Goal: Task Accomplishment & Management: Manage account settings

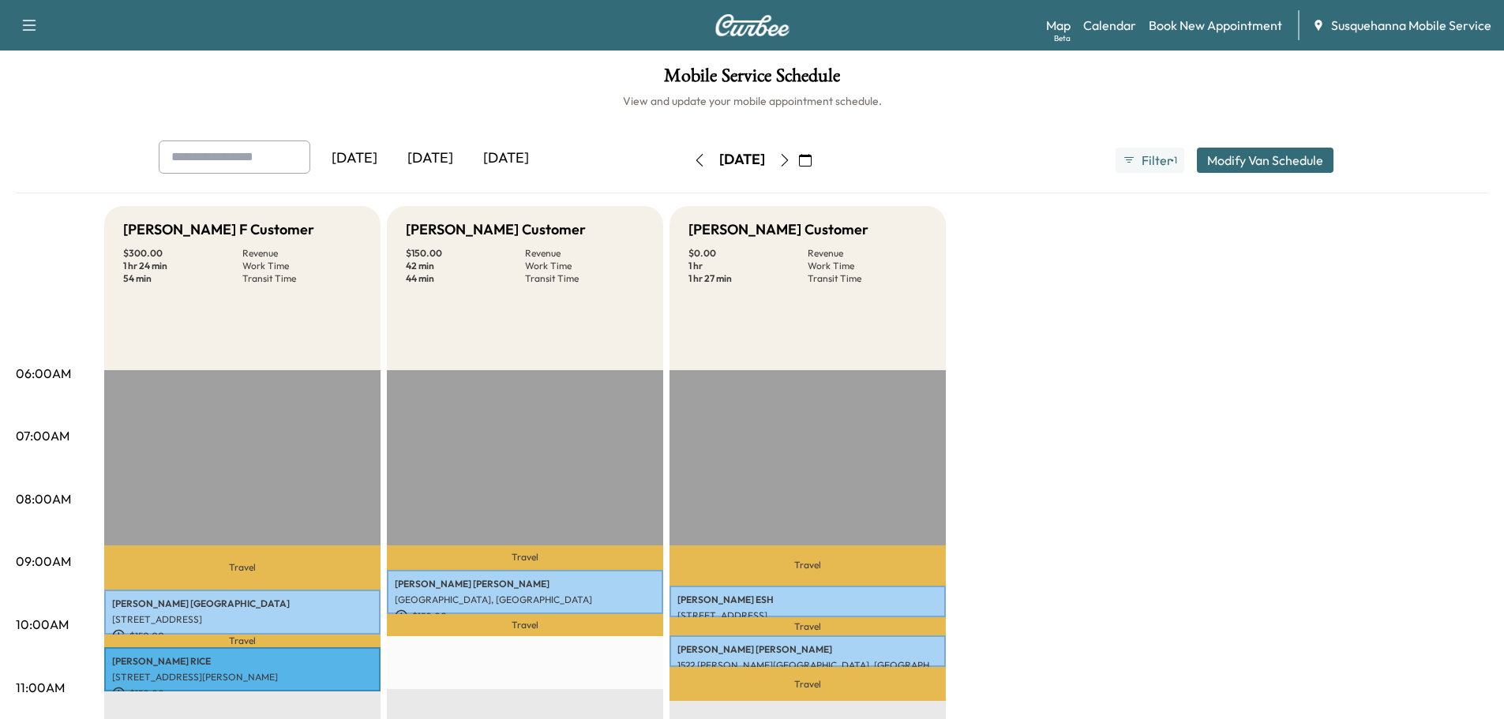
scroll to position [84, 0]
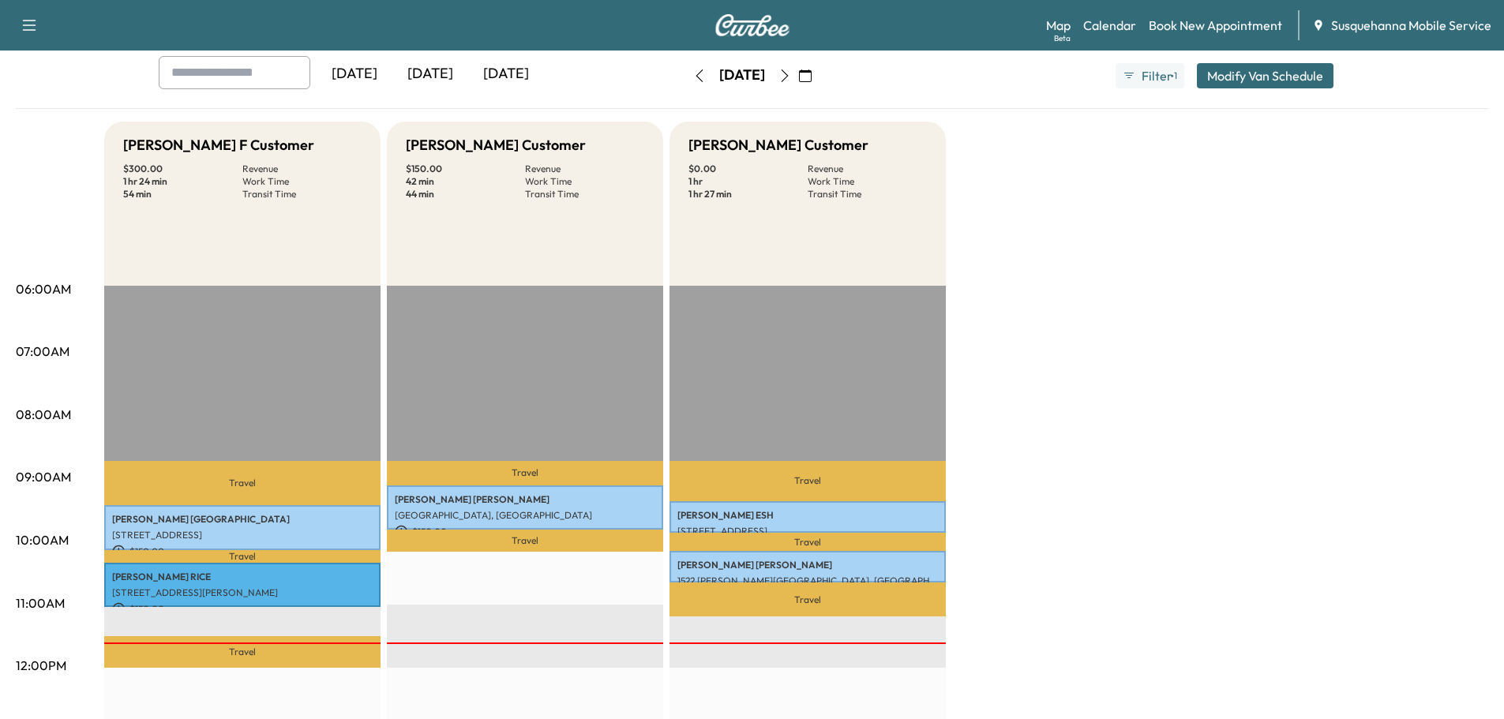
click at [791, 81] on icon "button" at bounding box center [785, 75] width 13 height 13
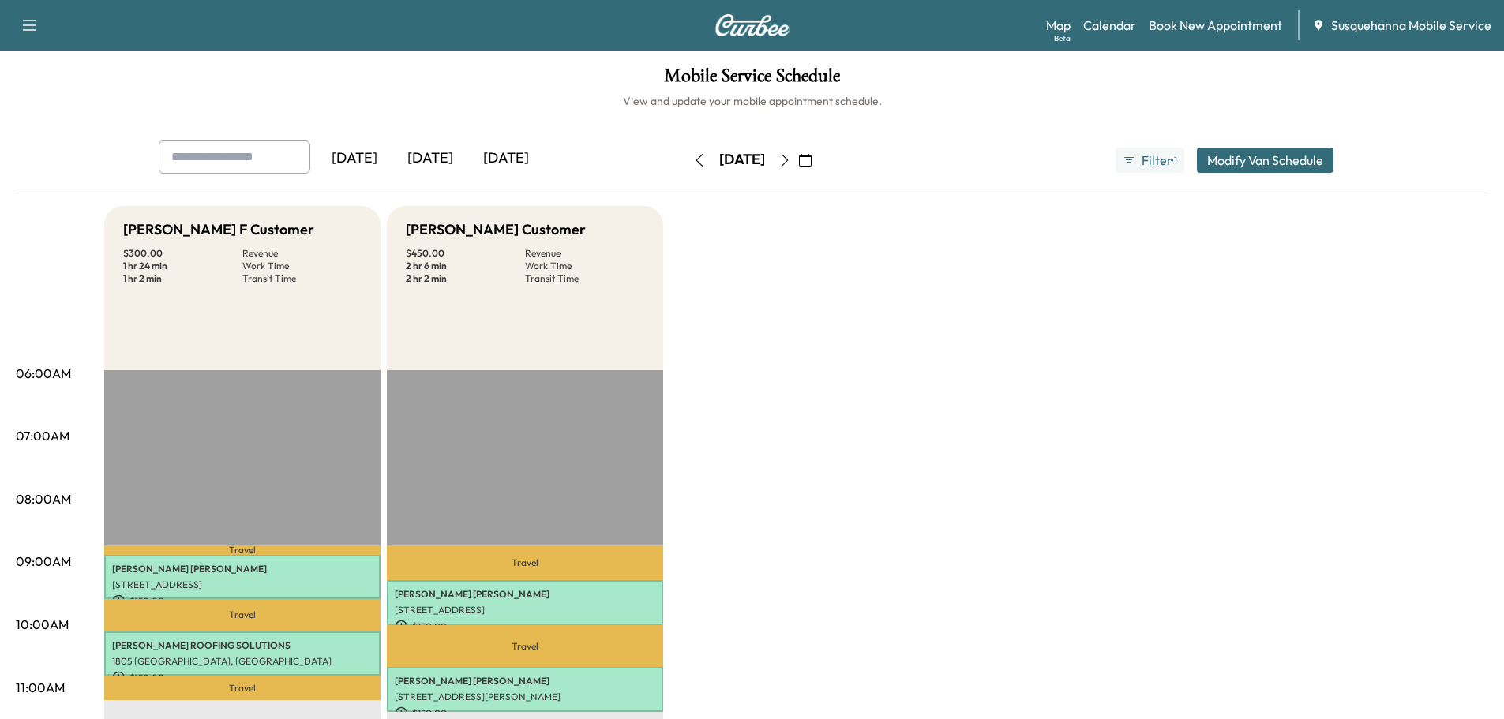
click at [791, 160] on icon "button" at bounding box center [785, 160] width 13 height 13
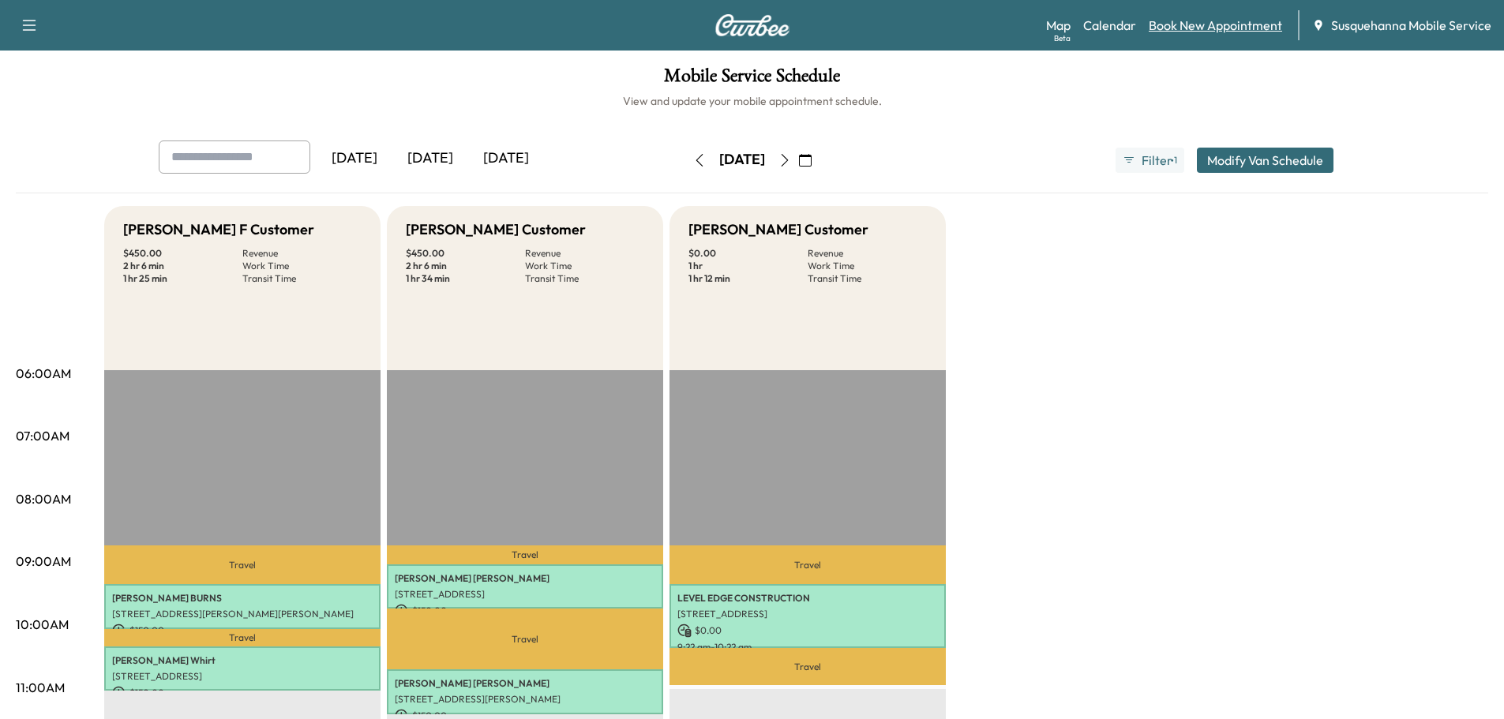
click at [1229, 28] on link "Book New Appointment" at bounding box center [1215, 25] width 133 height 19
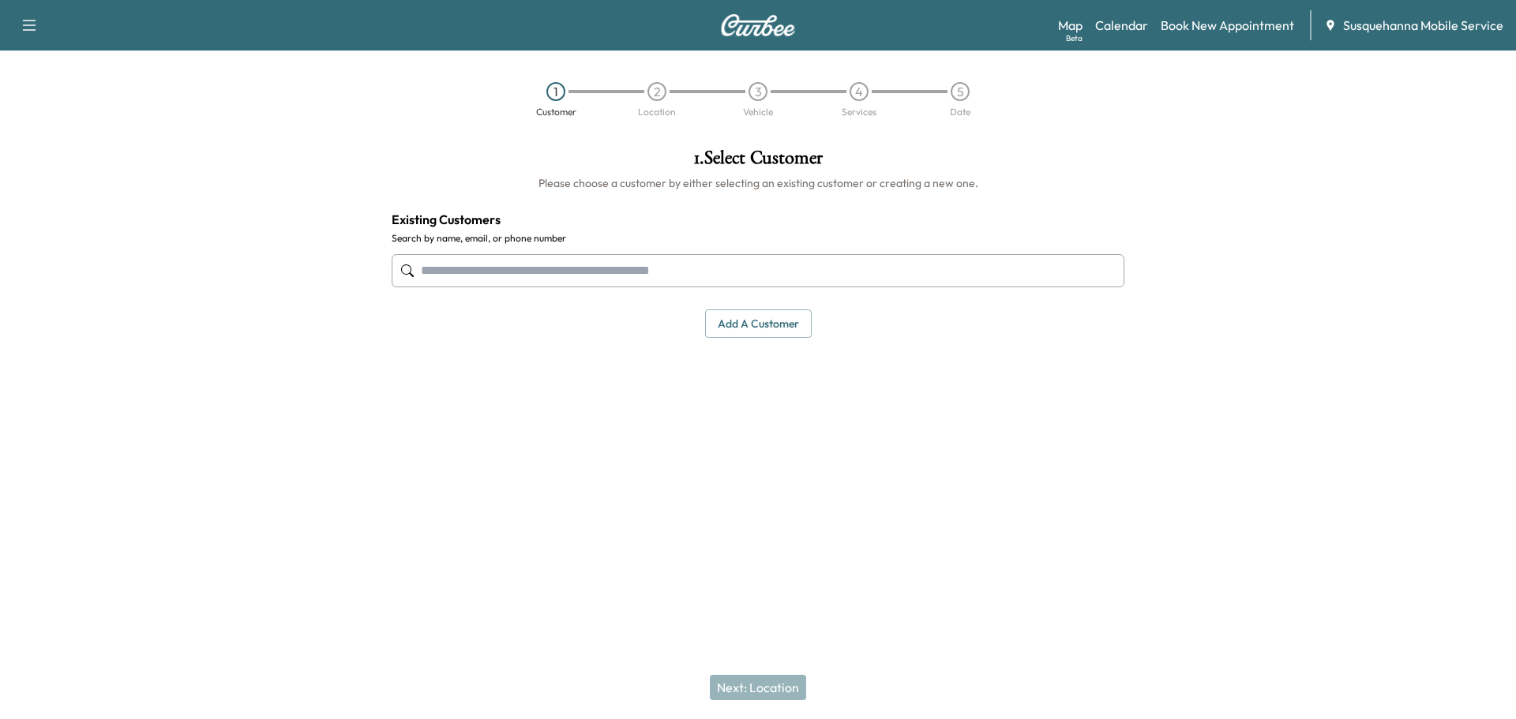
click at [433, 283] on input "text" at bounding box center [758, 270] width 733 height 33
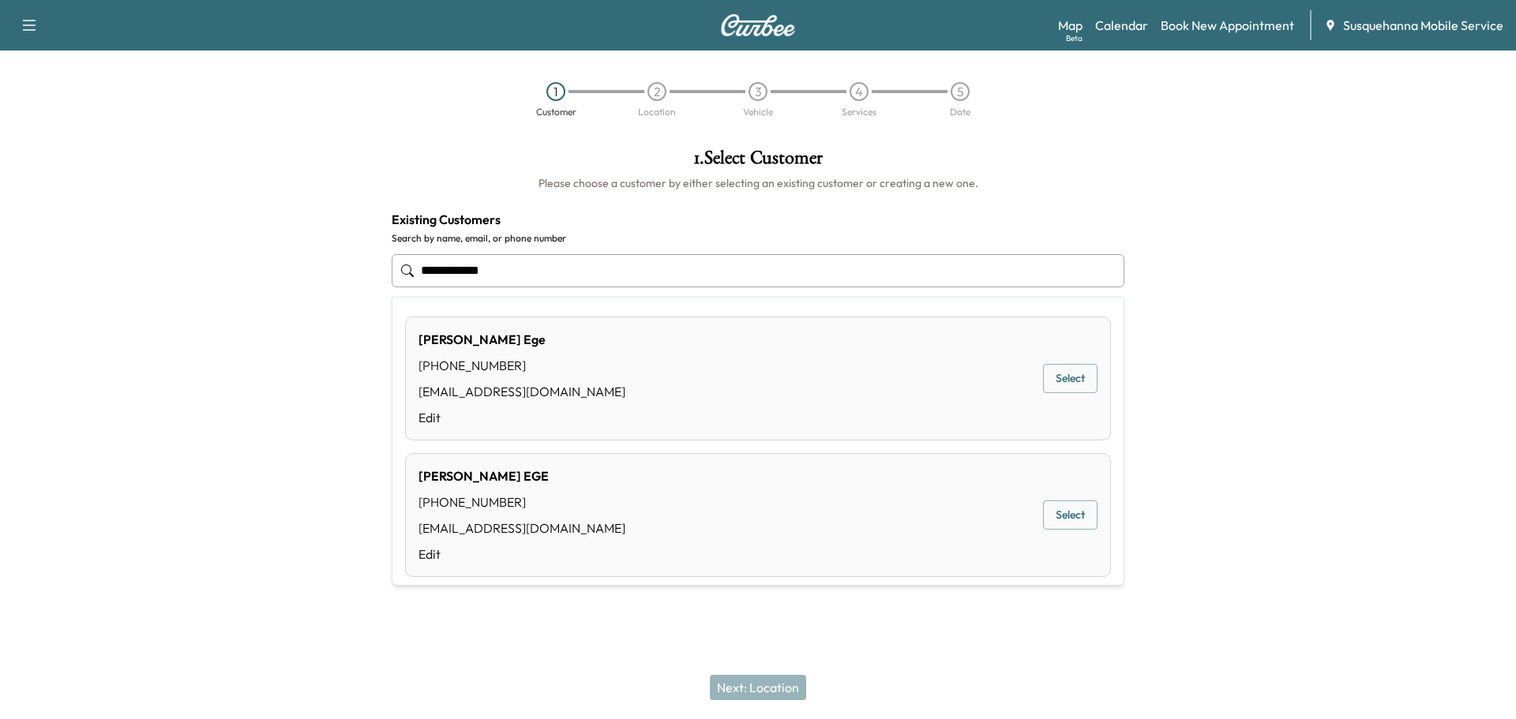
type input "**********"
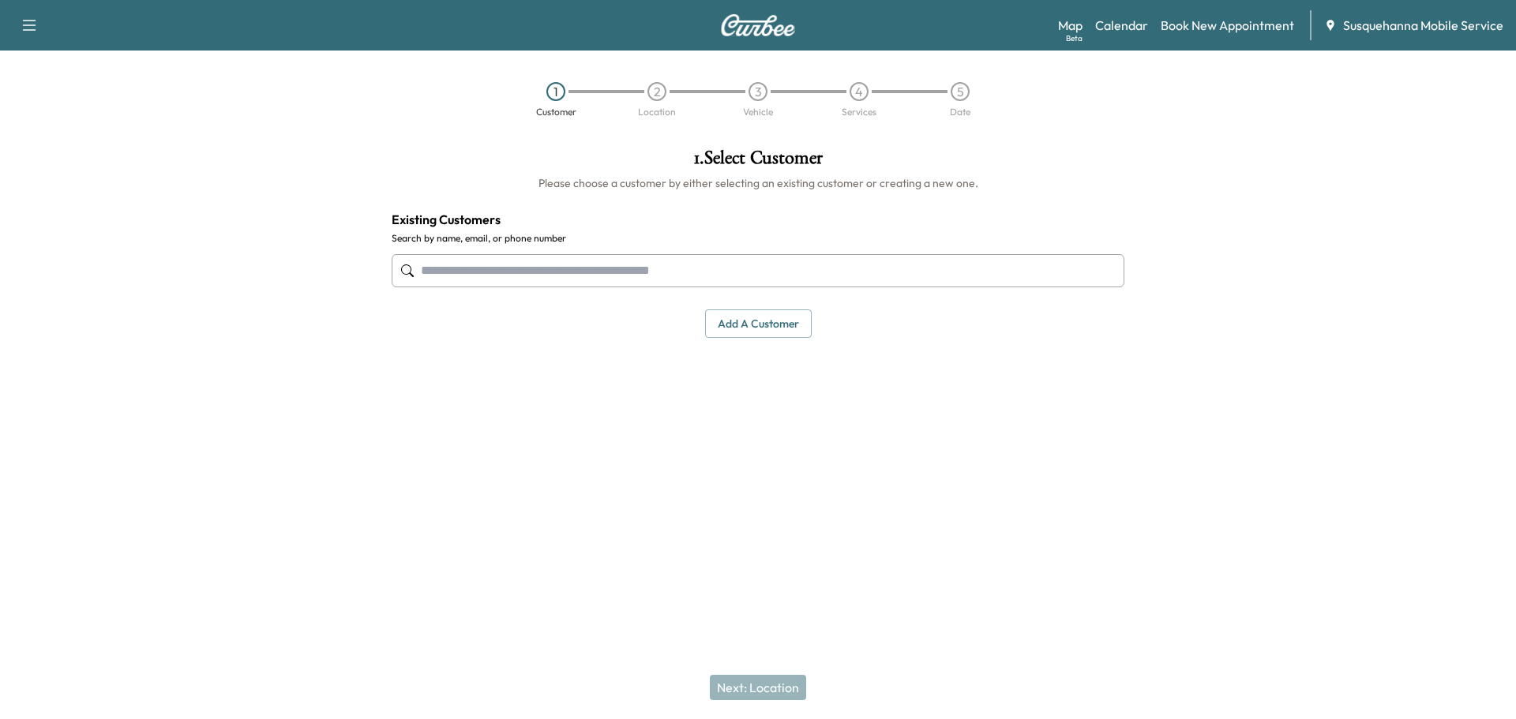
click at [734, 259] on input "text" at bounding box center [758, 270] width 733 height 33
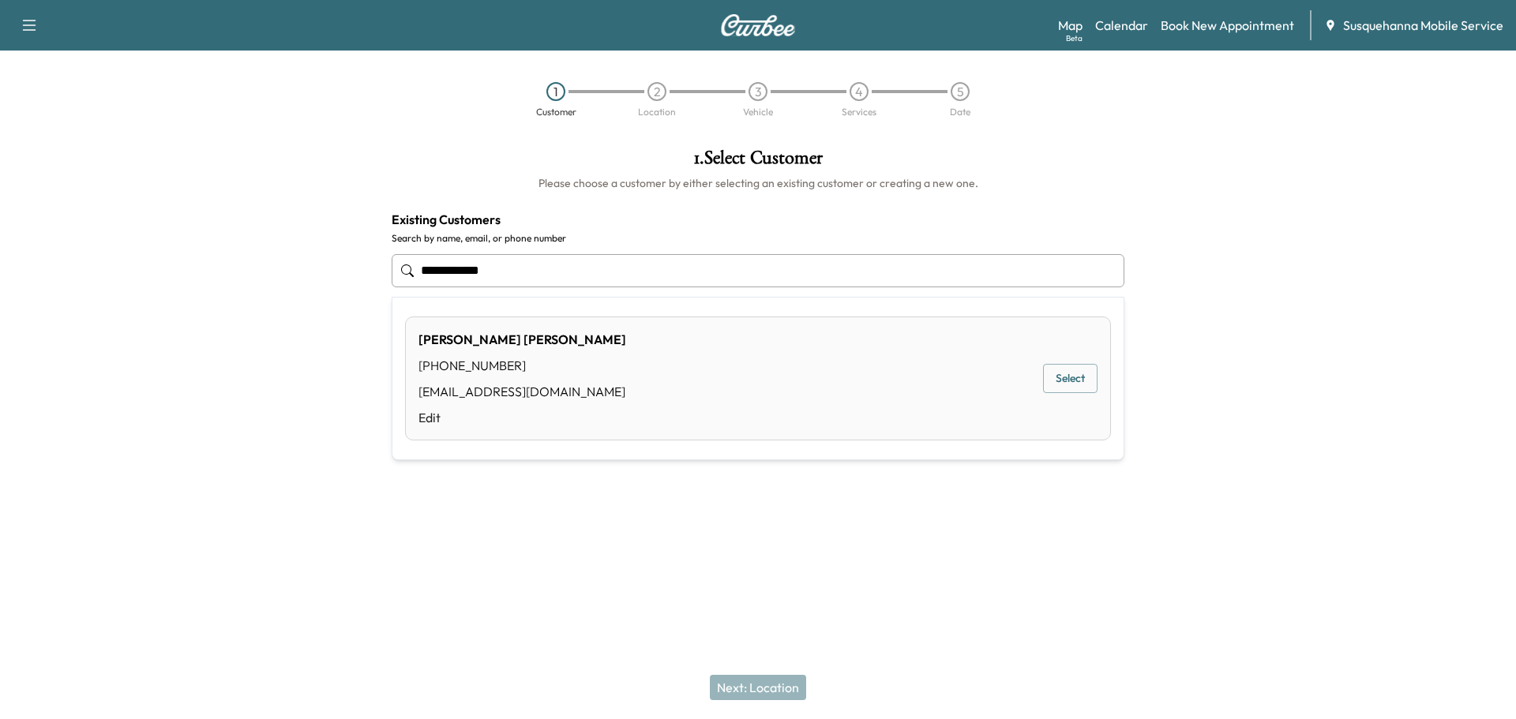
click at [1079, 382] on button "Select" at bounding box center [1070, 378] width 54 height 29
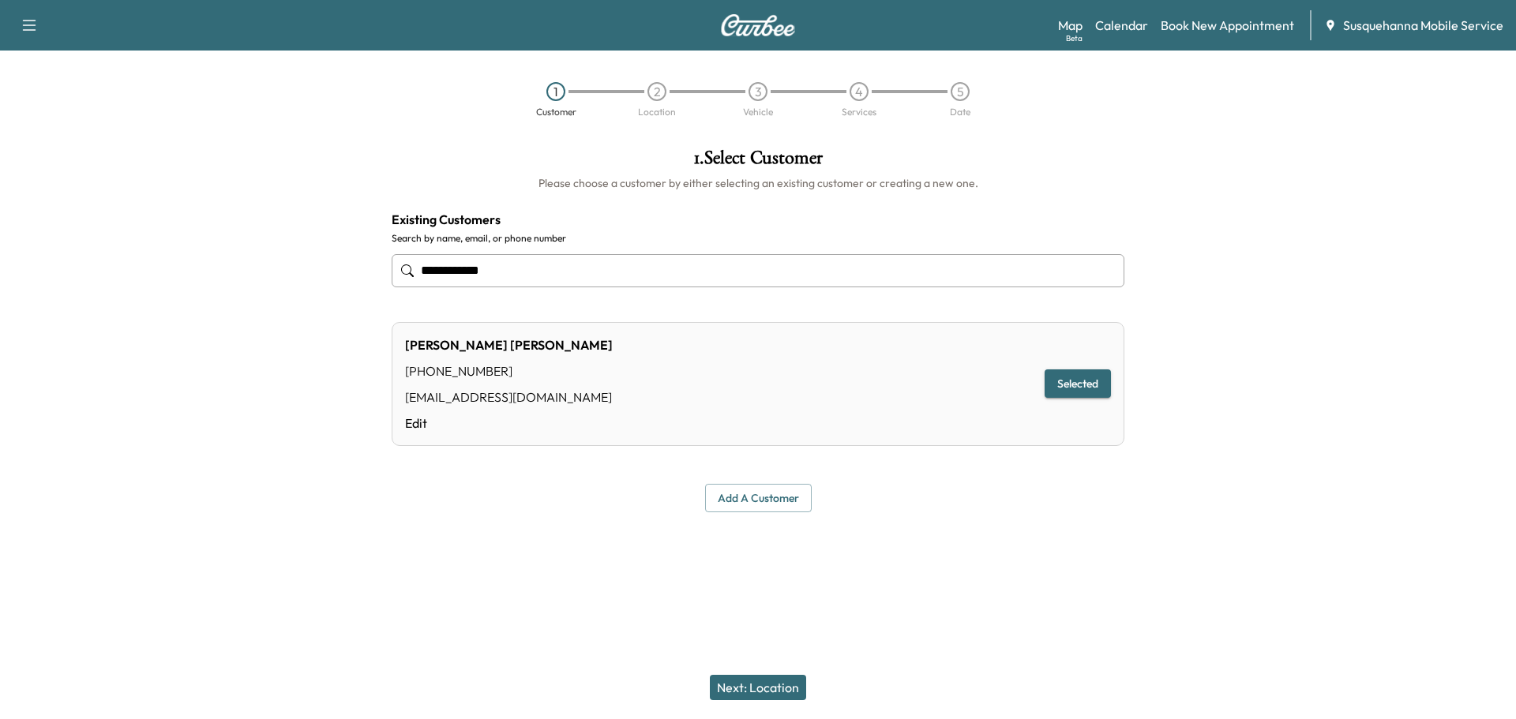
type input "**********"
click at [764, 693] on button "Next: Location" at bounding box center [758, 687] width 96 height 25
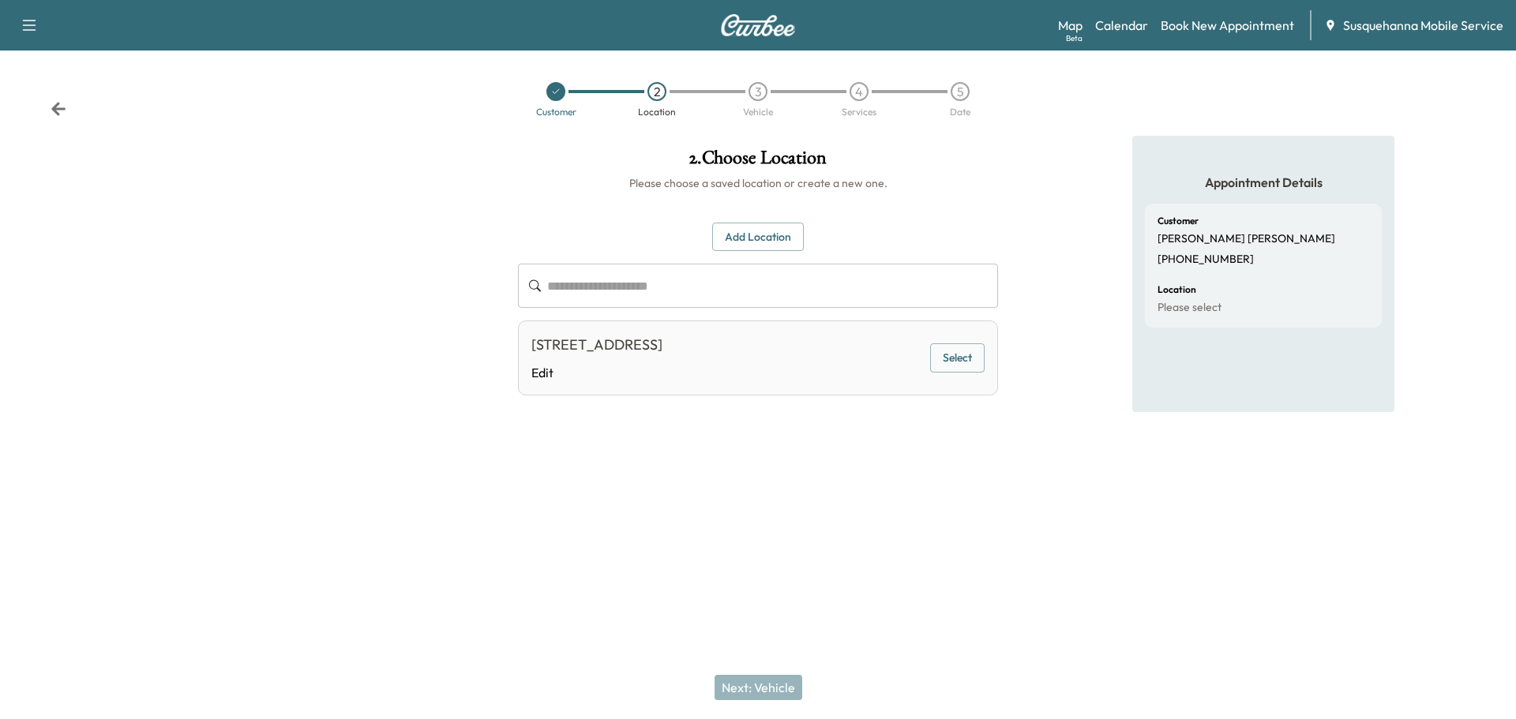
click at [944, 362] on button "Select" at bounding box center [957, 357] width 54 height 29
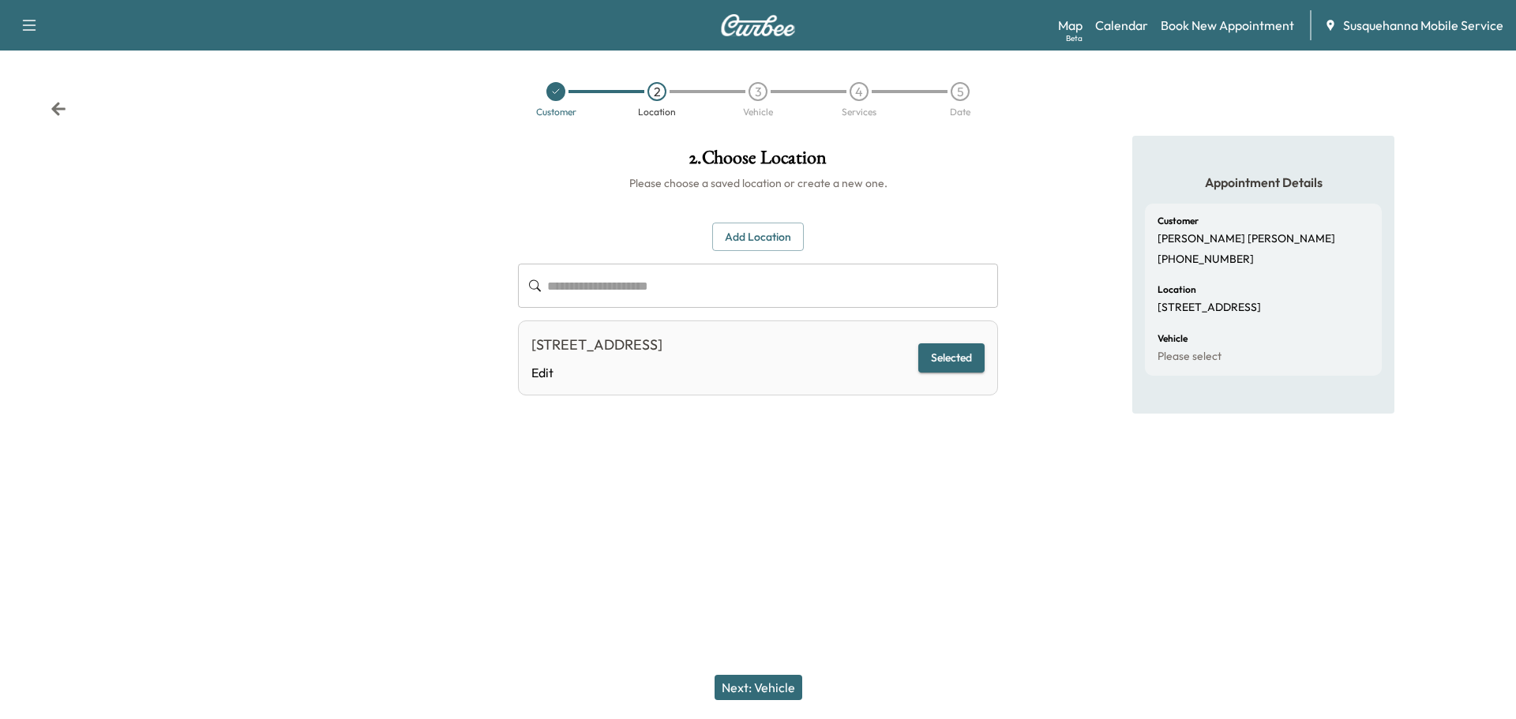
click at [777, 678] on button "Next: Vehicle" at bounding box center [759, 687] width 88 height 25
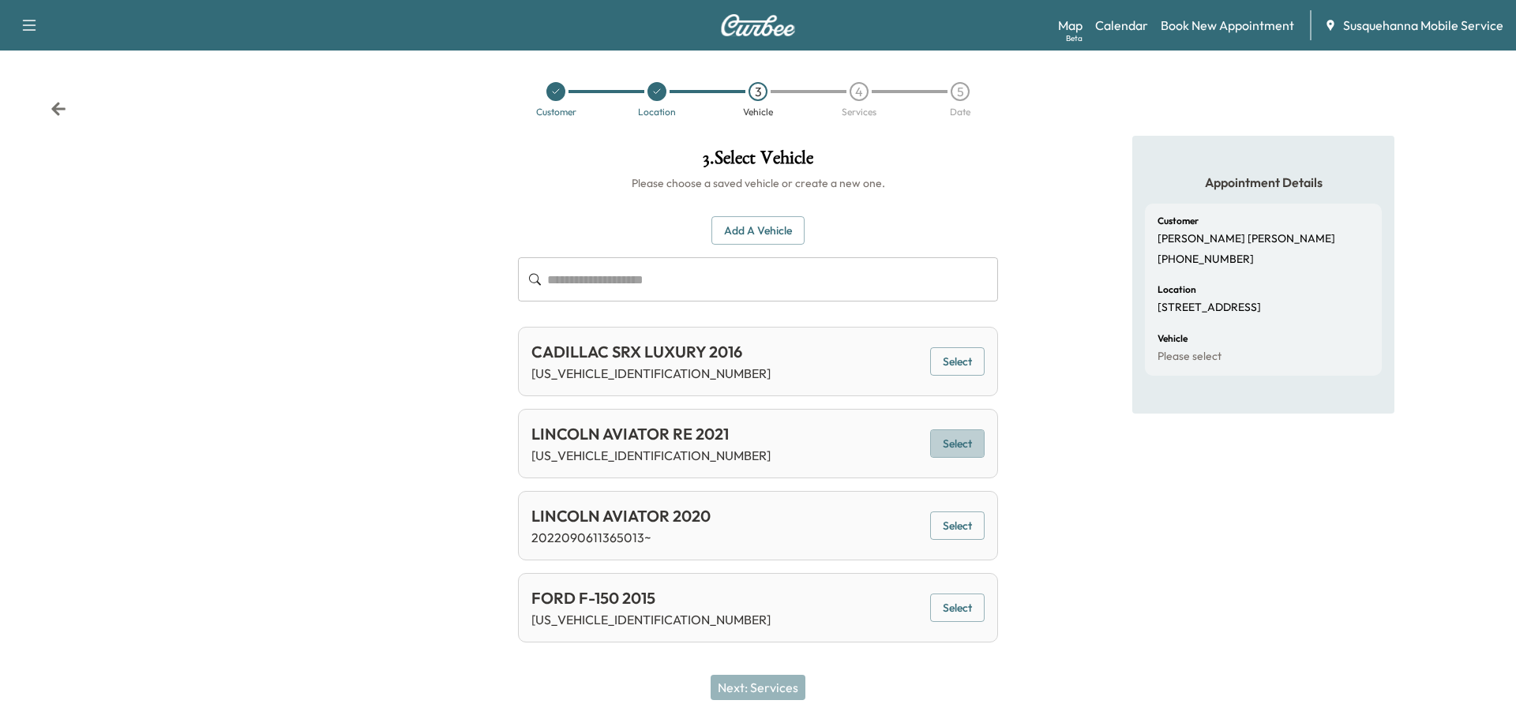
click at [954, 449] on button "Select" at bounding box center [957, 444] width 54 height 29
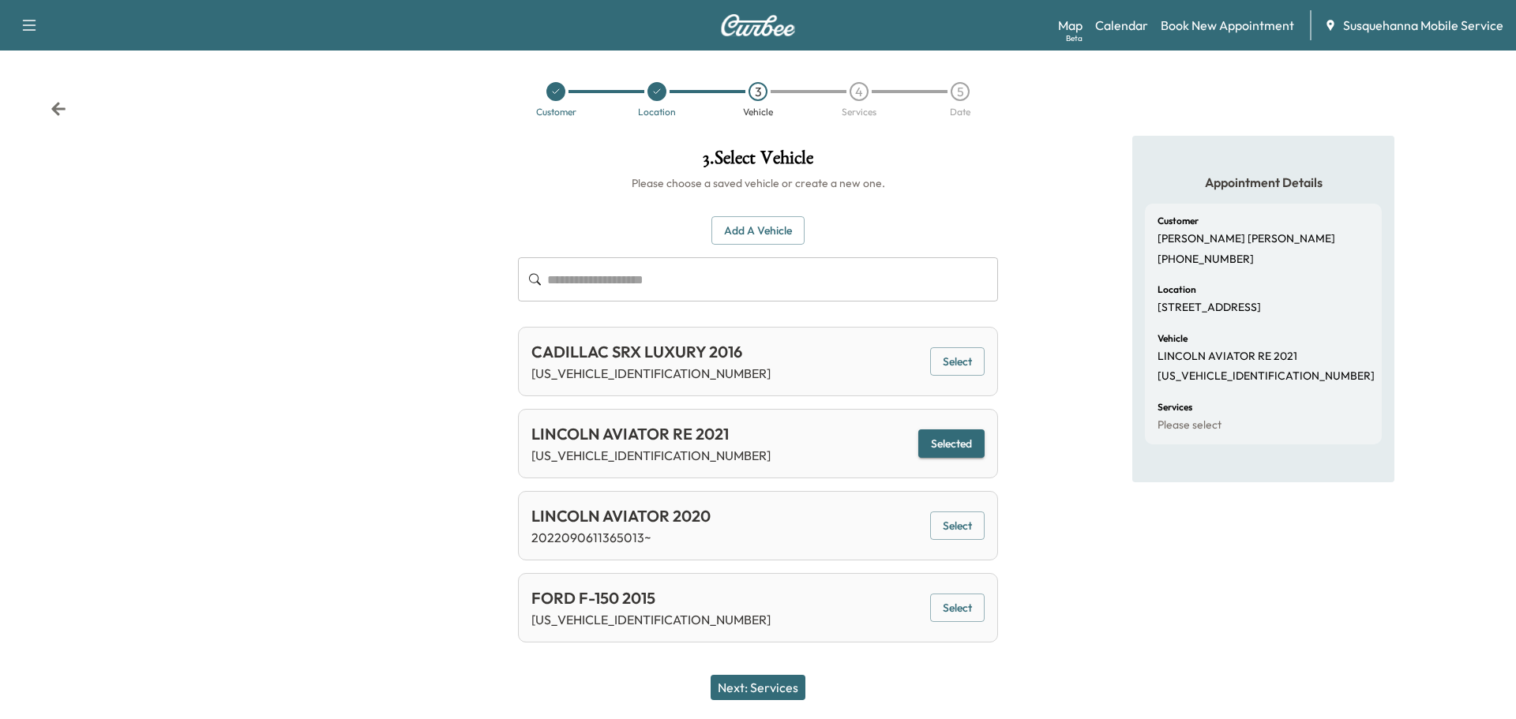
click at [775, 700] on button "Next: Services" at bounding box center [758, 687] width 95 height 25
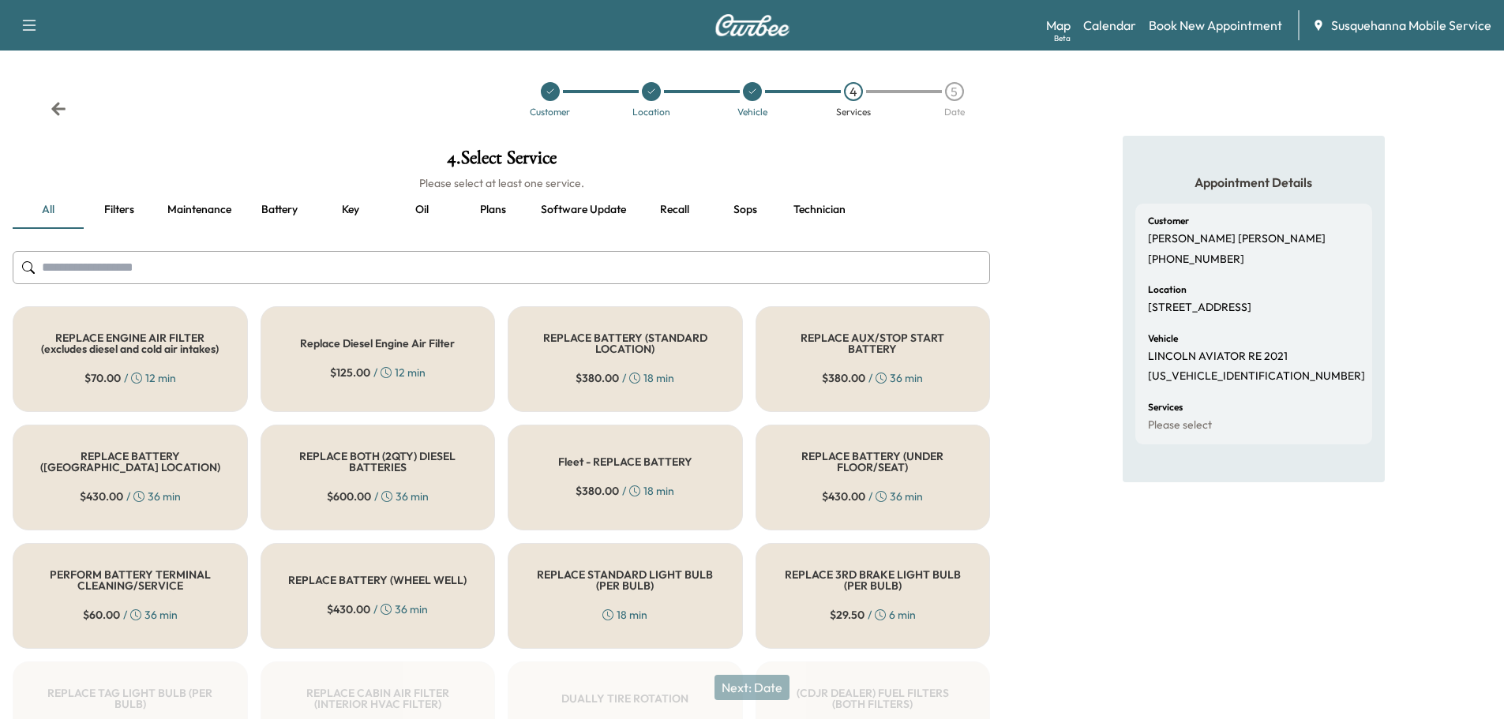
click at [573, 261] on input "text" at bounding box center [502, 267] width 978 height 33
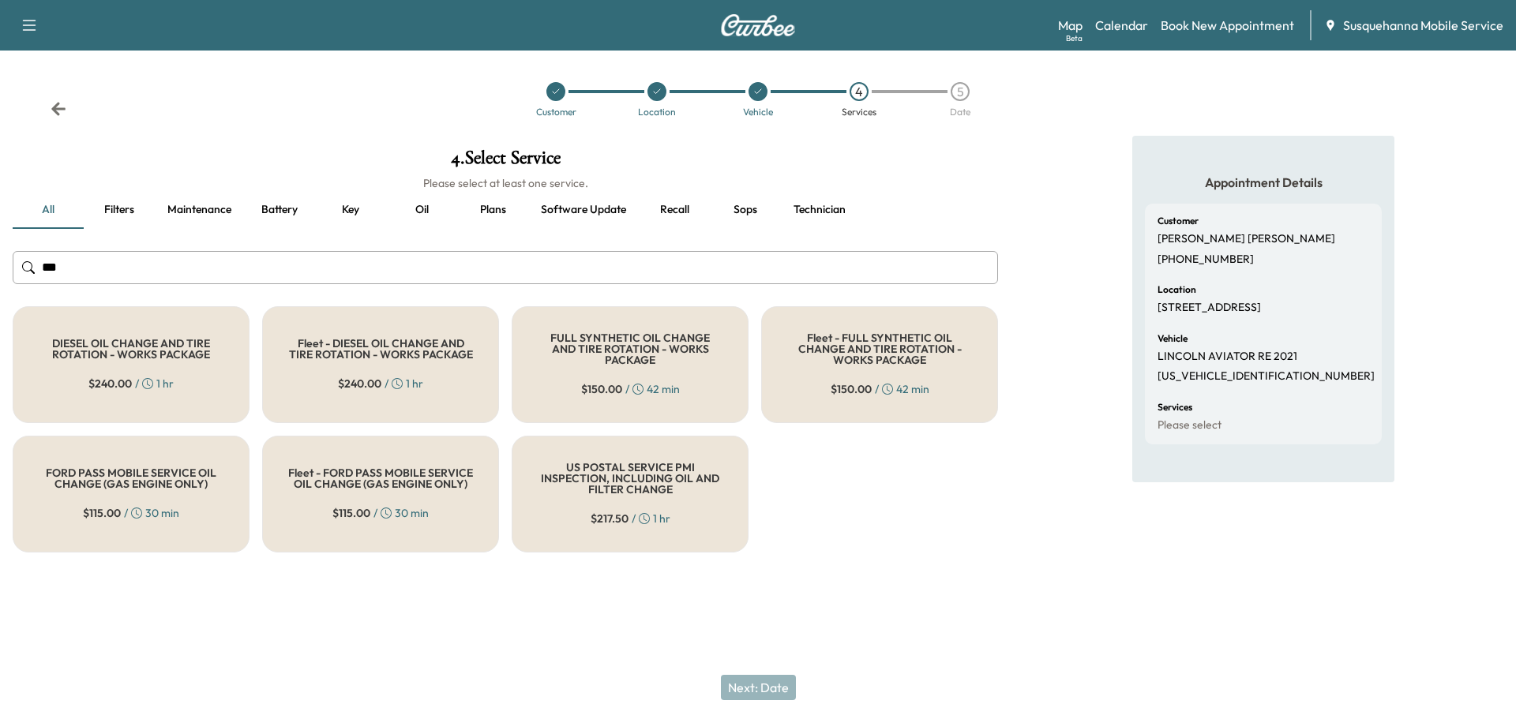
type input "***"
click at [567, 340] on h5 "FULL SYNTHETIC OIL CHANGE AND TIRE ROTATION - WORKS PACKAGE" at bounding box center [630, 348] width 185 height 33
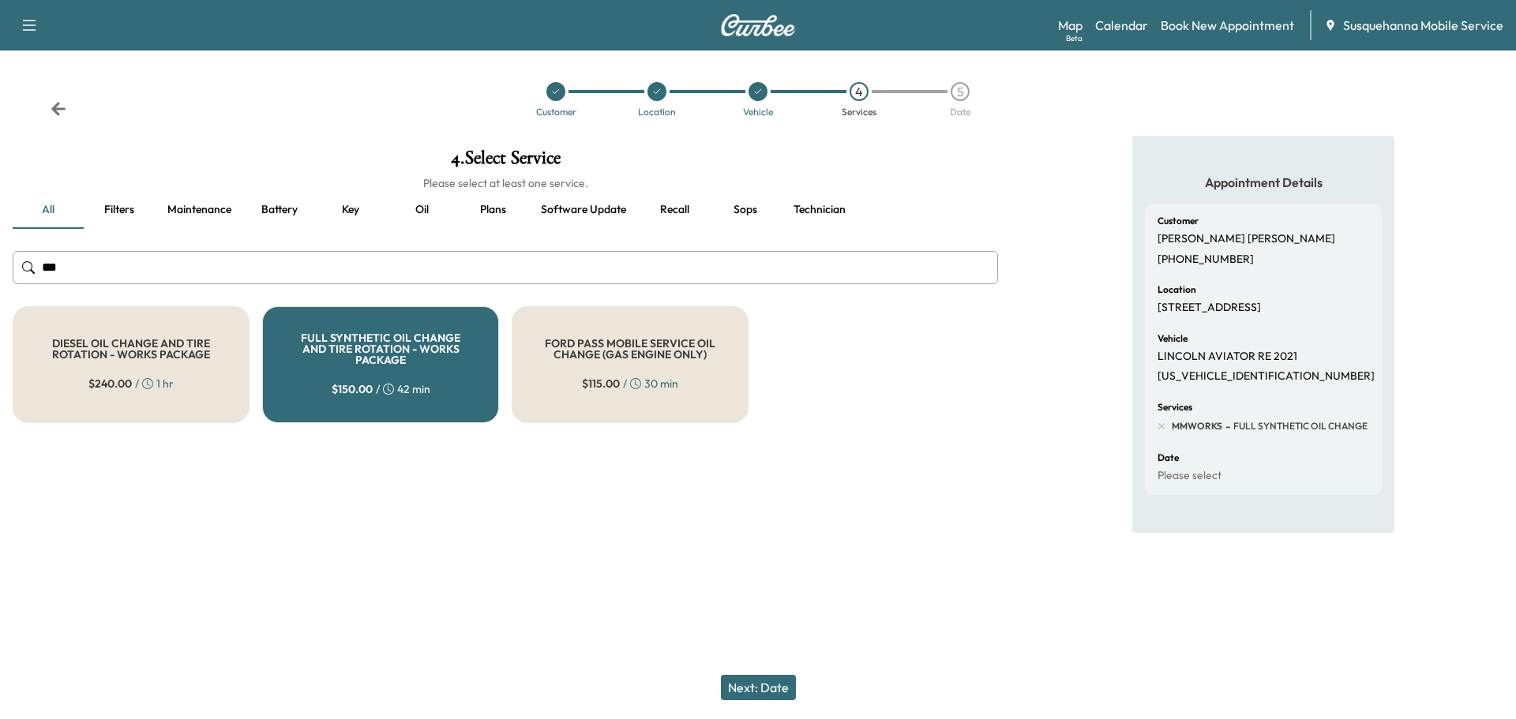
click at [761, 685] on button "Next: Date" at bounding box center [758, 687] width 75 height 25
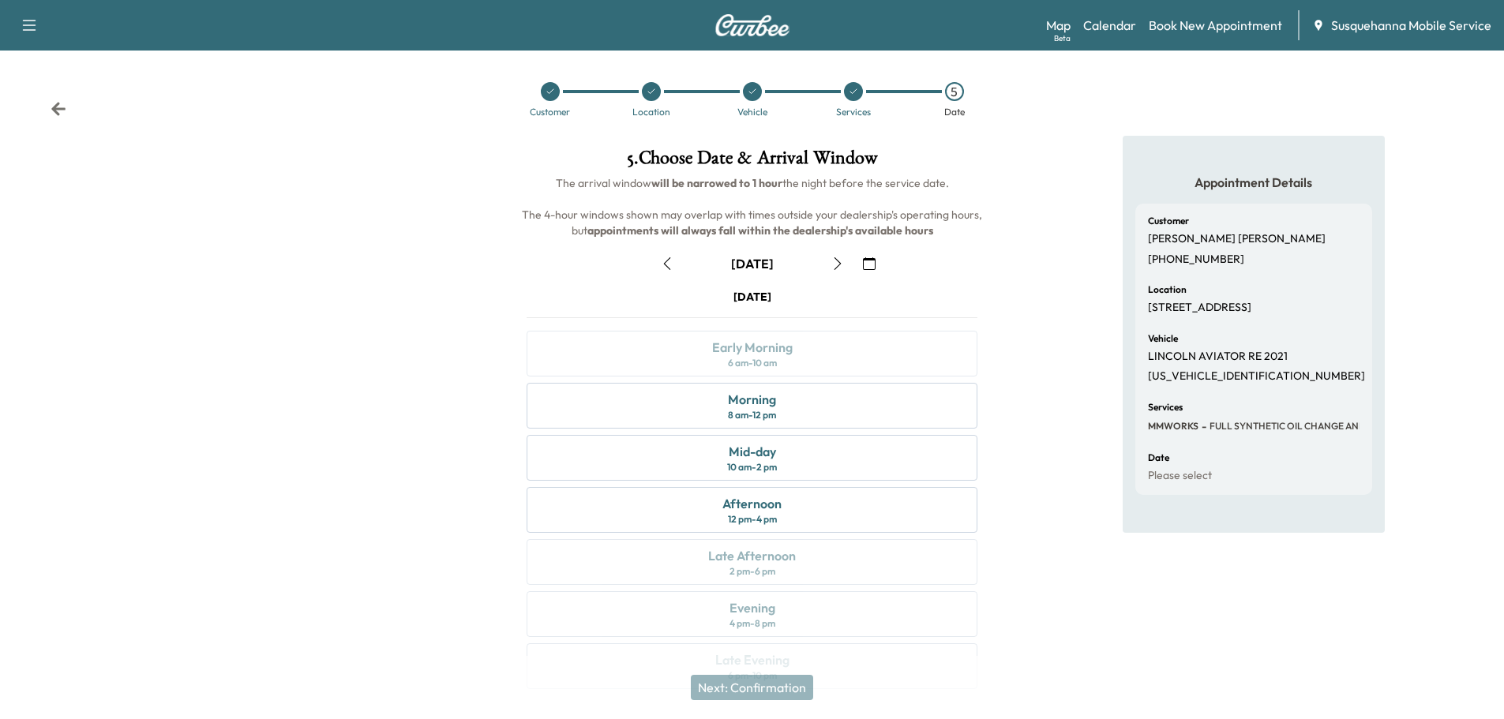
click at [865, 260] on icon "button" at bounding box center [869, 263] width 13 height 13
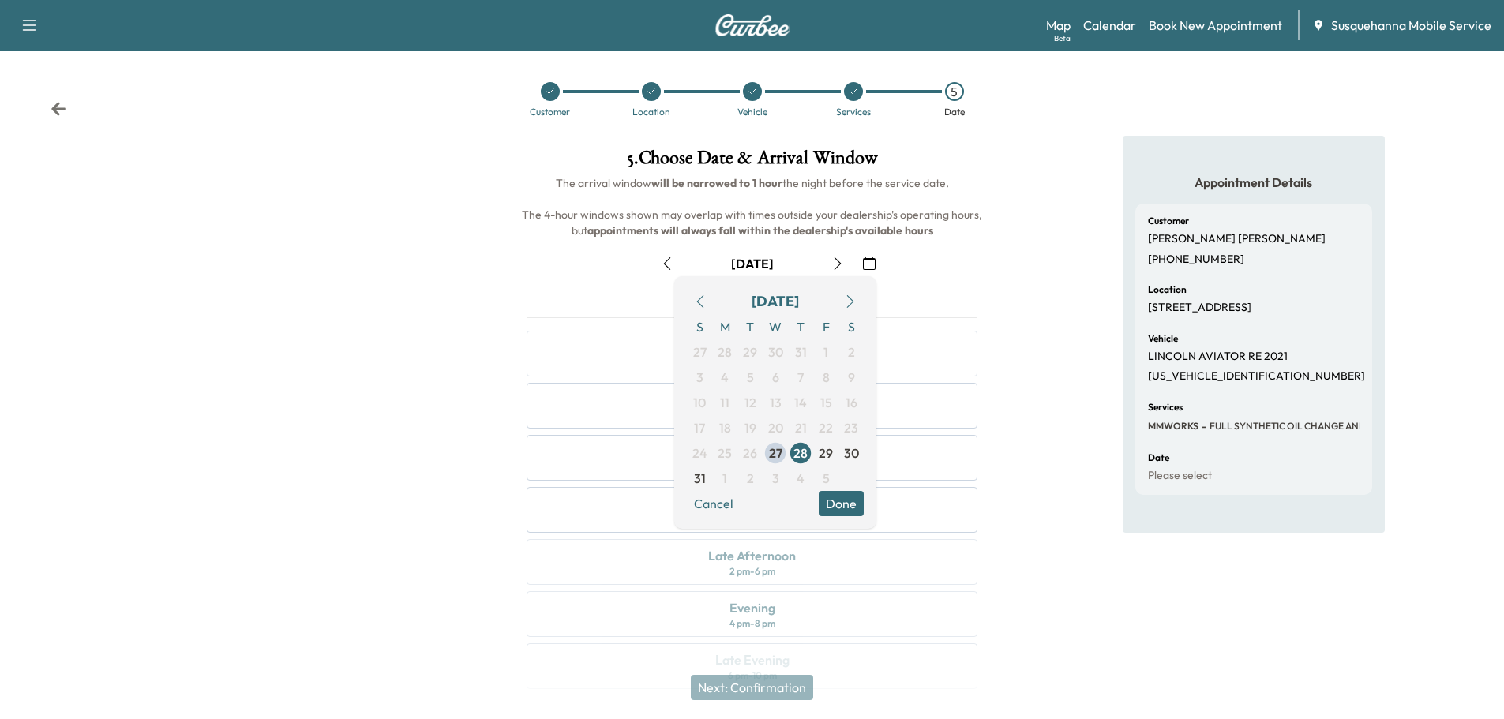
click at [871, 265] on icon "button" at bounding box center [869, 263] width 13 height 13
click at [849, 295] on button "button" at bounding box center [850, 301] width 27 height 25
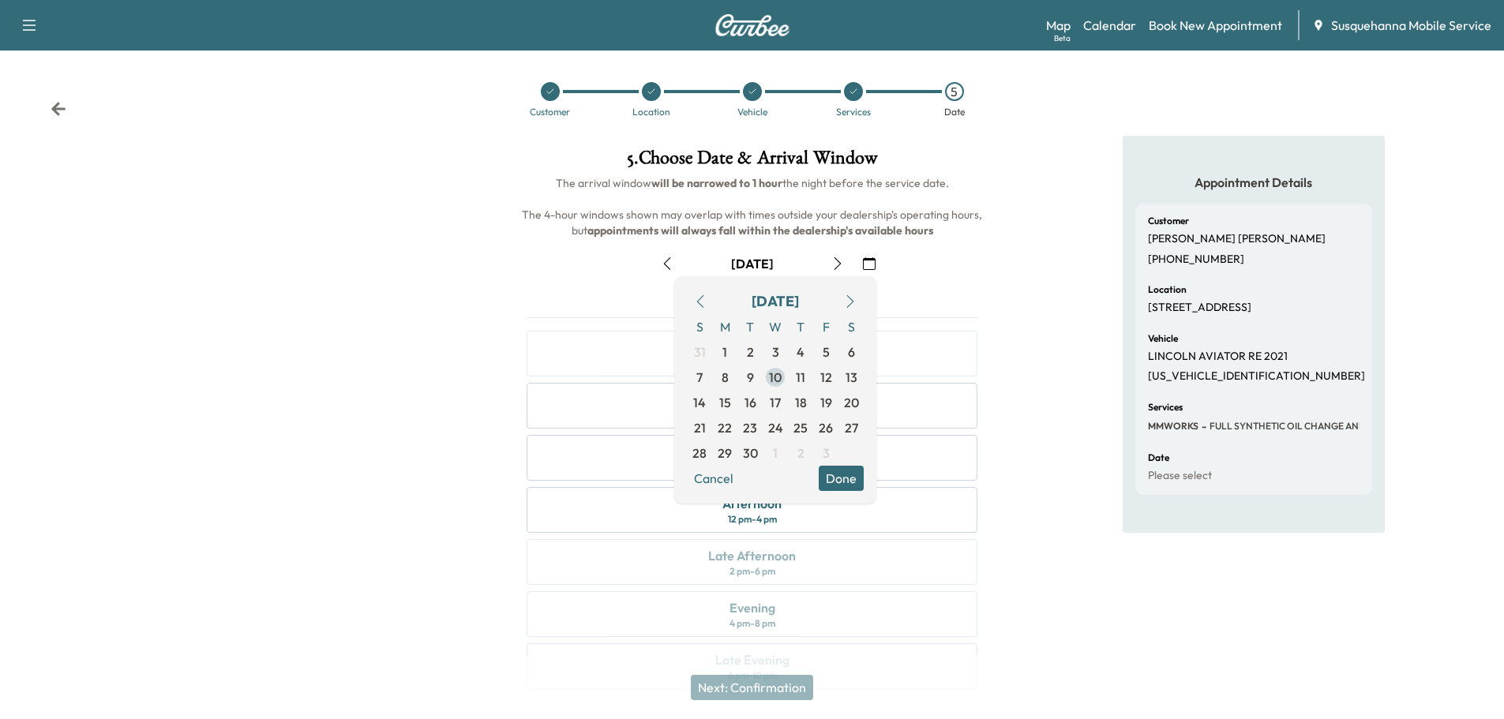
click at [777, 377] on span "10" at bounding box center [775, 377] width 13 height 19
click at [860, 479] on button "Done" at bounding box center [841, 478] width 45 height 25
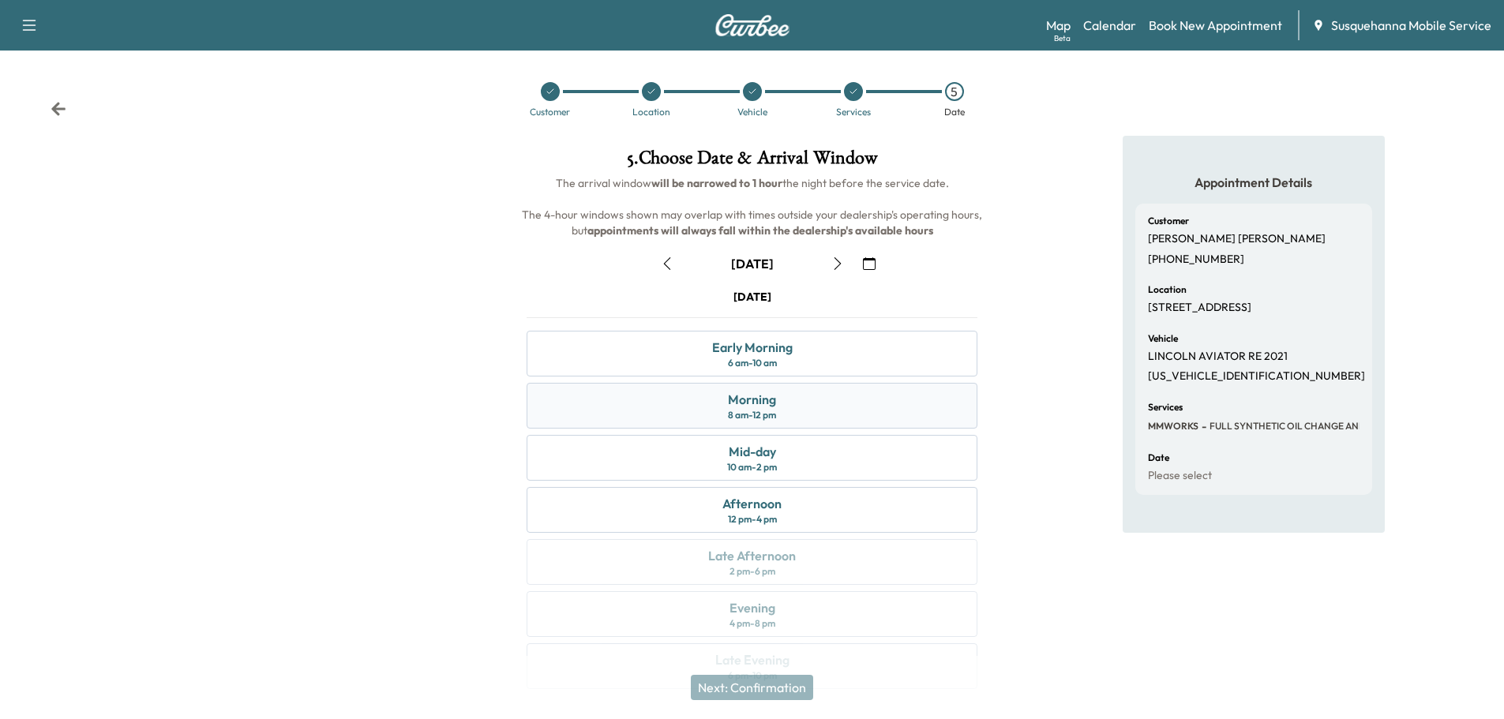
click at [819, 411] on div "Morning 8 am - 12 pm" at bounding box center [752, 406] width 451 height 46
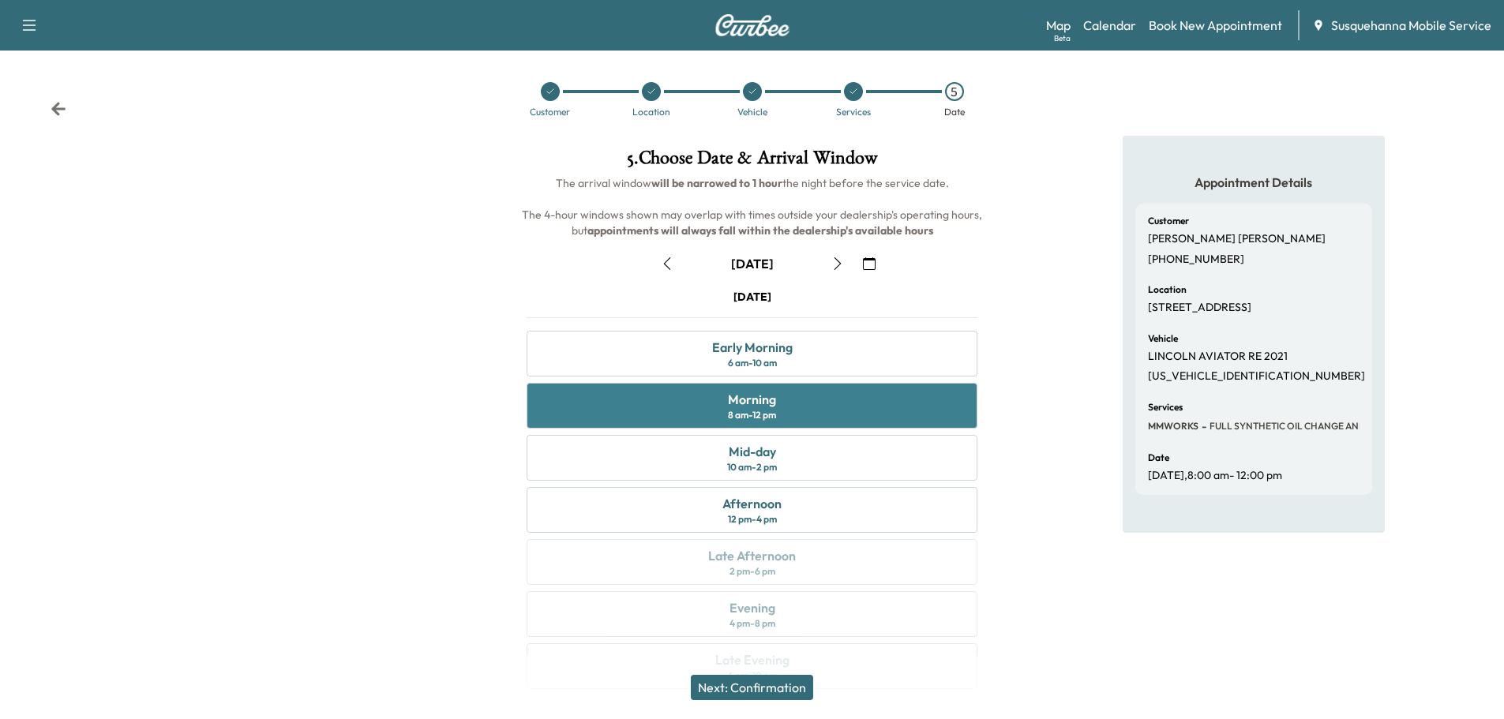
click at [819, 411] on div "Morning 8 am - 12 pm" at bounding box center [752, 406] width 451 height 46
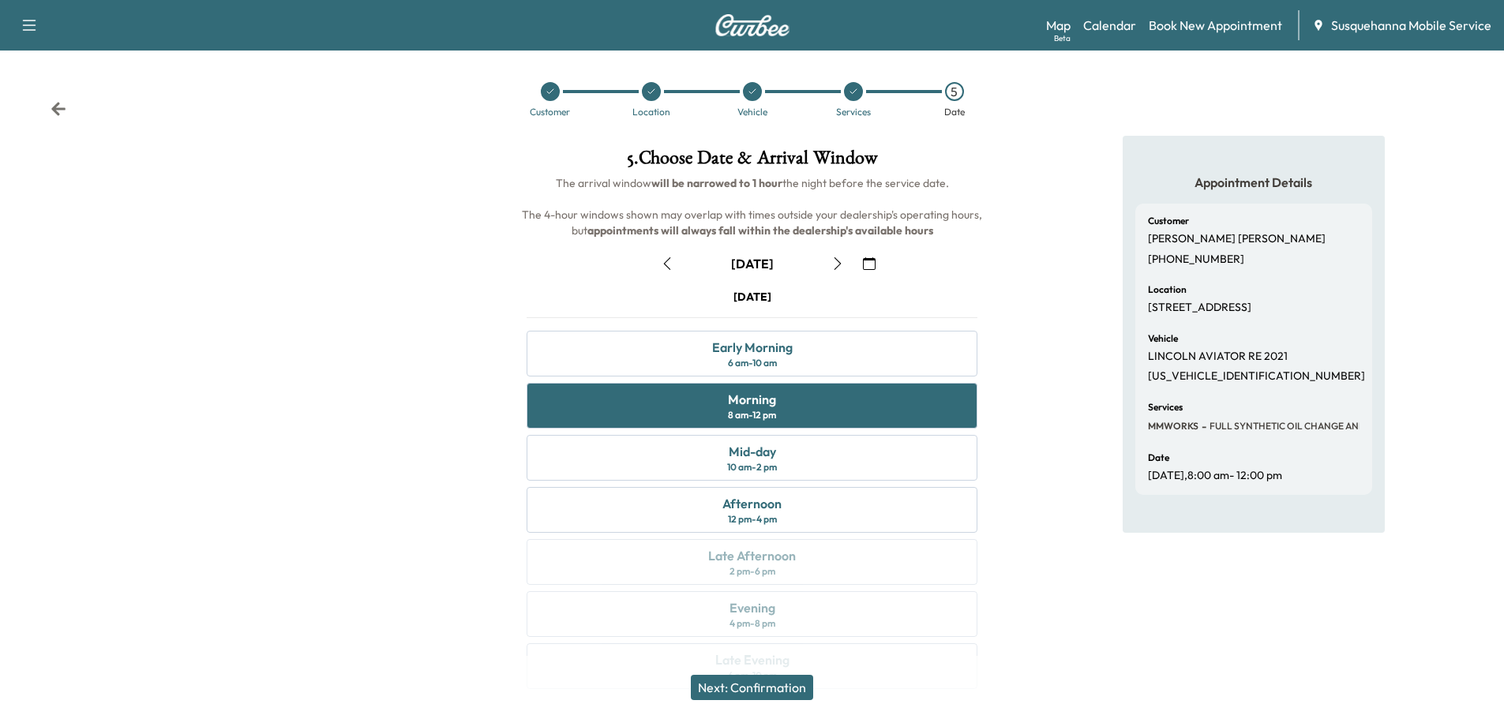
click at [771, 694] on button "Next: Confirmation" at bounding box center [752, 687] width 122 height 25
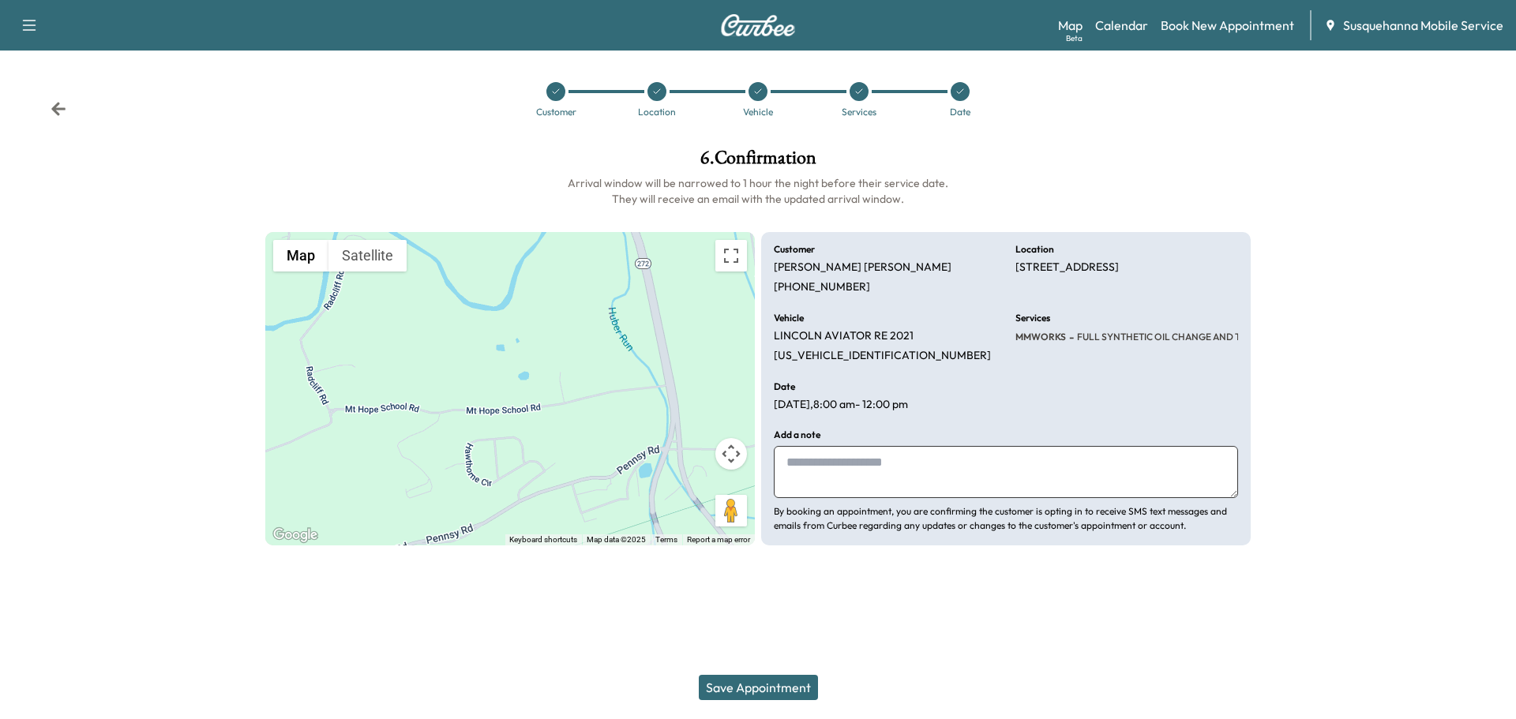
click at [805, 480] on textarea at bounding box center [1006, 472] width 464 height 52
type textarea "**********"
click at [718, 683] on button "Save Appointment" at bounding box center [758, 687] width 119 height 25
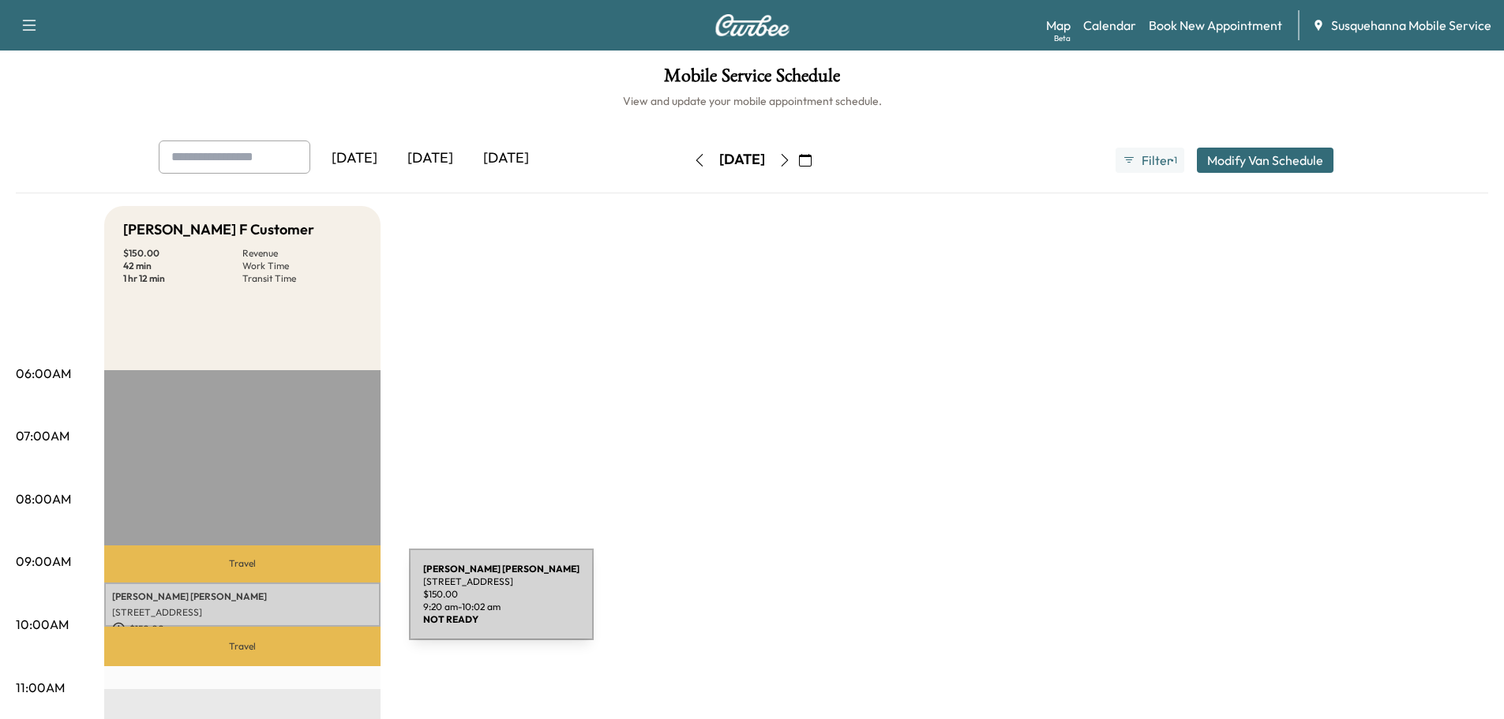
click at [291, 606] on p "[STREET_ADDRESS]" at bounding box center [242, 612] width 261 height 13
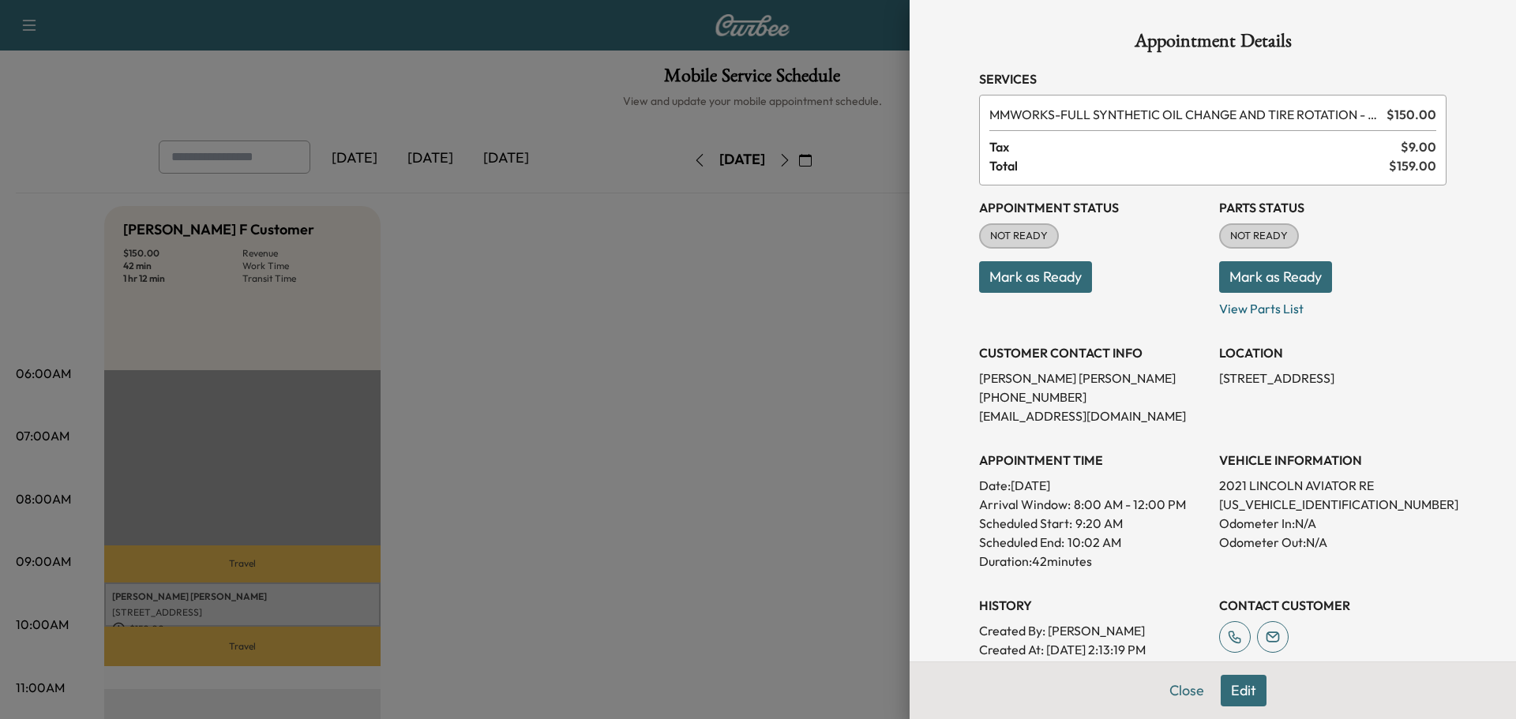
click at [1240, 270] on button "Mark as Ready" at bounding box center [1275, 277] width 113 height 32
click at [1054, 281] on button "Mark as Ready" at bounding box center [1035, 277] width 113 height 32
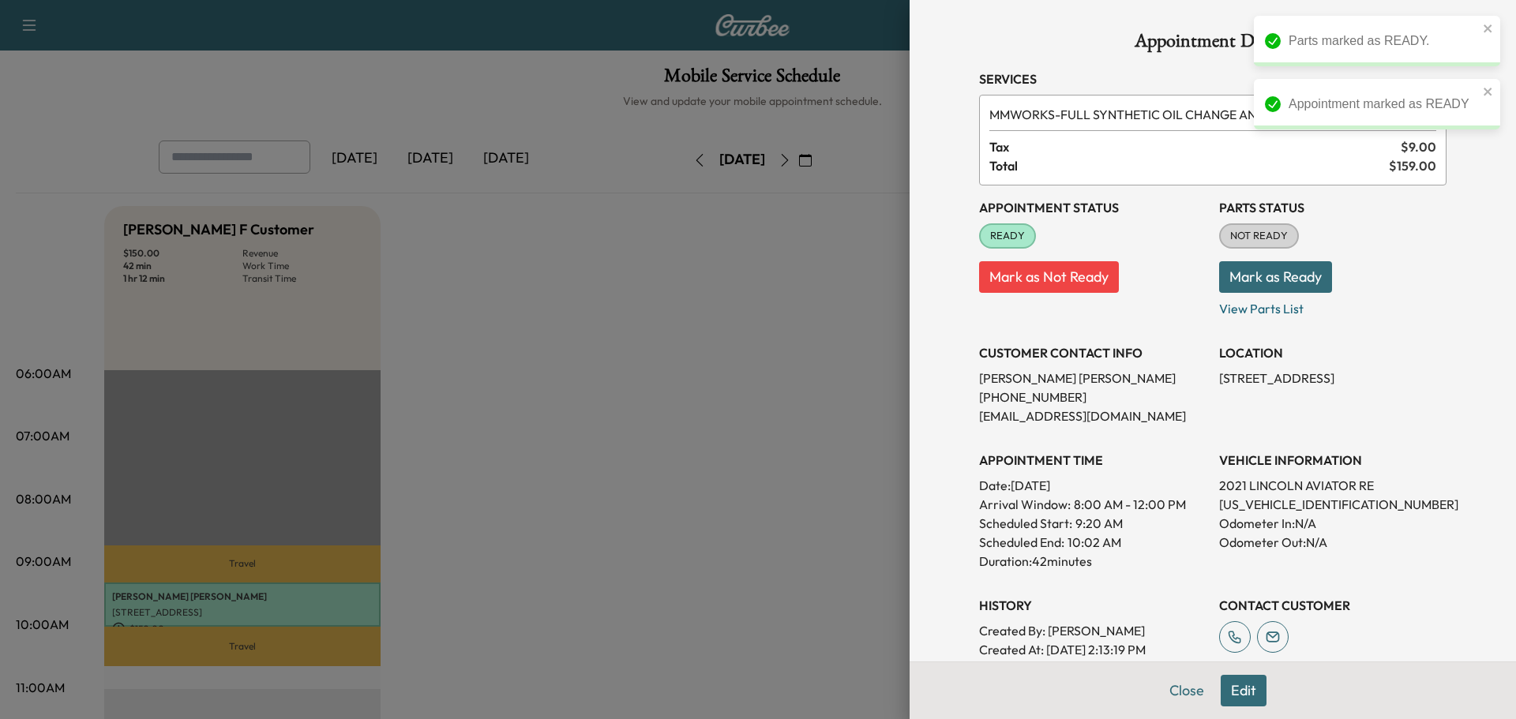
click at [1253, 274] on button "Mark as Ready" at bounding box center [1275, 277] width 113 height 32
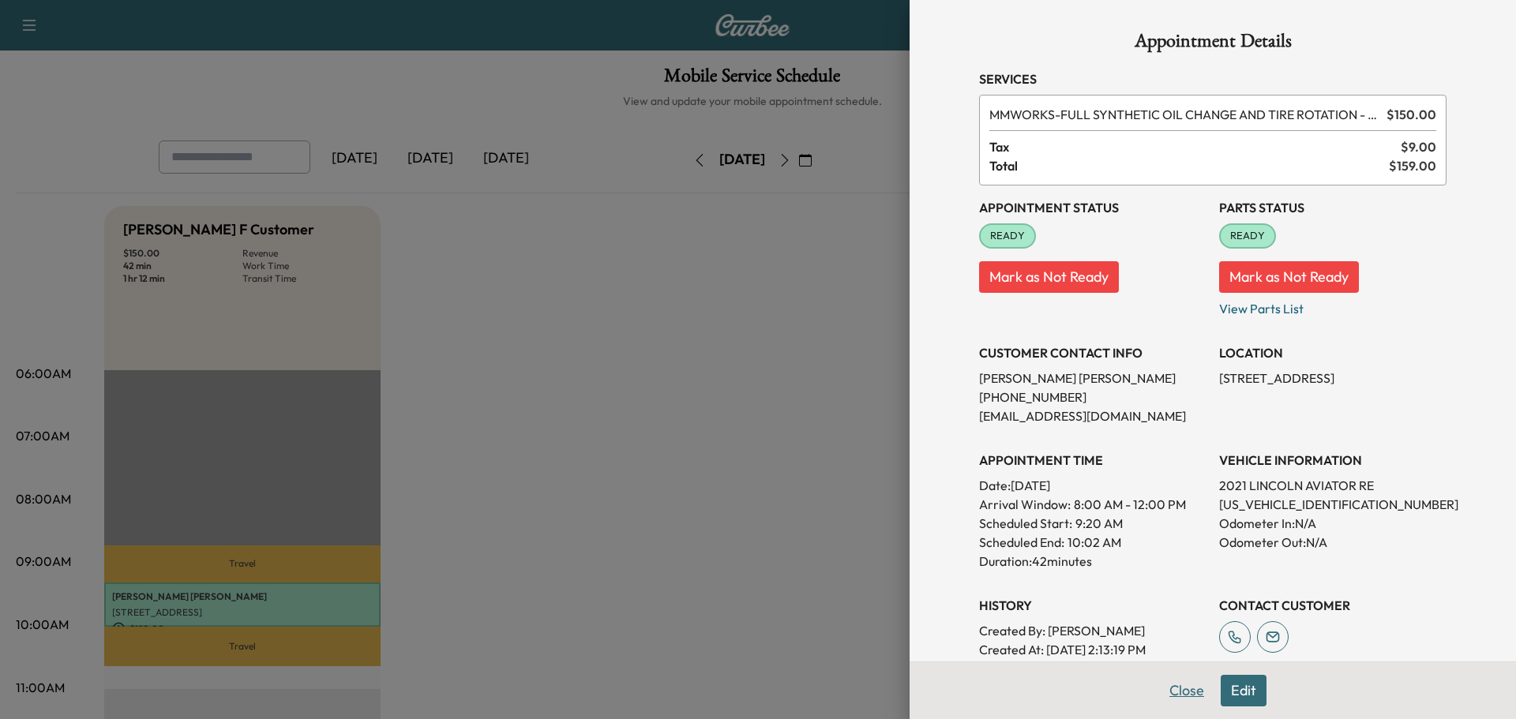
click at [1159, 686] on button "Close" at bounding box center [1186, 691] width 55 height 32
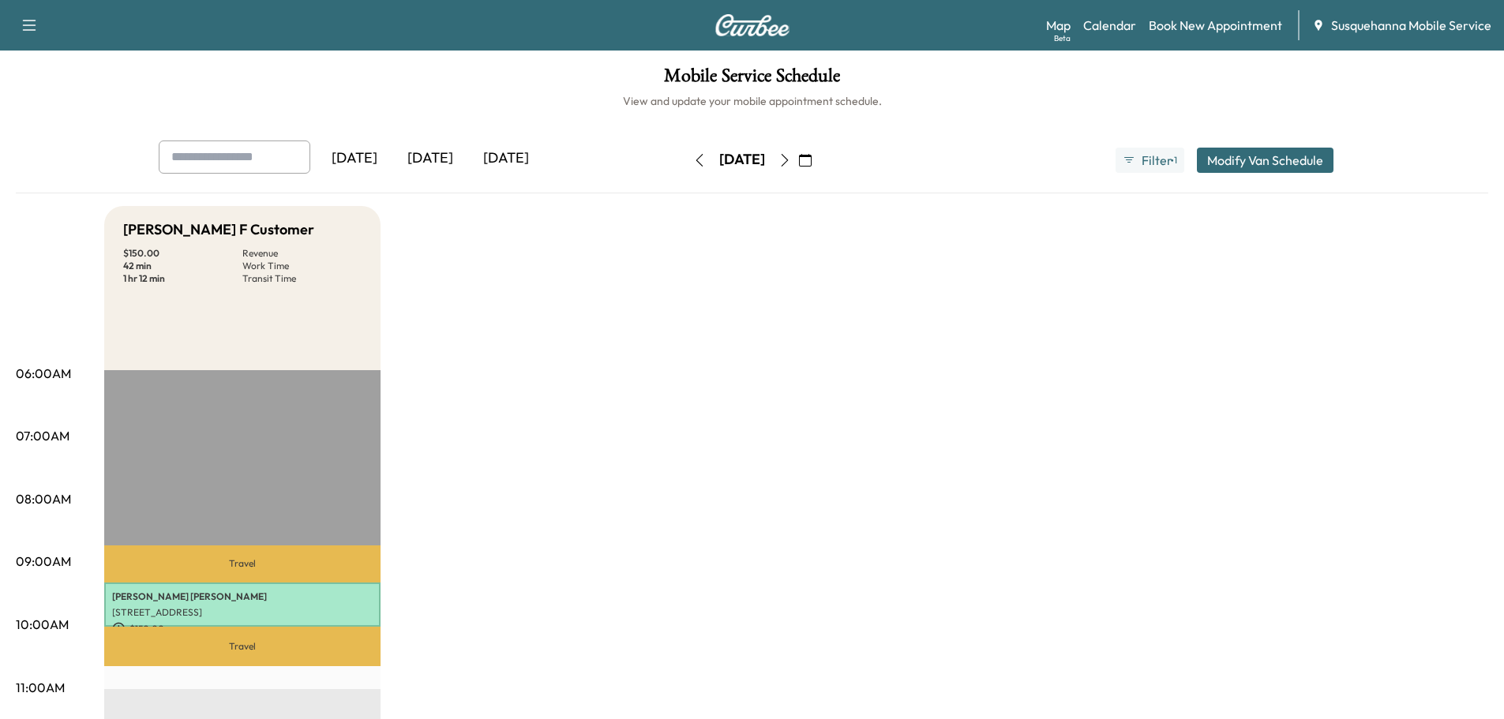
click at [812, 158] on icon "button" at bounding box center [805, 160] width 13 height 13
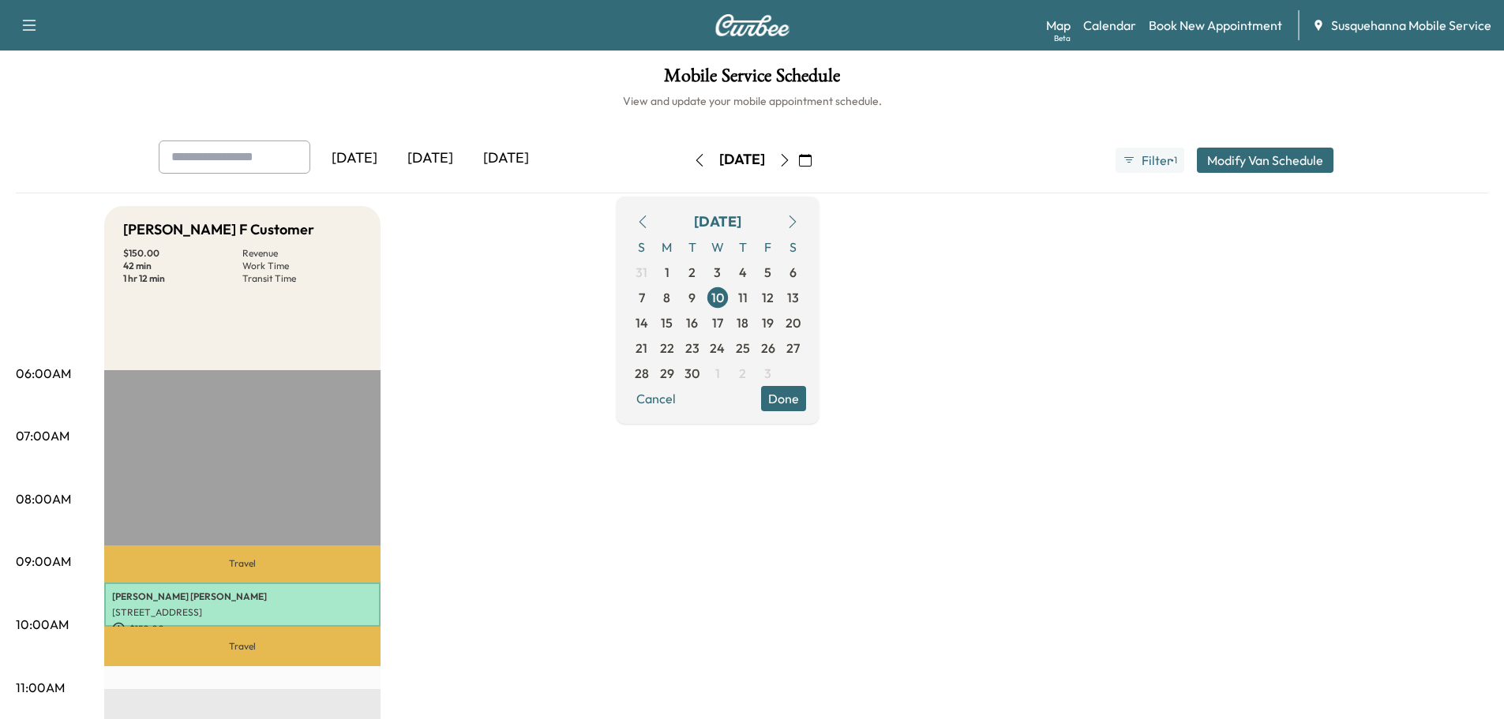
click at [649, 225] on icon "button" at bounding box center [642, 222] width 13 height 13
click at [750, 374] on span "28" at bounding box center [743, 373] width 14 height 19
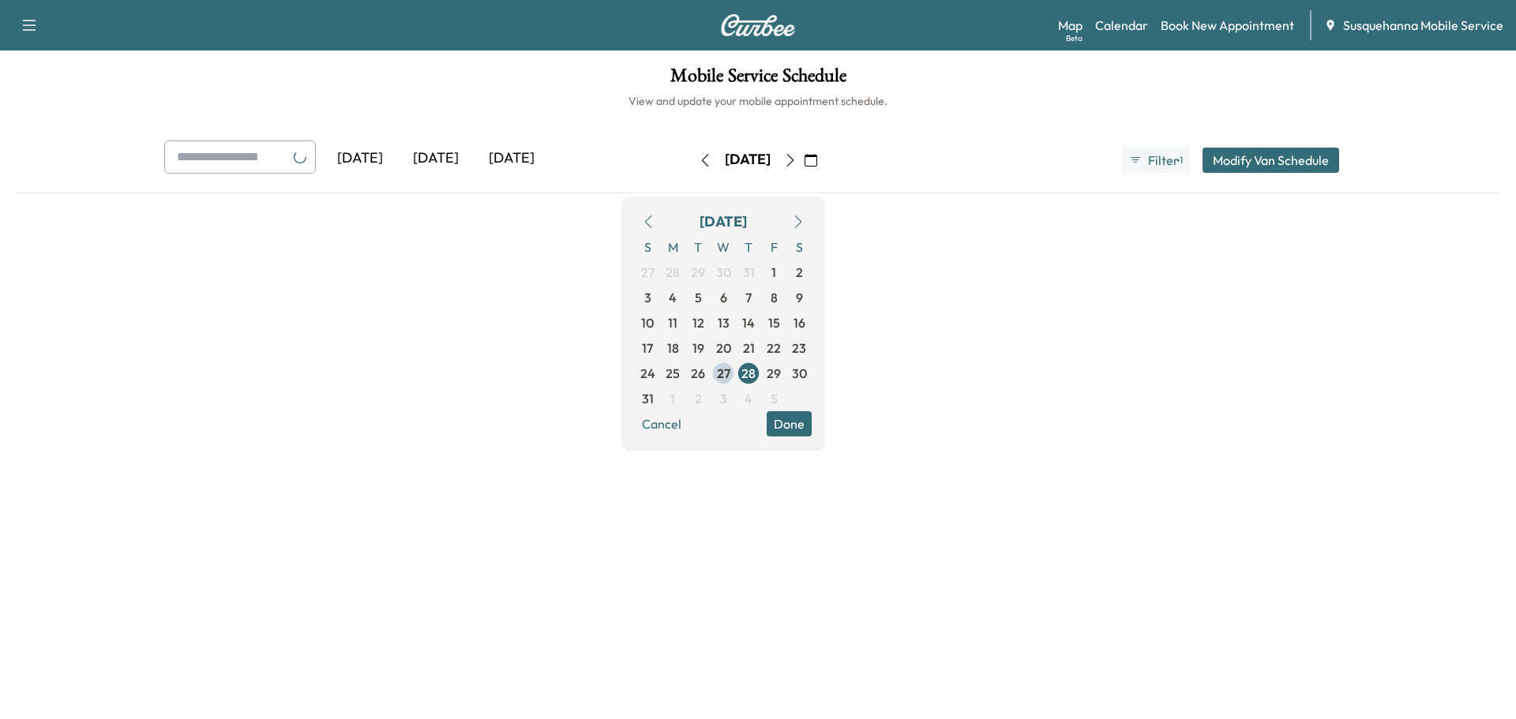
click at [812, 421] on button "Done" at bounding box center [789, 423] width 45 height 25
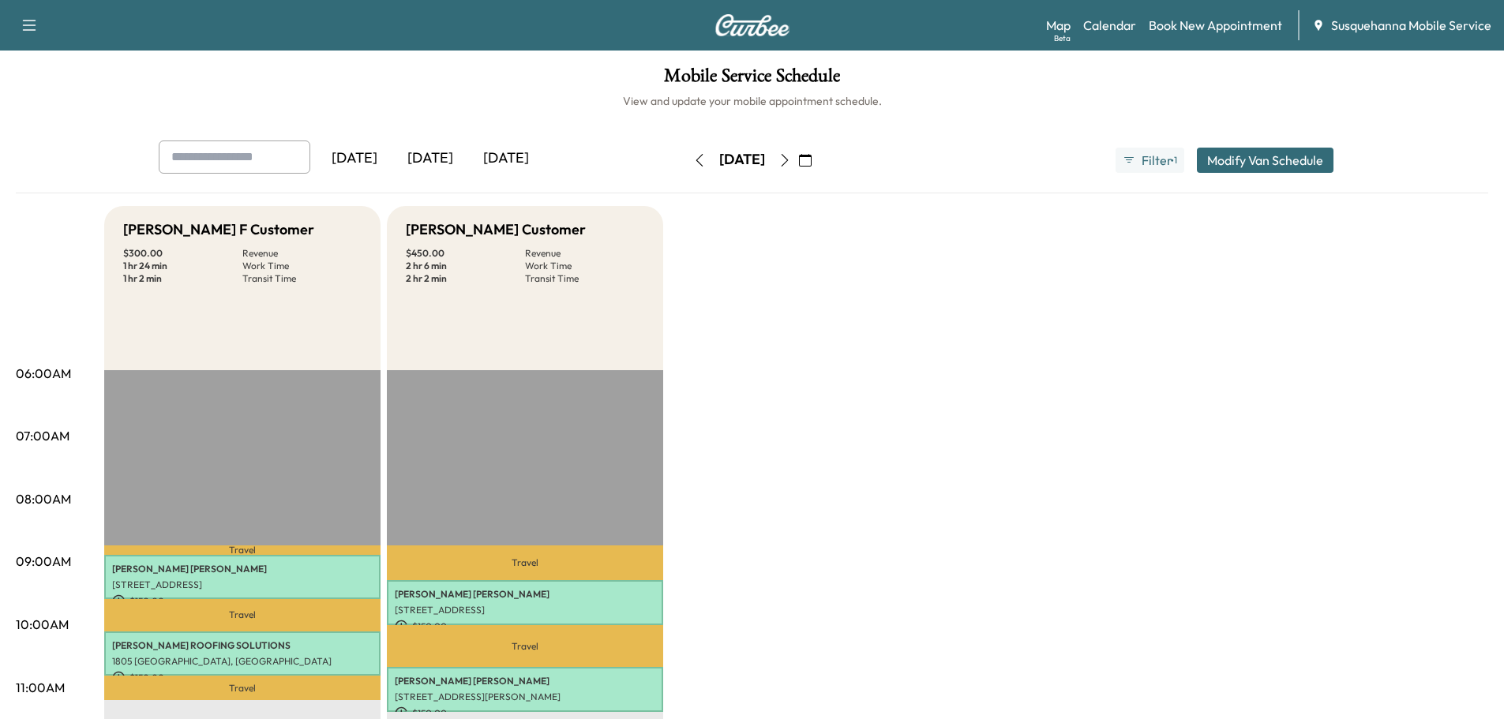
click at [798, 152] on button "button" at bounding box center [784, 160] width 27 height 25
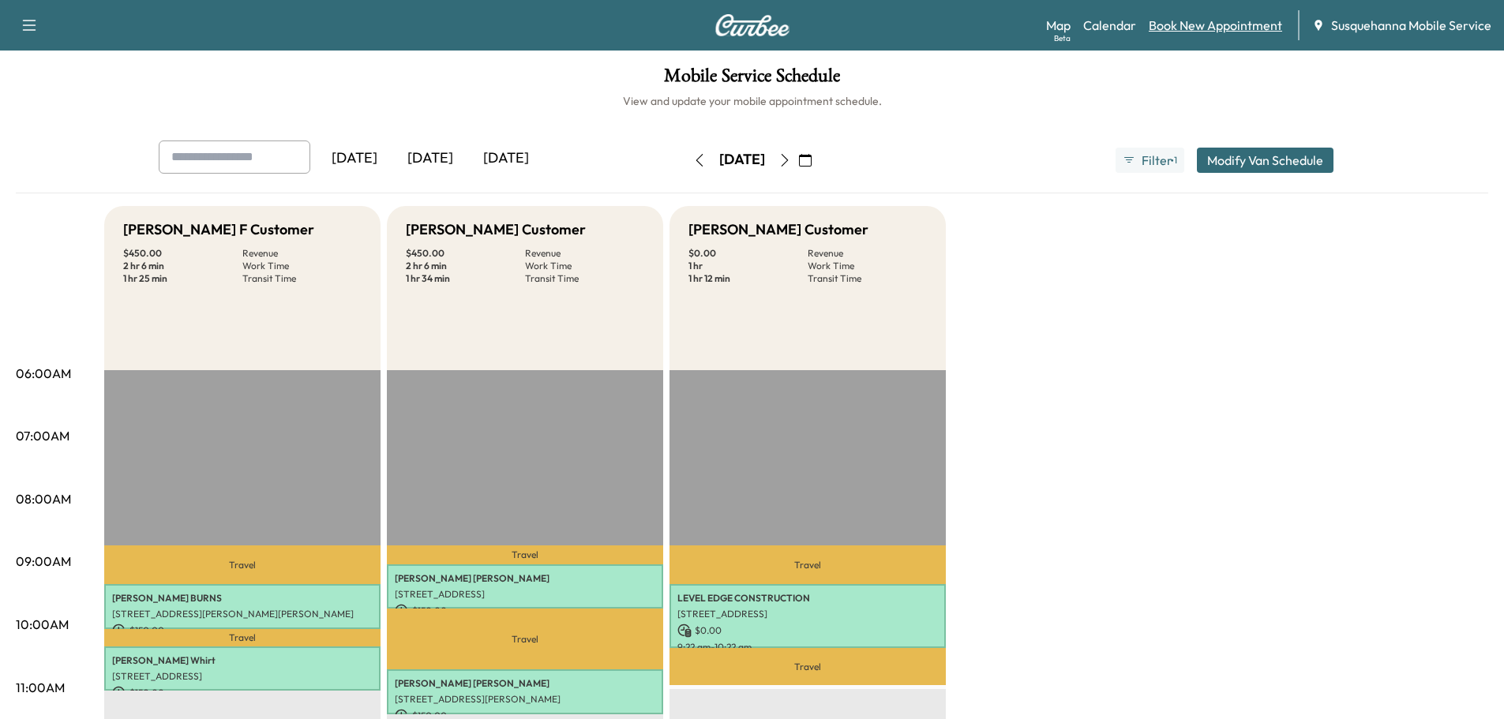
click at [1233, 33] on link "Book New Appointment" at bounding box center [1215, 25] width 133 height 19
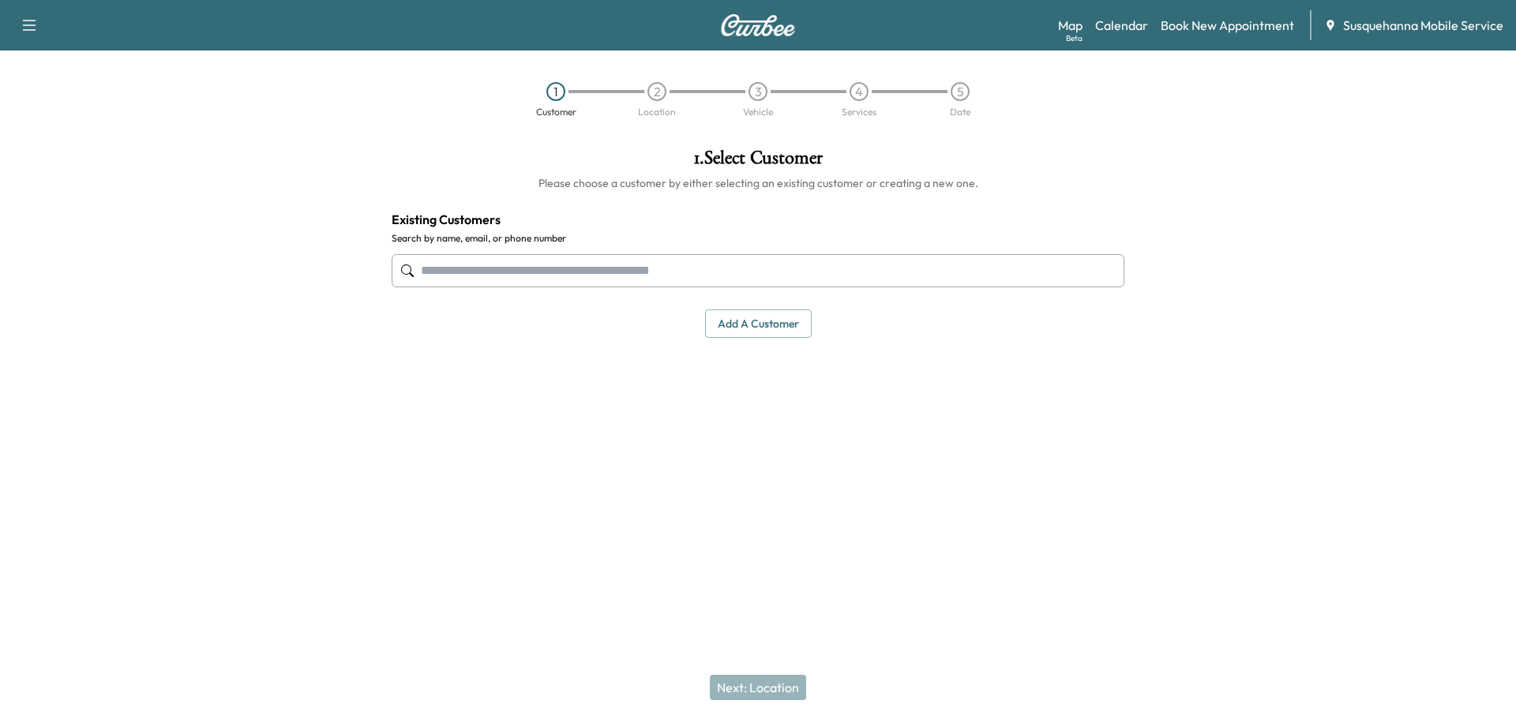
click at [724, 266] on input "text" at bounding box center [758, 270] width 733 height 33
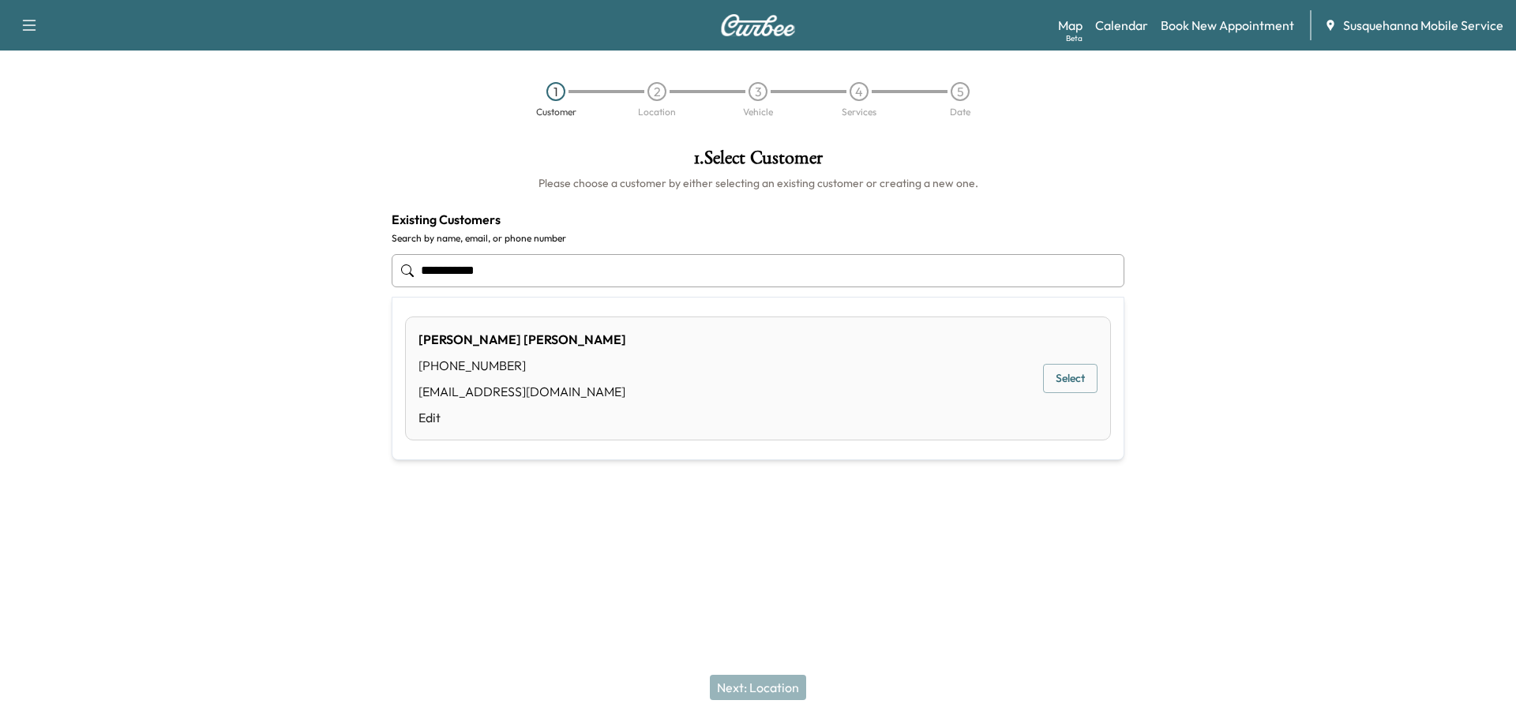
click at [1049, 387] on button "Select" at bounding box center [1070, 378] width 54 height 29
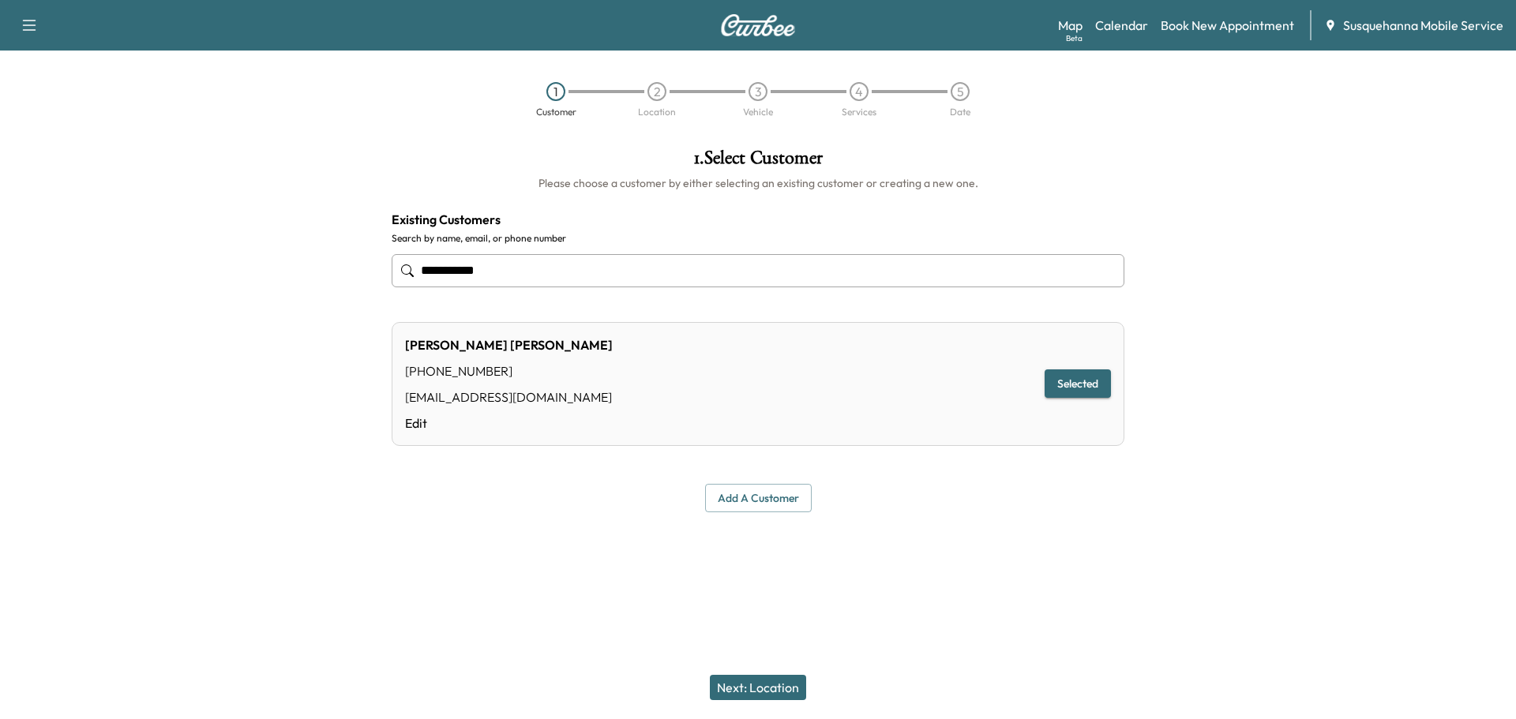
type input "**********"
click at [764, 677] on button "Next: Location" at bounding box center [758, 687] width 96 height 25
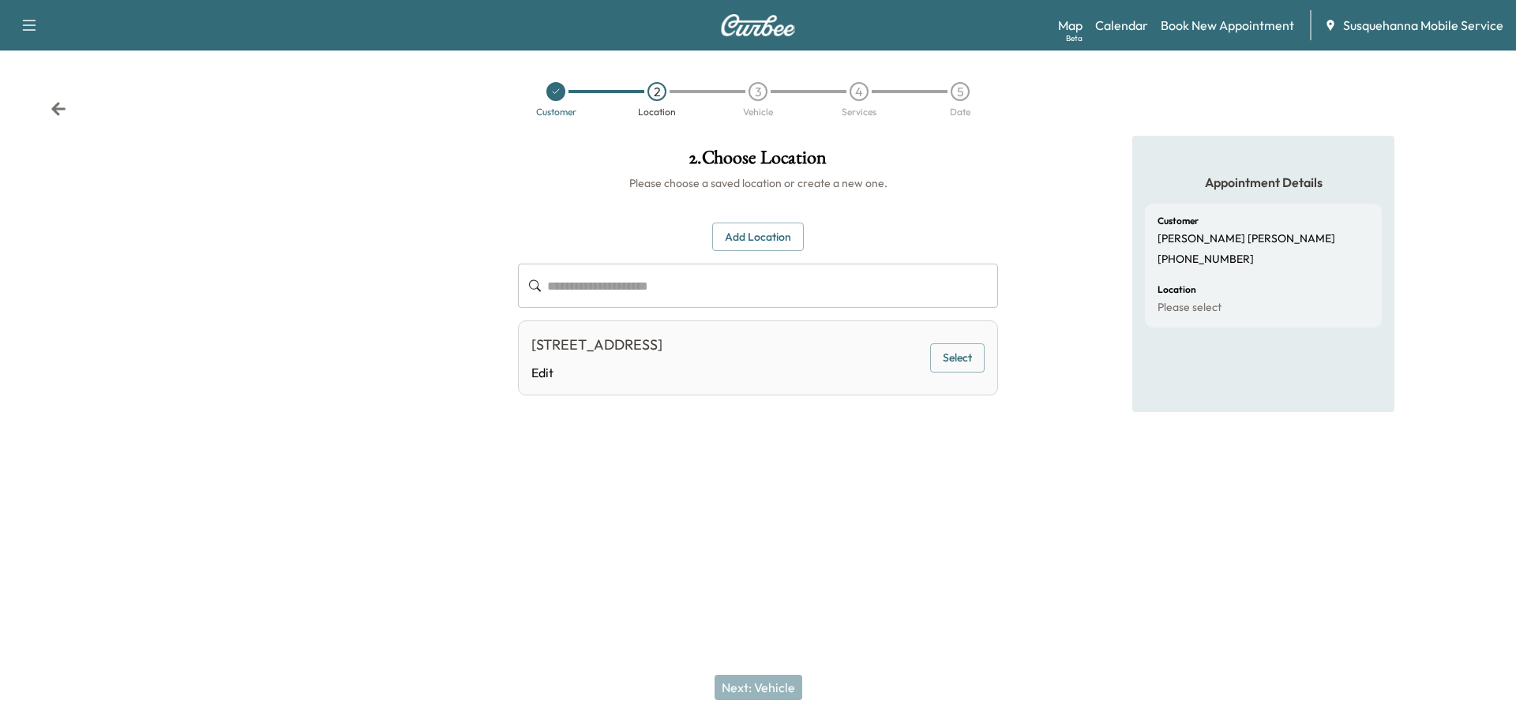
click at [962, 373] on button "Select" at bounding box center [957, 357] width 54 height 29
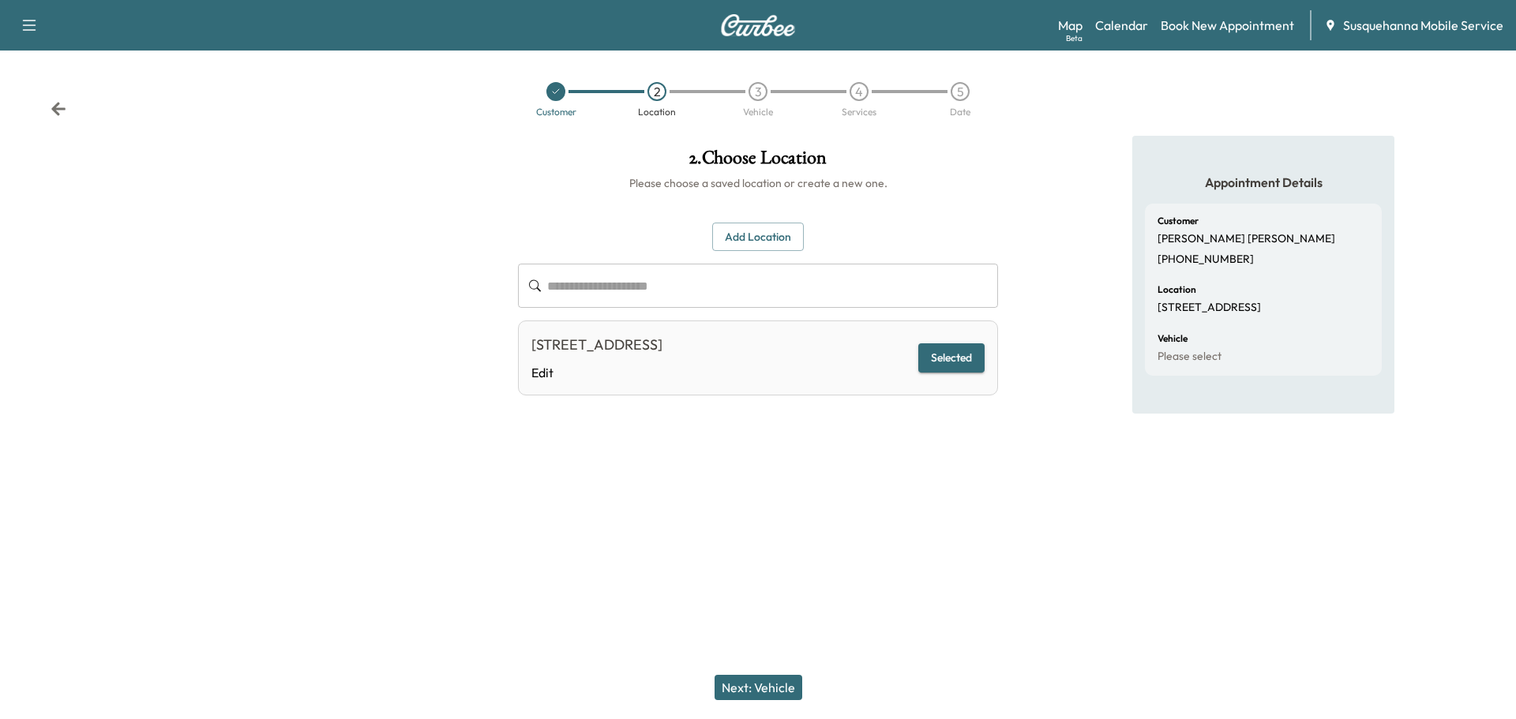
click at [762, 685] on button "Next: Vehicle" at bounding box center [759, 687] width 88 height 25
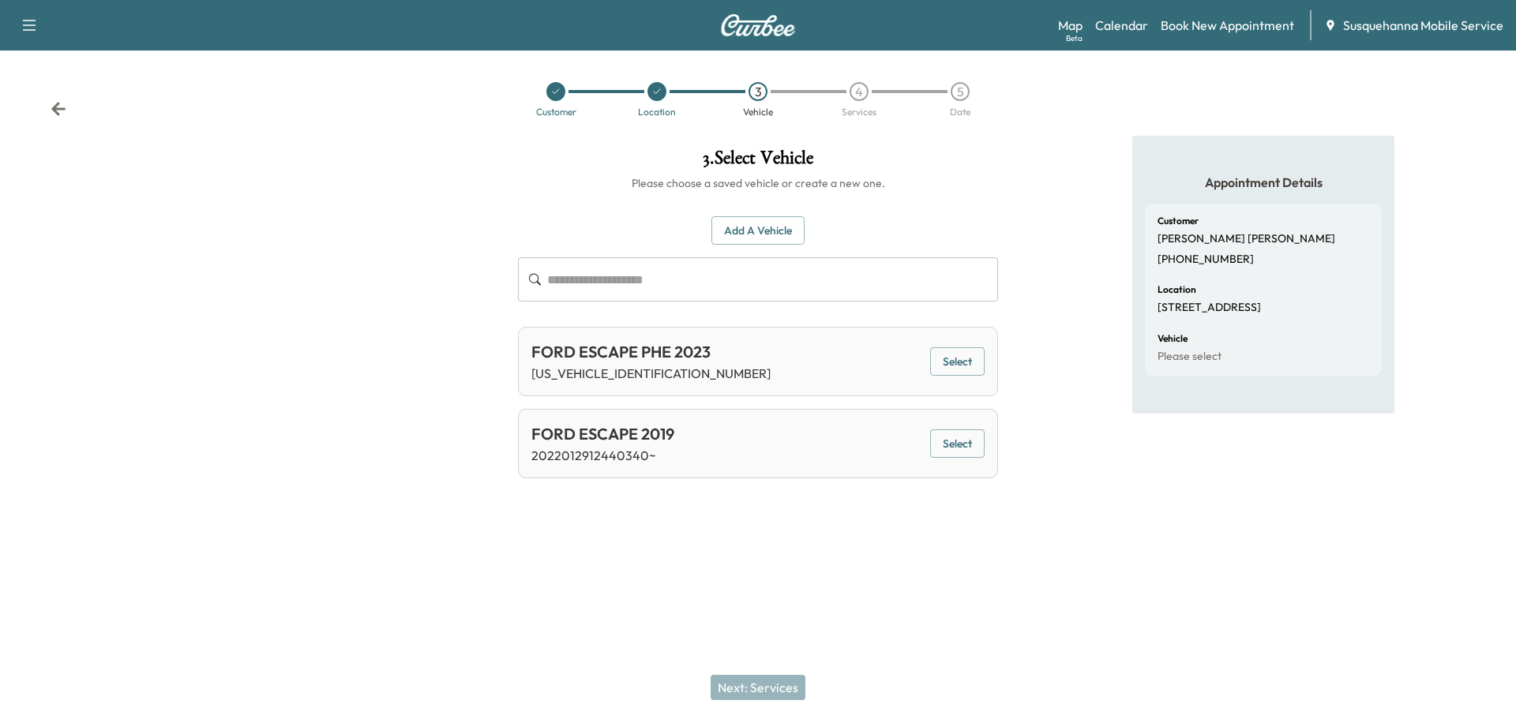
click at [970, 363] on button "Select" at bounding box center [957, 361] width 54 height 29
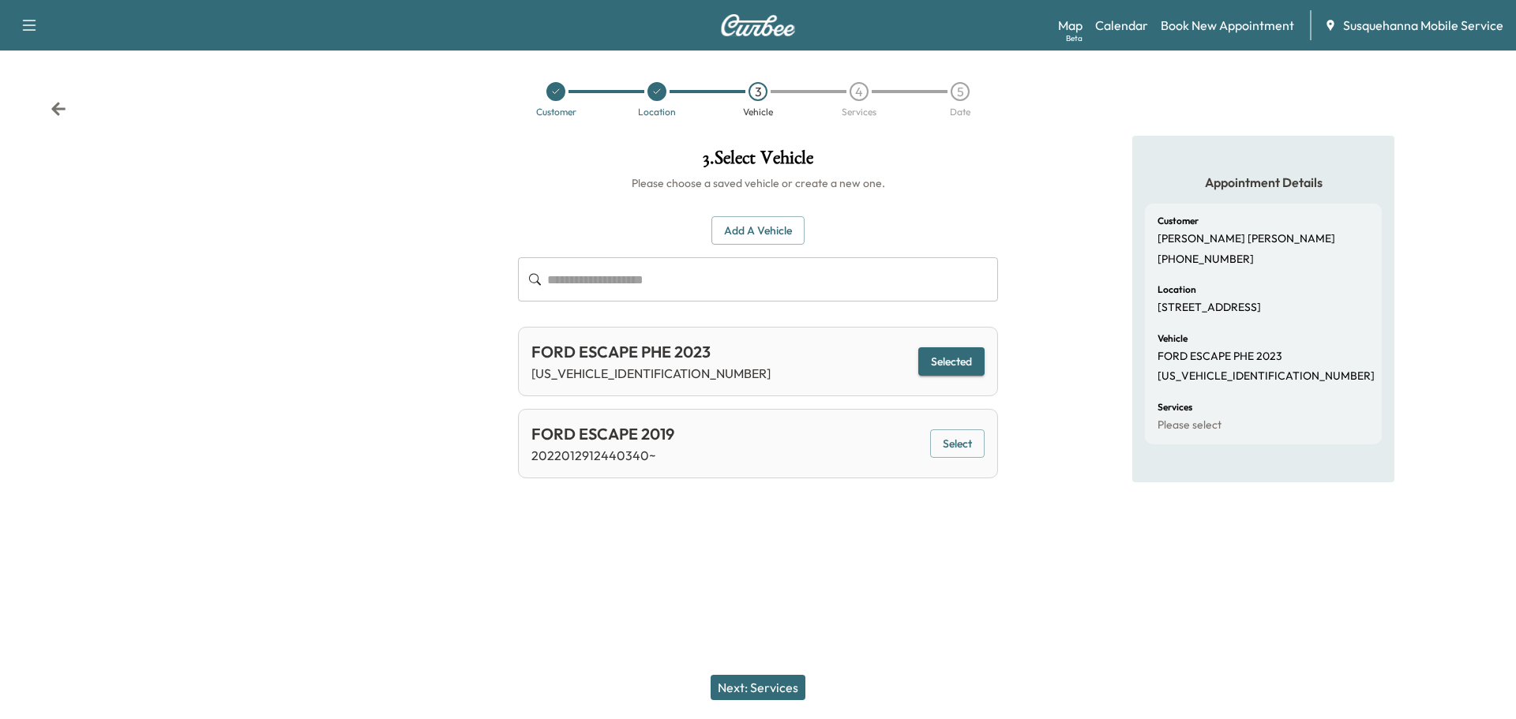
click at [769, 679] on button "Next: Services" at bounding box center [758, 687] width 95 height 25
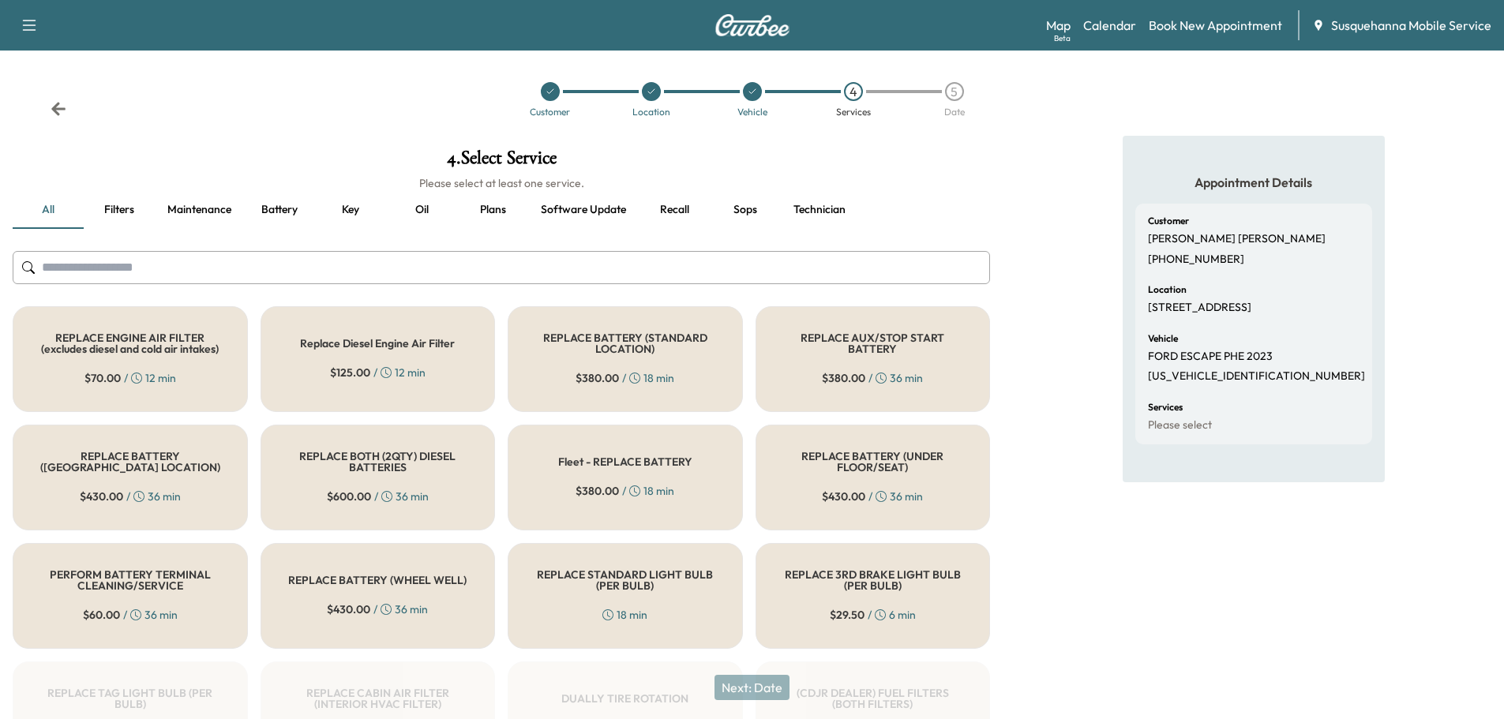
click at [556, 268] on input "text" at bounding box center [502, 267] width 978 height 33
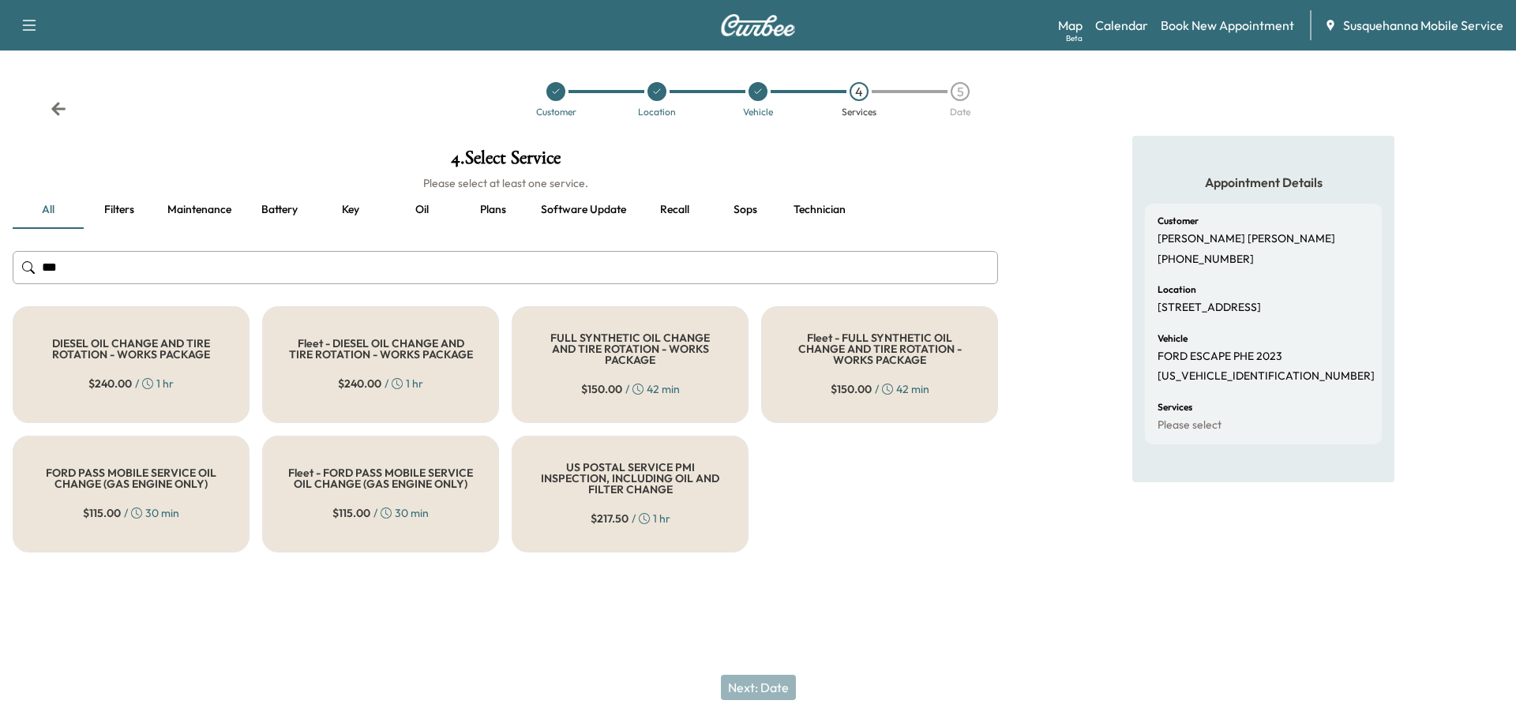
type input "***"
click at [621, 355] on h5 "FULL SYNTHETIC OIL CHANGE AND TIRE ROTATION - WORKS PACKAGE" at bounding box center [630, 348] width 185 height 33
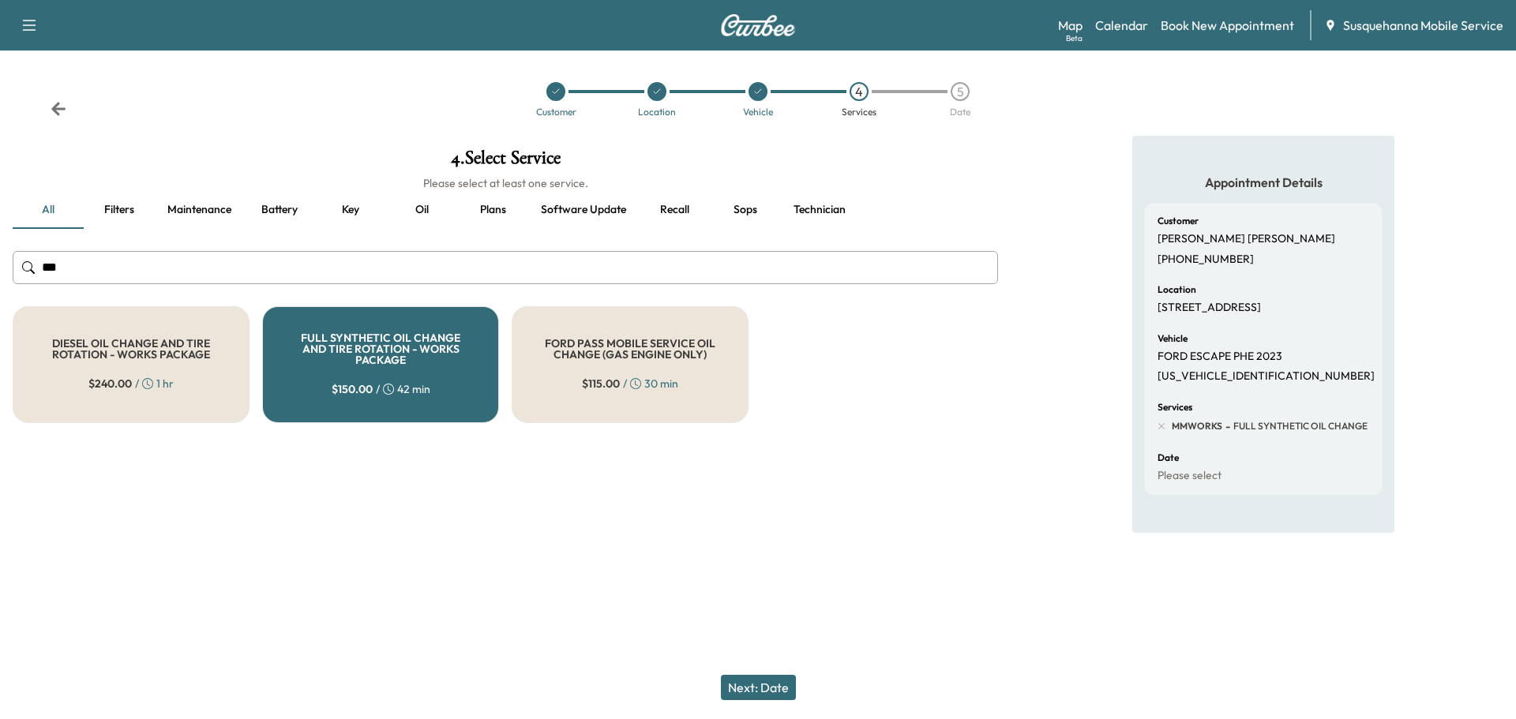
click at [750, 685] on button "Next: Date" at bounding box center [758, 687] width 75 height 25
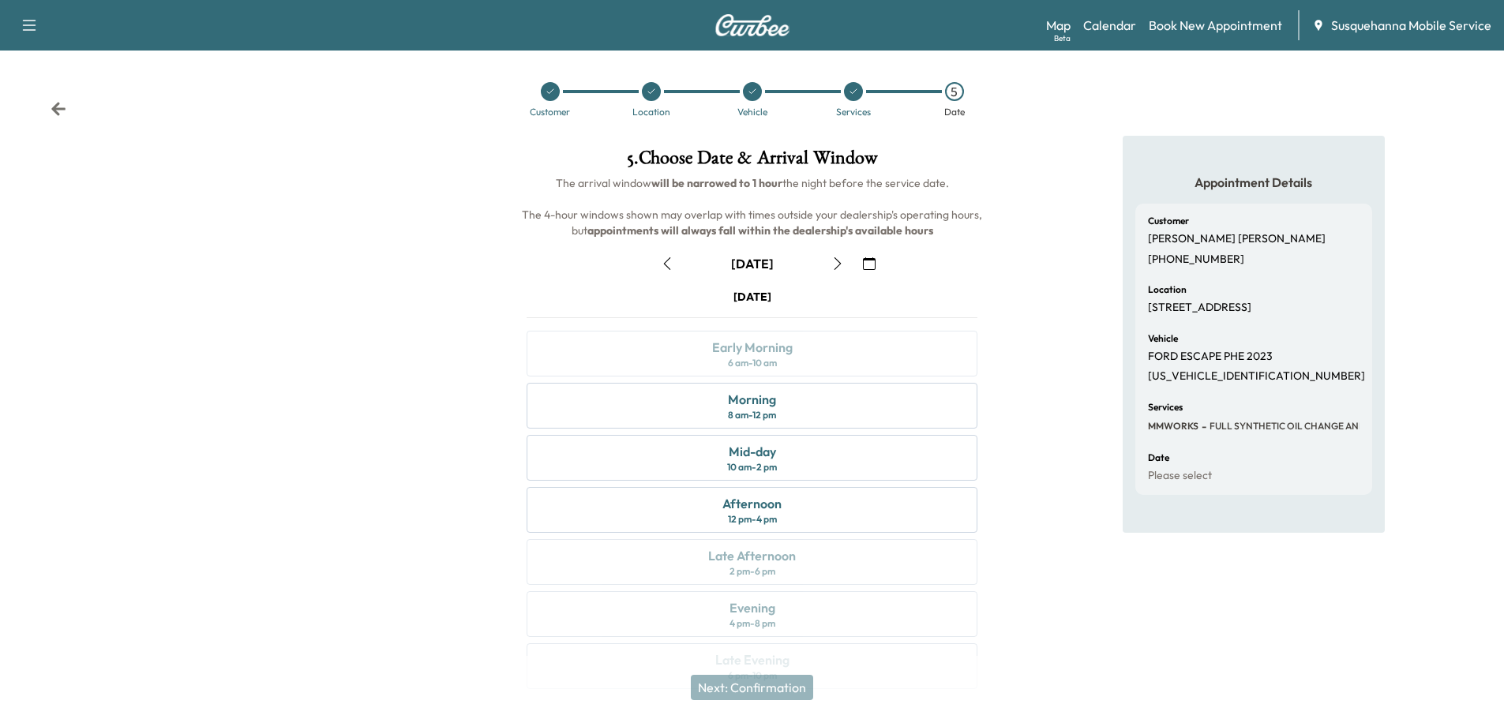
click at [878, 262] on button "button" at bounding box center [869, 263] width 27 height 25
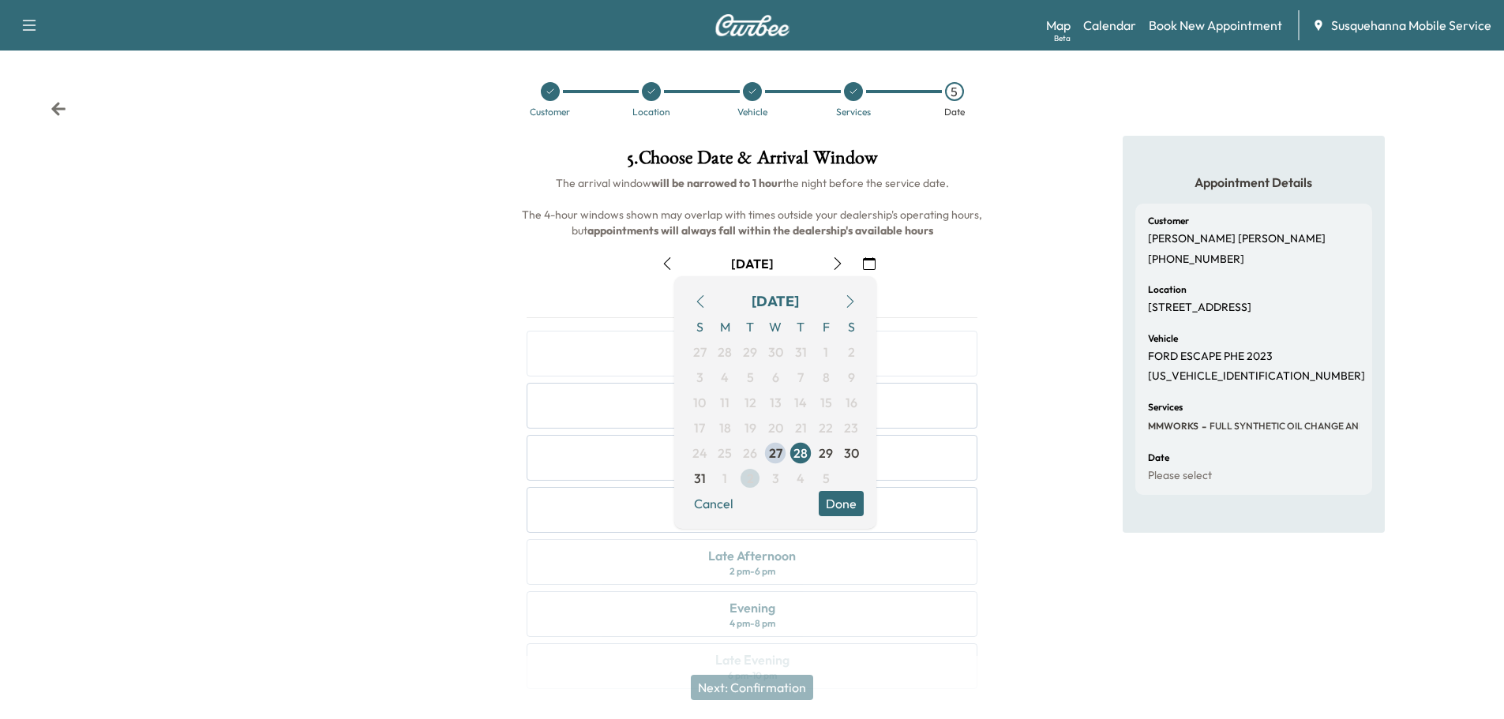
click at [758, 482] on span "2" at bounding box center [750, 478] width 25 height 25
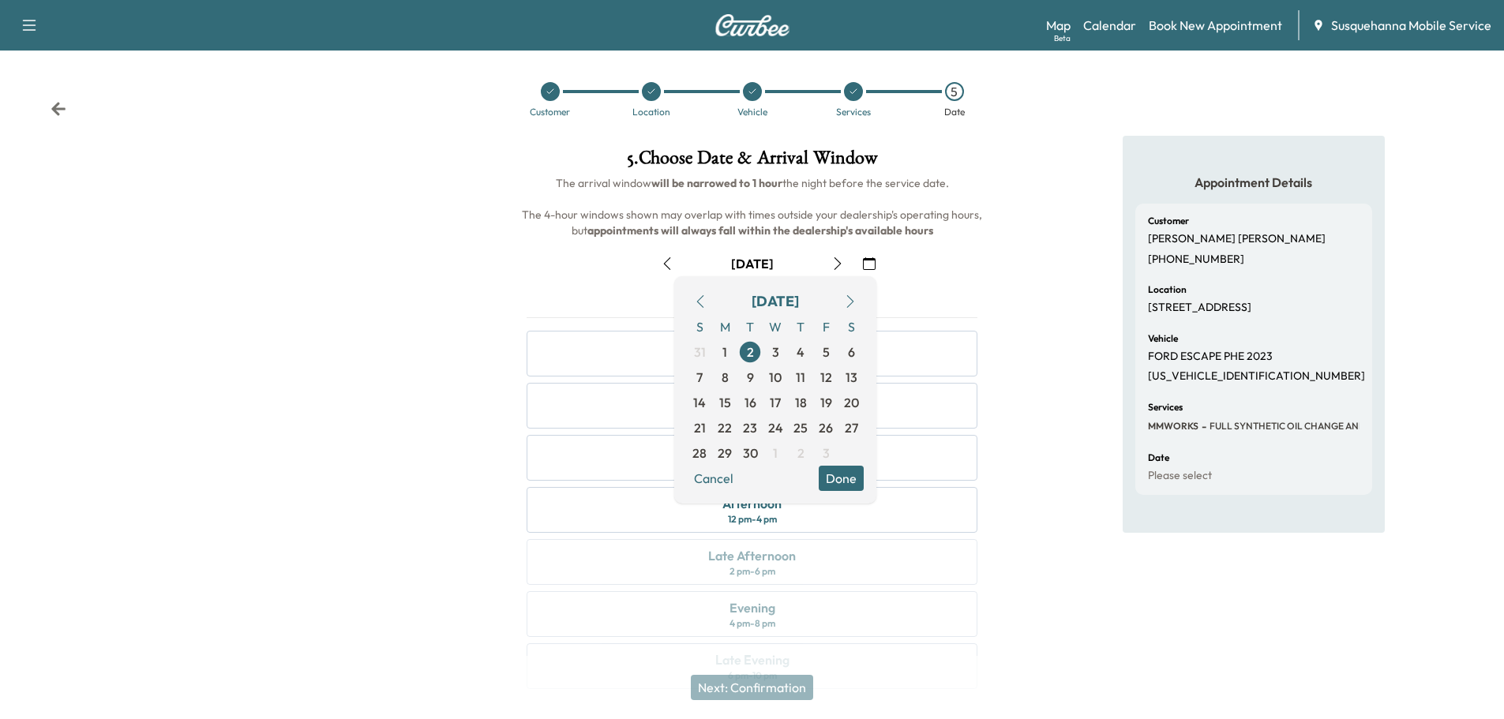
click at [836, 482] on button "Done" at bounding box center [841, 478] width 45 height 25
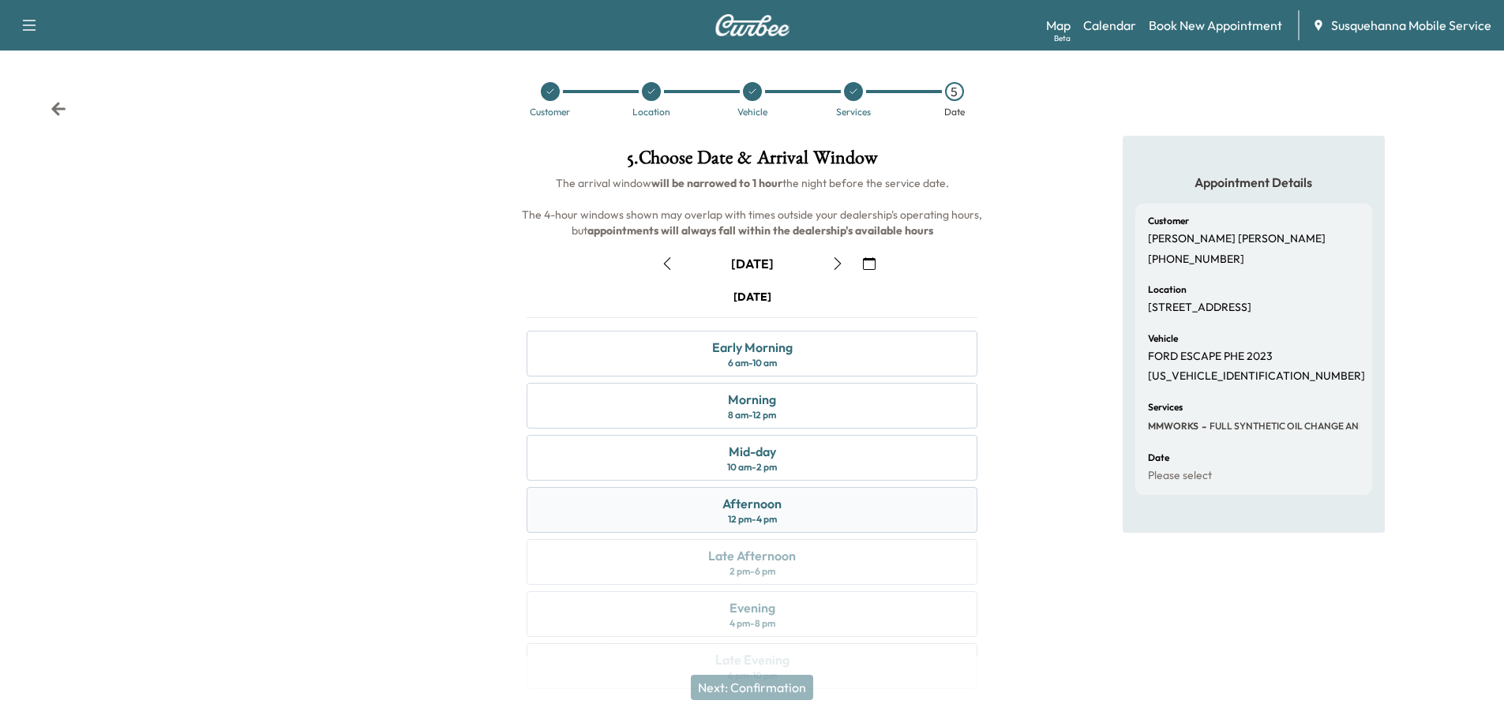
click at [775, 512] on div "Afternoon" at bounding box center [752, 503] width 59 height 19
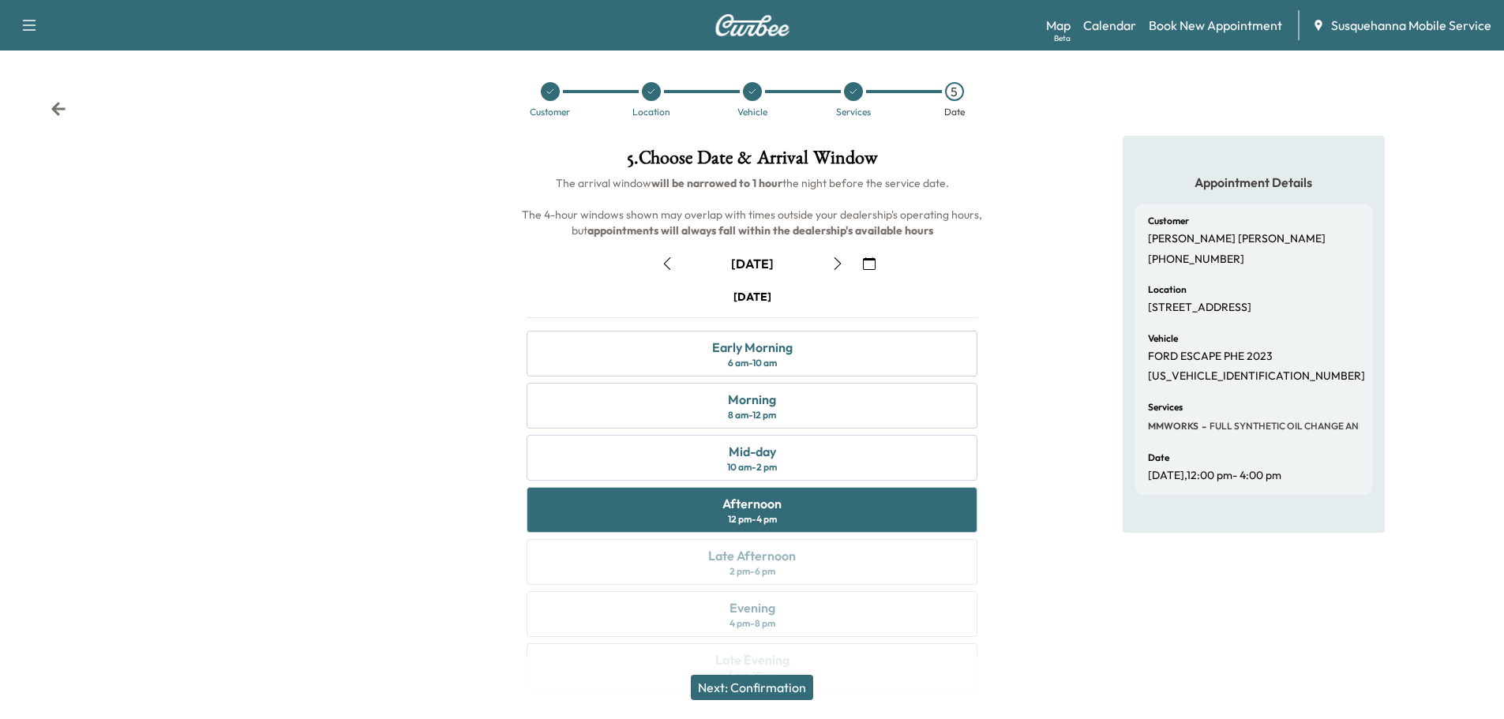
click at [835, 260] on icon "button" at bounding box center [837, 263] width 13 height 13
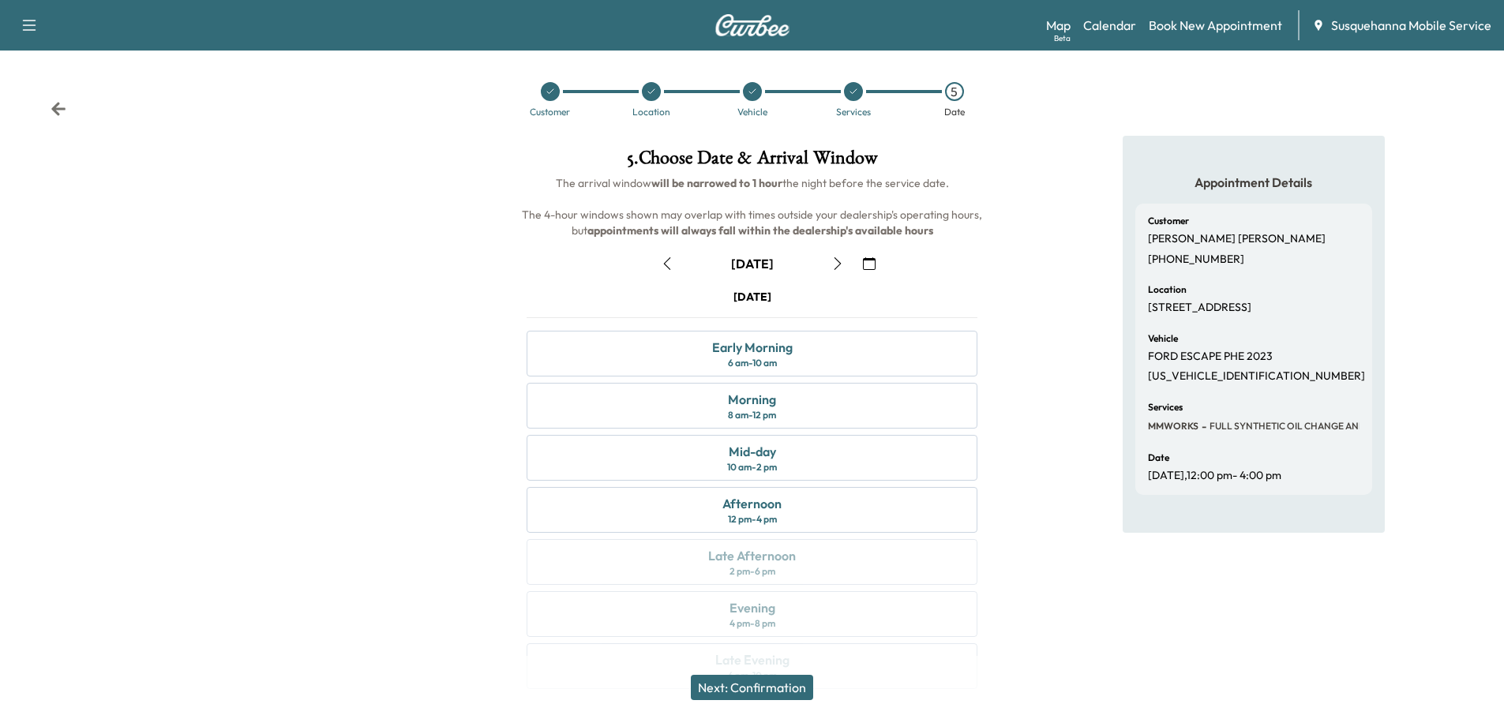
click at [838, 260] on icon "button" at bounding box center [837, 263] width 13 height 13
click at [774, 501] on div "Afternoon" at bounding box center [752, 503] width 59 height 19
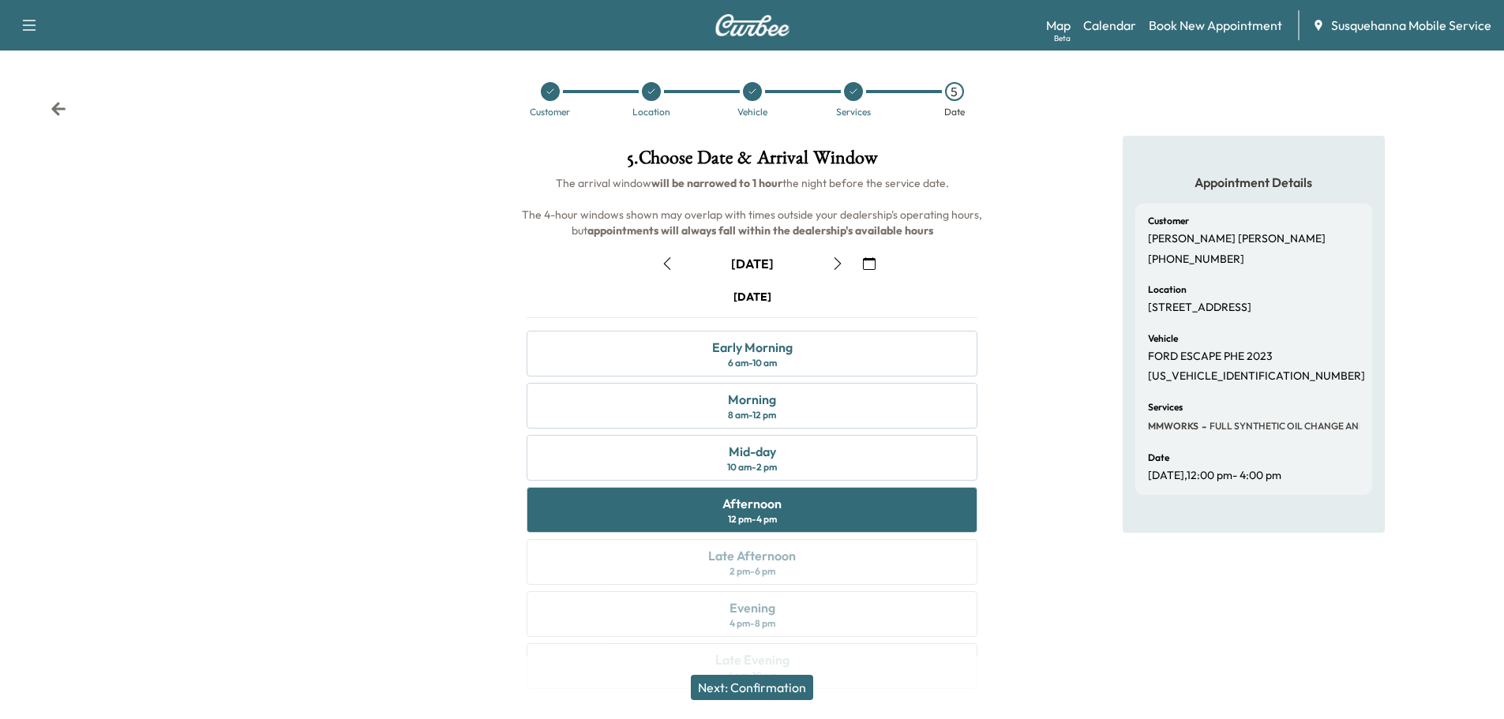
click at [779, 689] on button "Next: Confirmation" at bounding box center [752, 687] width 122 height 25
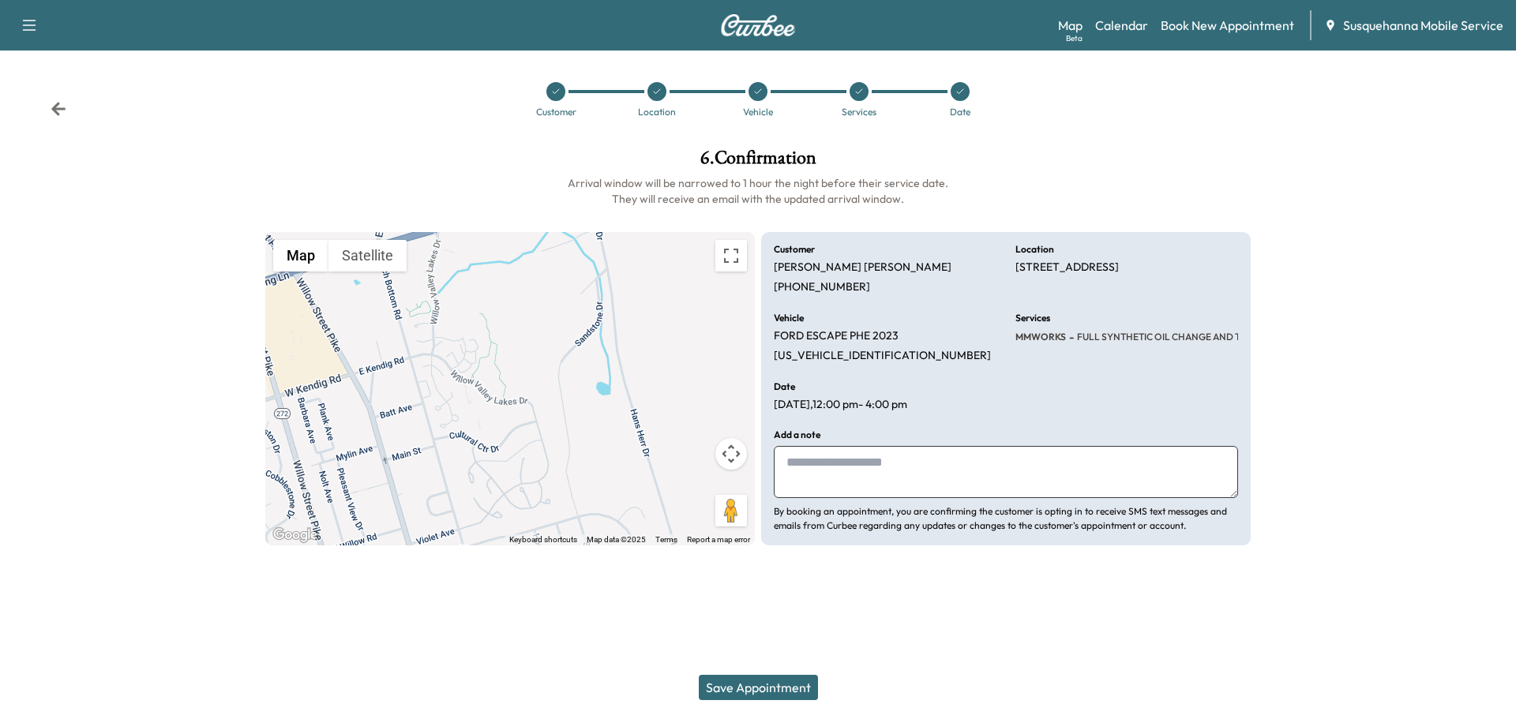
click at [875, 467] on textarea at bounding box center [1006, 472] width 464 height 52
type textarea "**********"
click at [746, 686] on button "Save Appointment" at bounding box center [758, 687] width 119 height 25
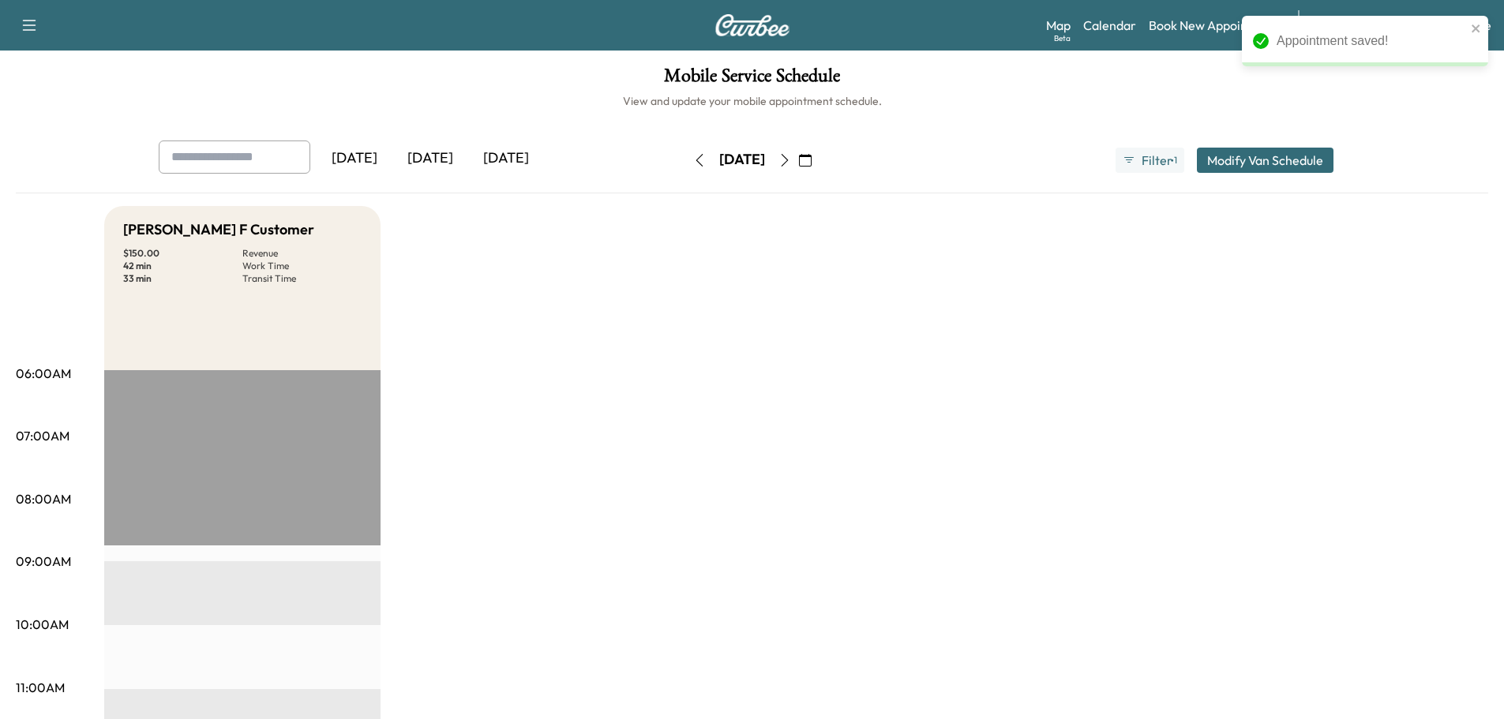
scroll to position [84, 0]
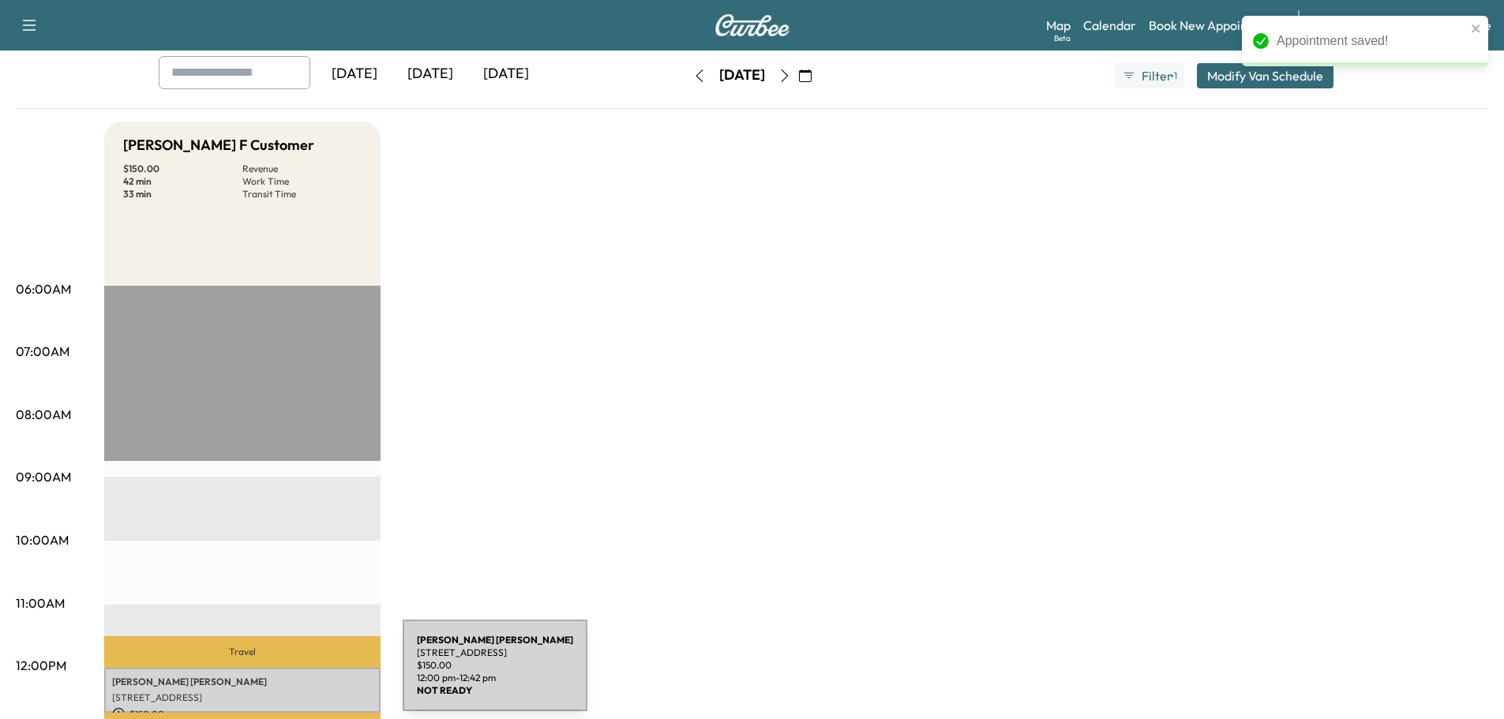
click at [284, 676] on p "[PERSON_NAME]" at bounding box center [242, 682] width 261 height 13
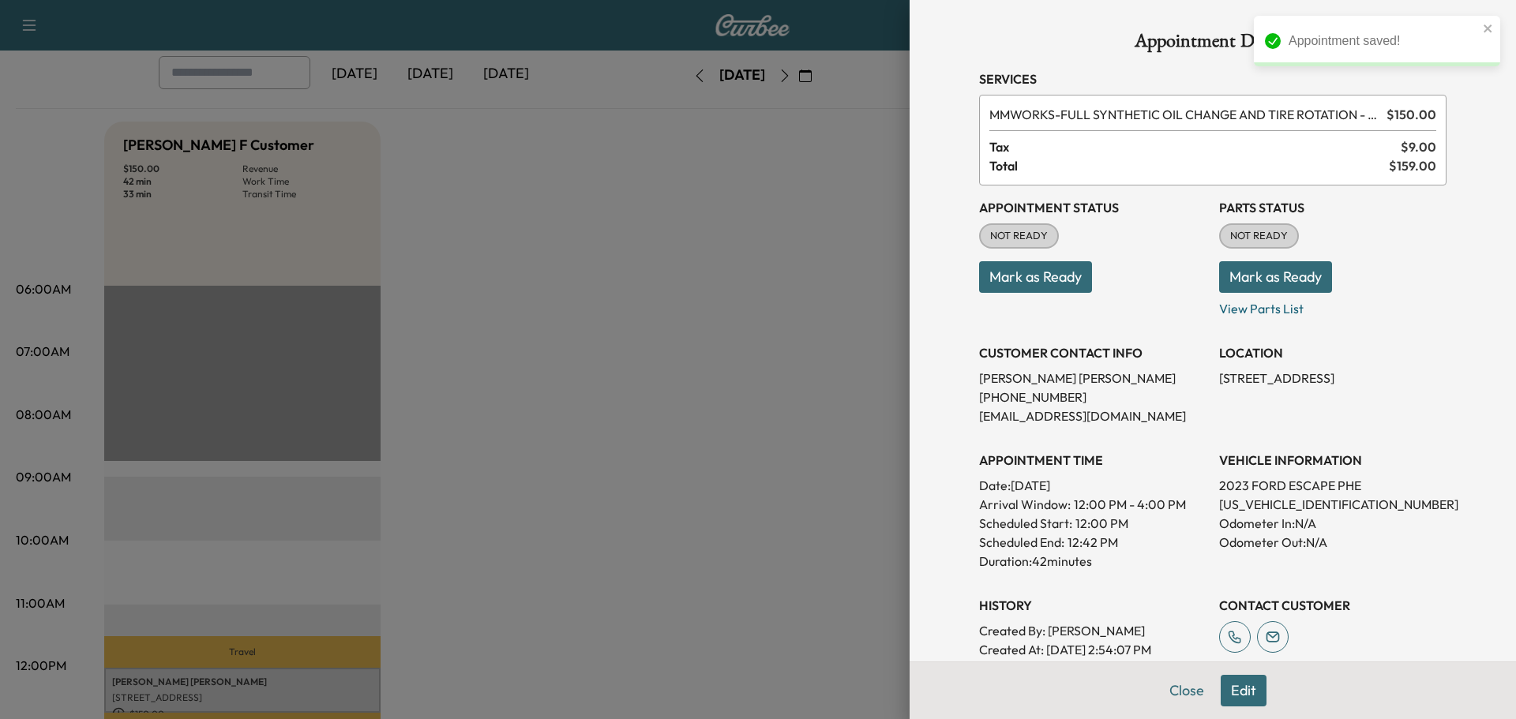
click at [1275, 283] on button "Mark as Ready" at bounding box center [1275, 277] width 113 height 32
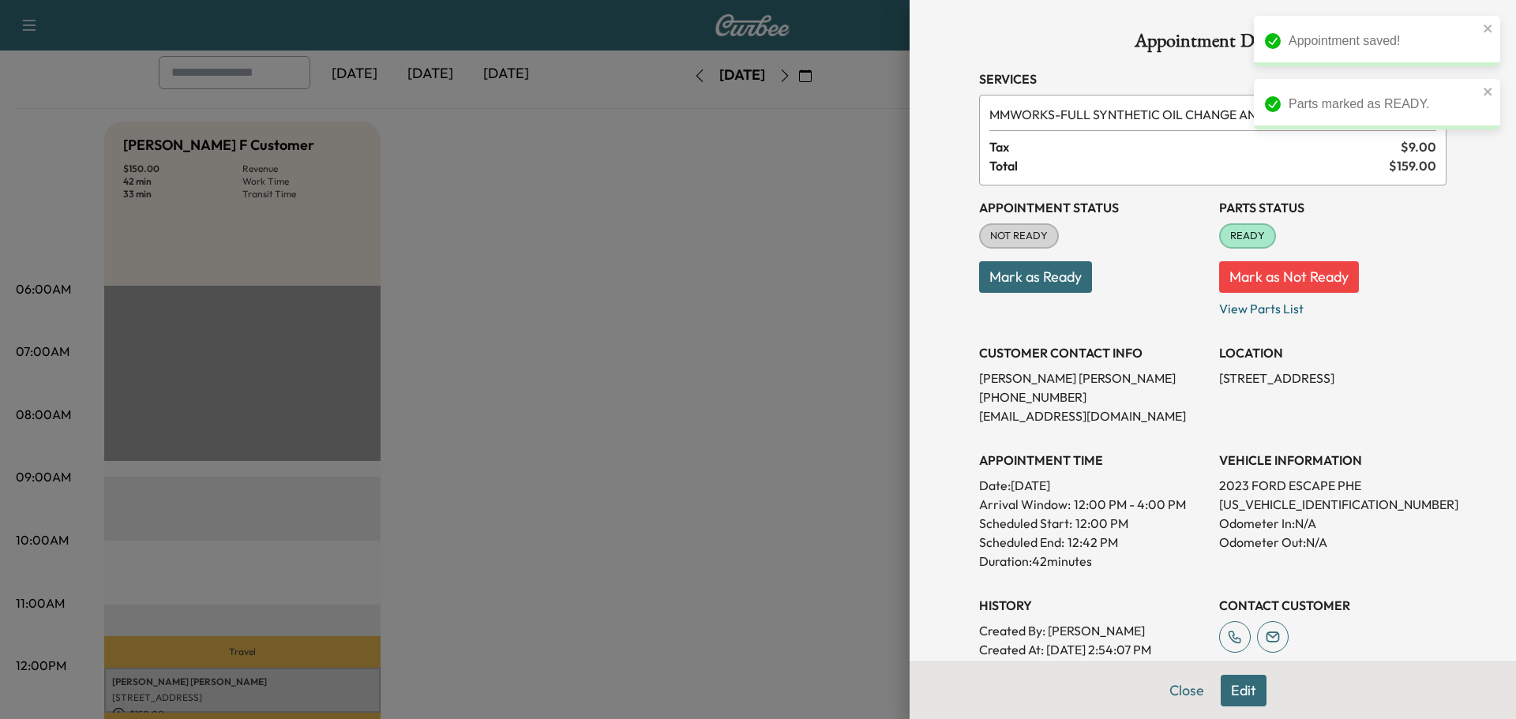
click at [1024, 283] on button "Mark as Ready" at bounding box center [1035, 277] width 113 height 32
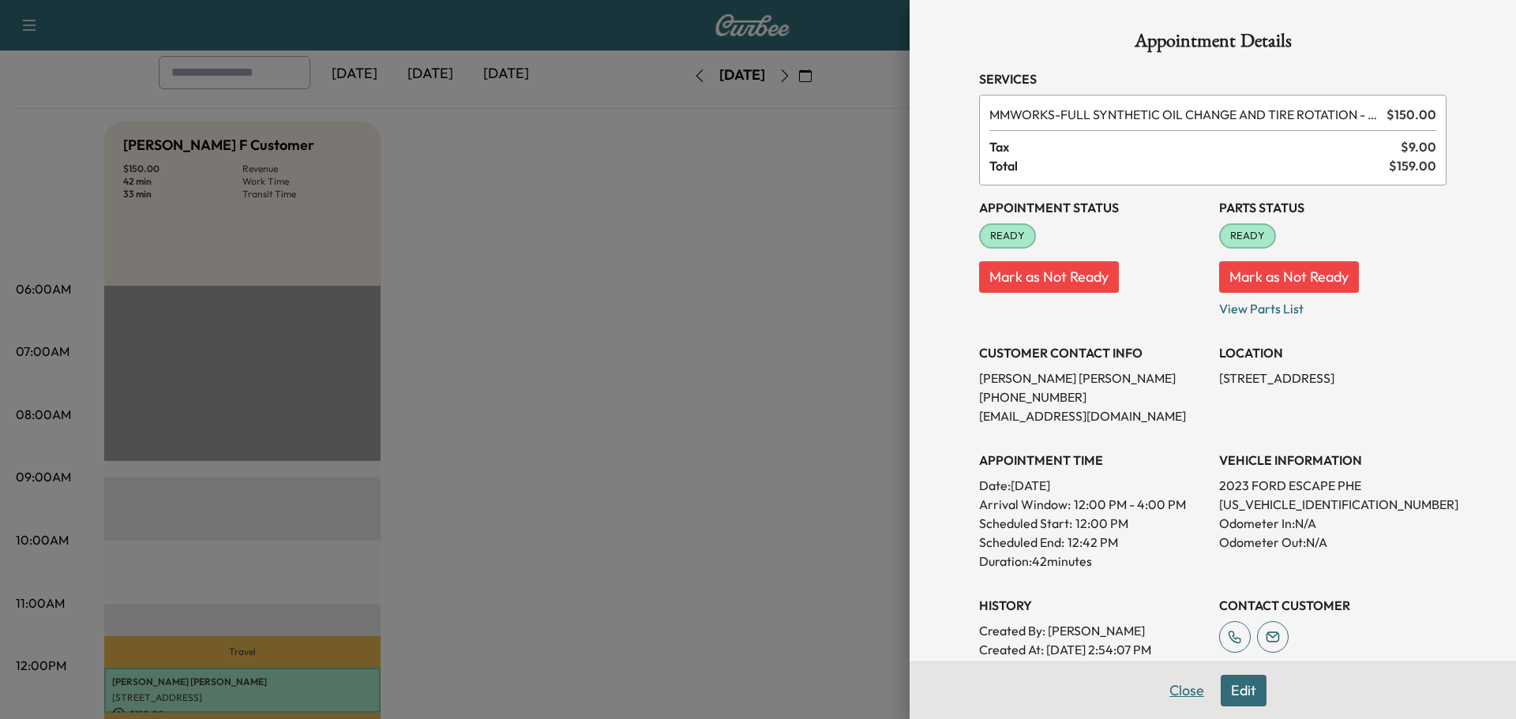
drag, startPoint x: 1174, startPoint y: 688, endPoint x: 1101, endPoint y: 707, distance: 75.8
click at [1173, 688] on button "Close" at bounding box center [1186, 691] width 55 height 32
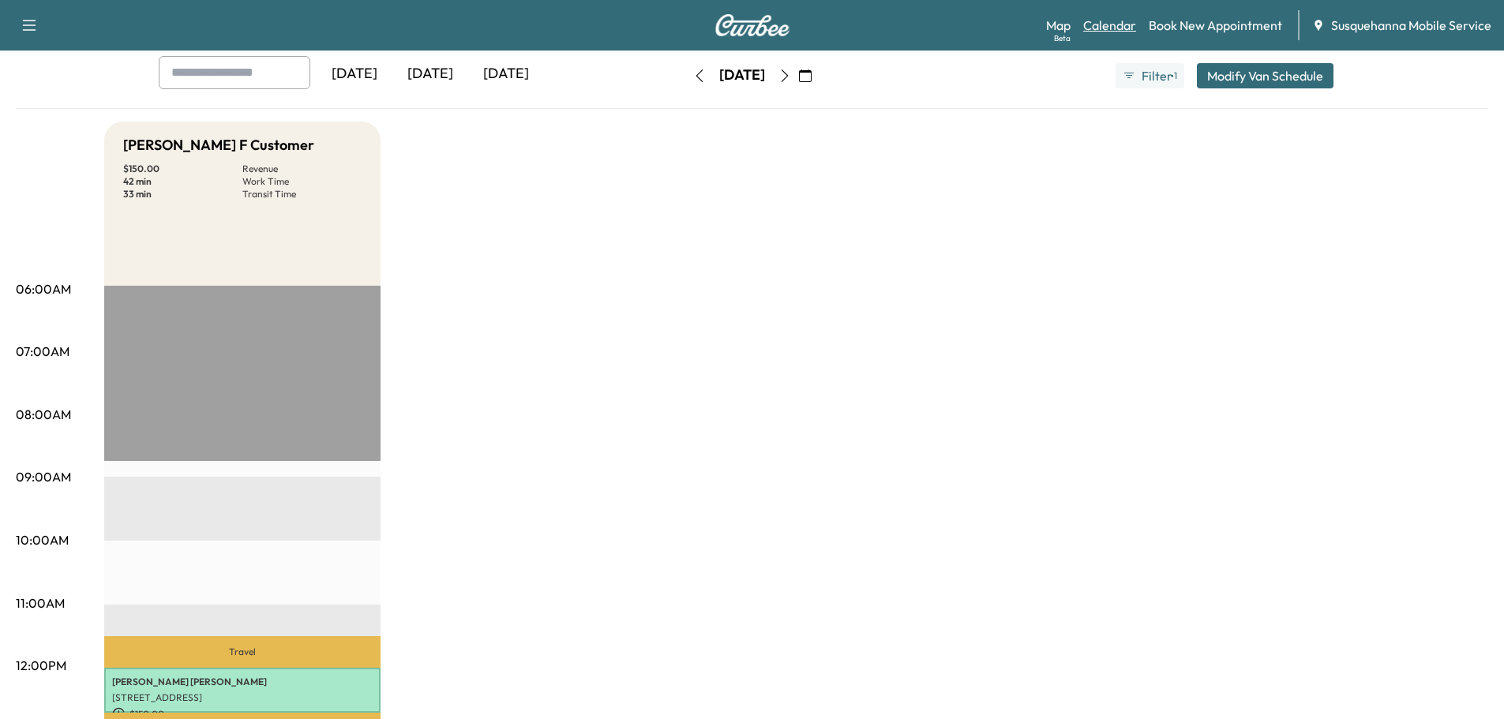
click at [1120, 24] on link "Calendar" at bounding box center [1109, 25] width 53 height 19
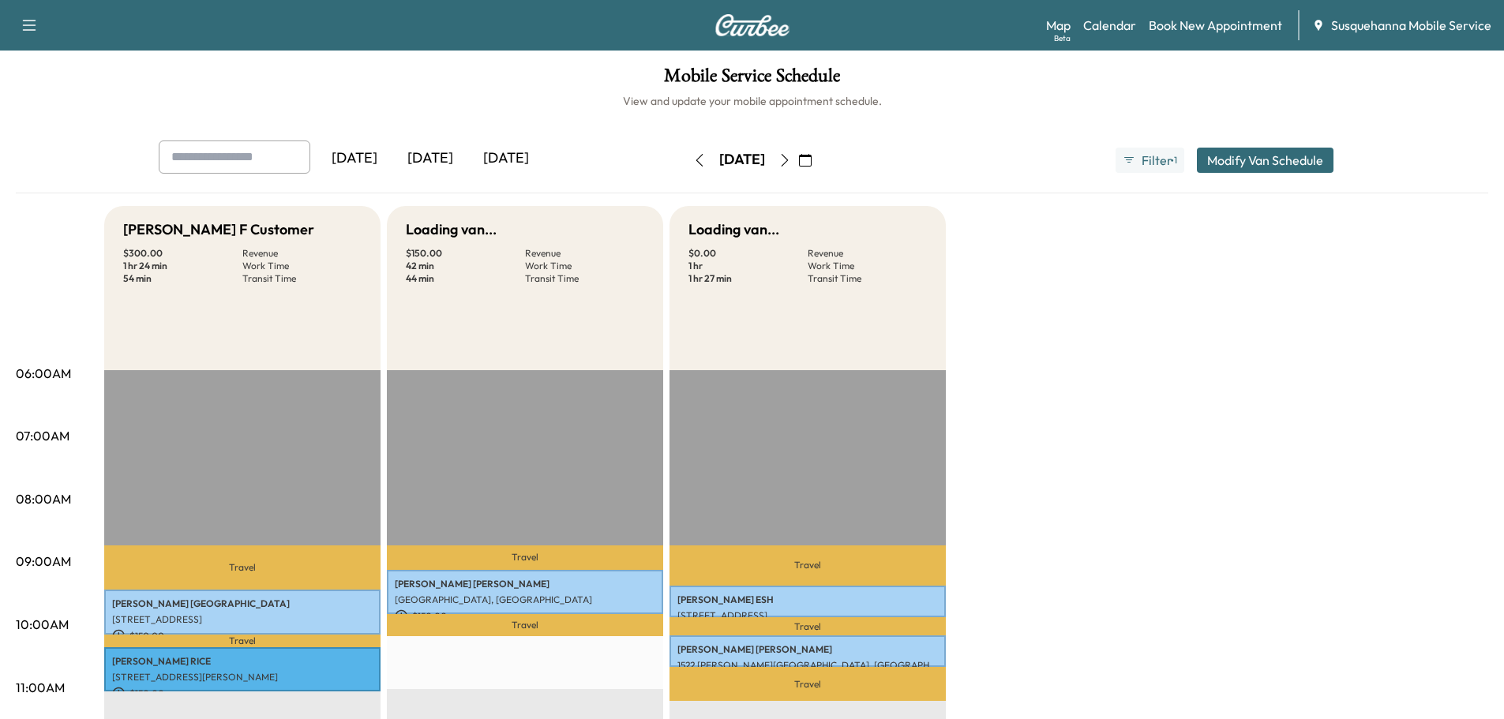
click at [686, 160] on button "button" at bounding box center [699, 160] width 27 height 25
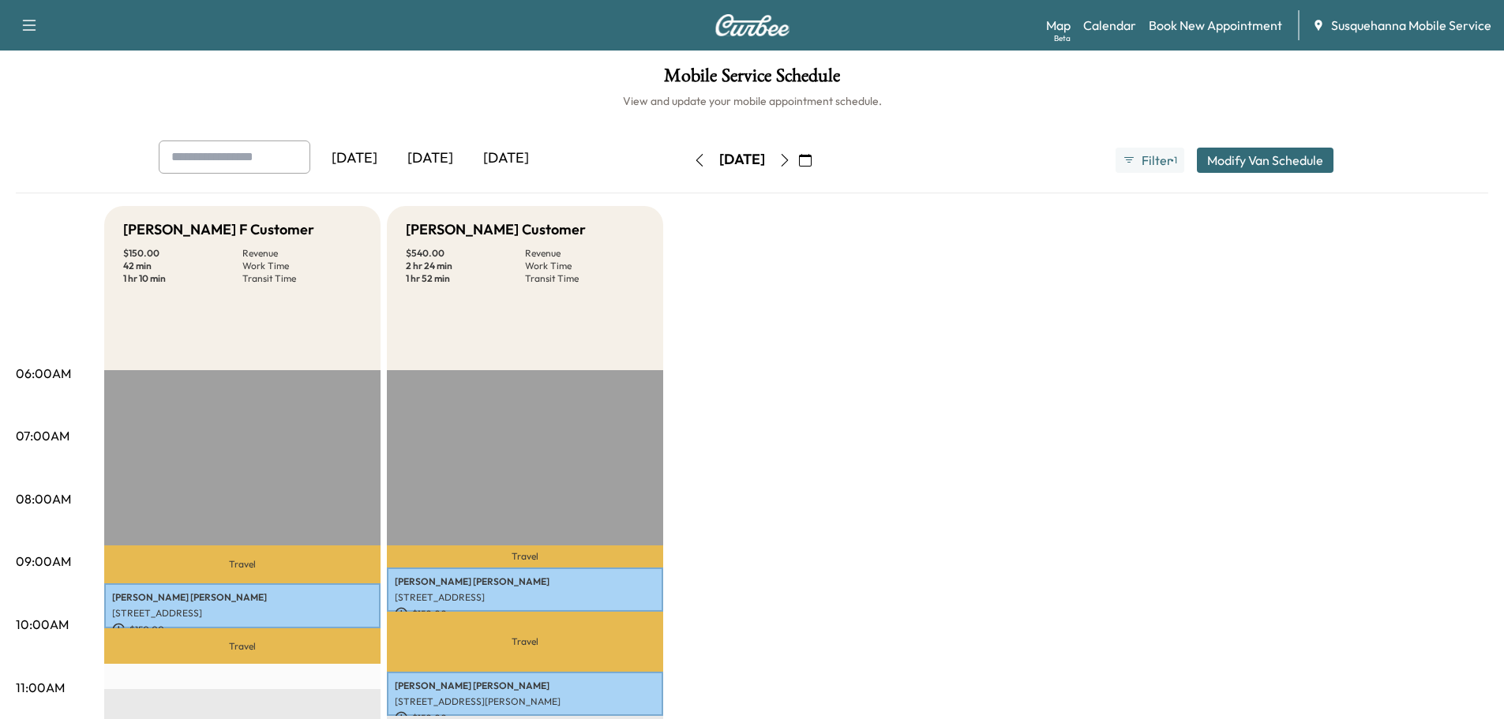
click at [819, 160] on button "button" at bounding box center [805, 160] width 27 height 25
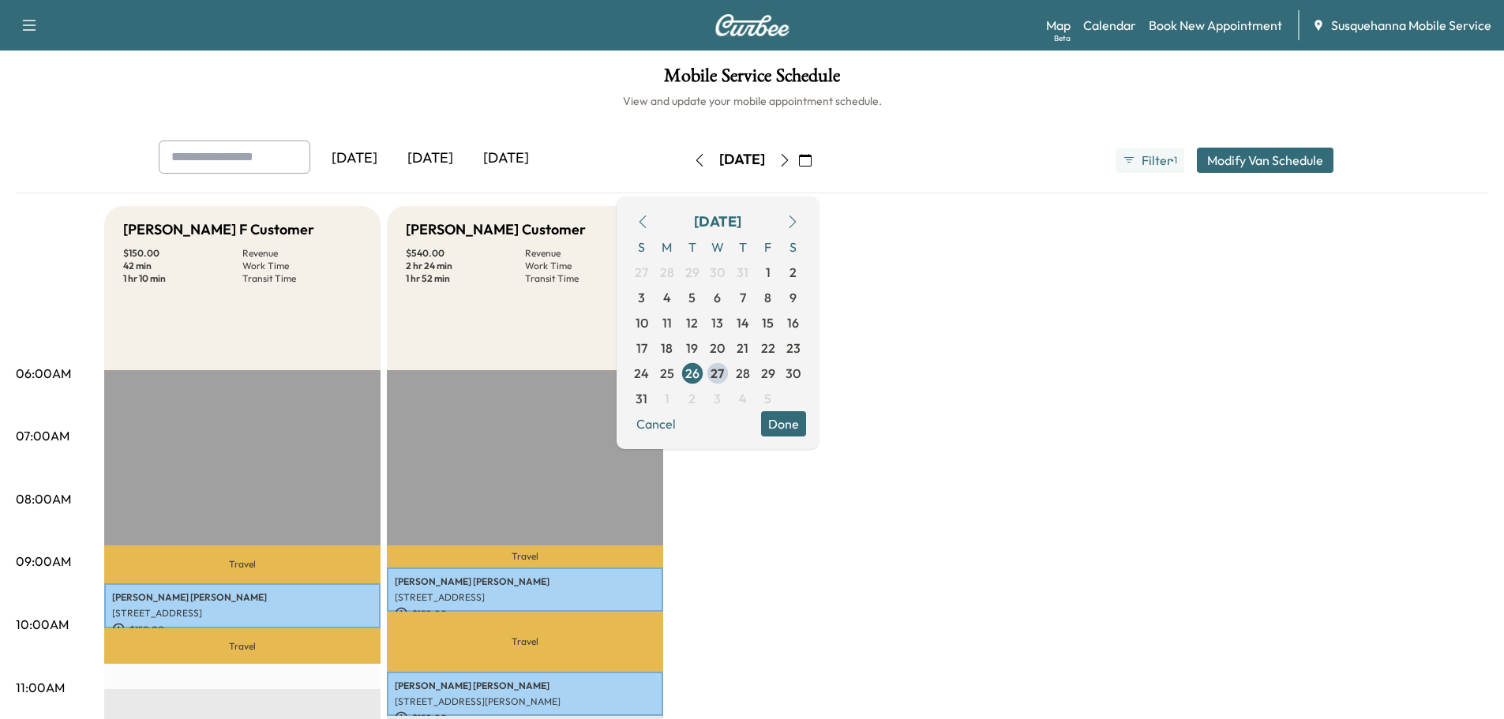
click at [791, 160] on icon "button" at bounding box center [785, 160] width 13 height 13
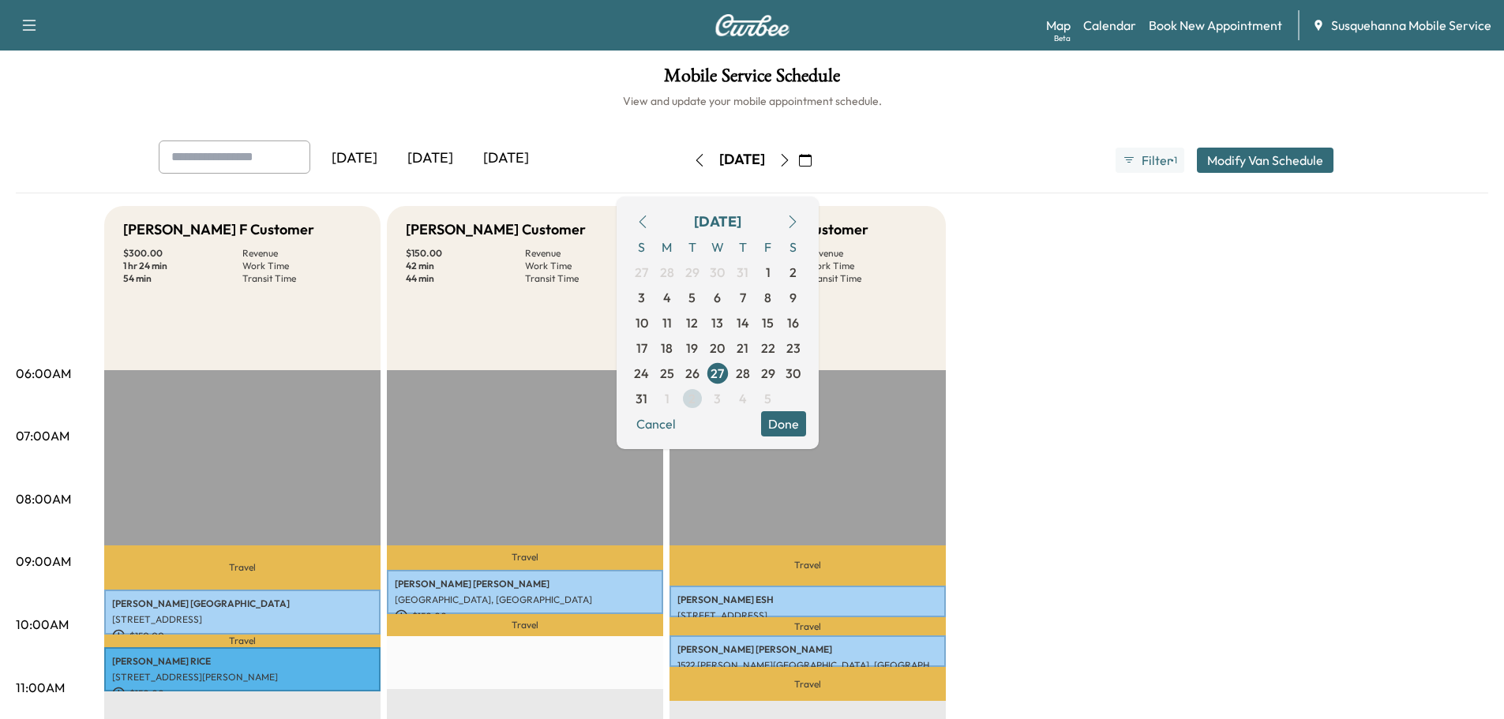
click at [705, 401] on span "2" at bounding box center [692, 398] width 25 height 25
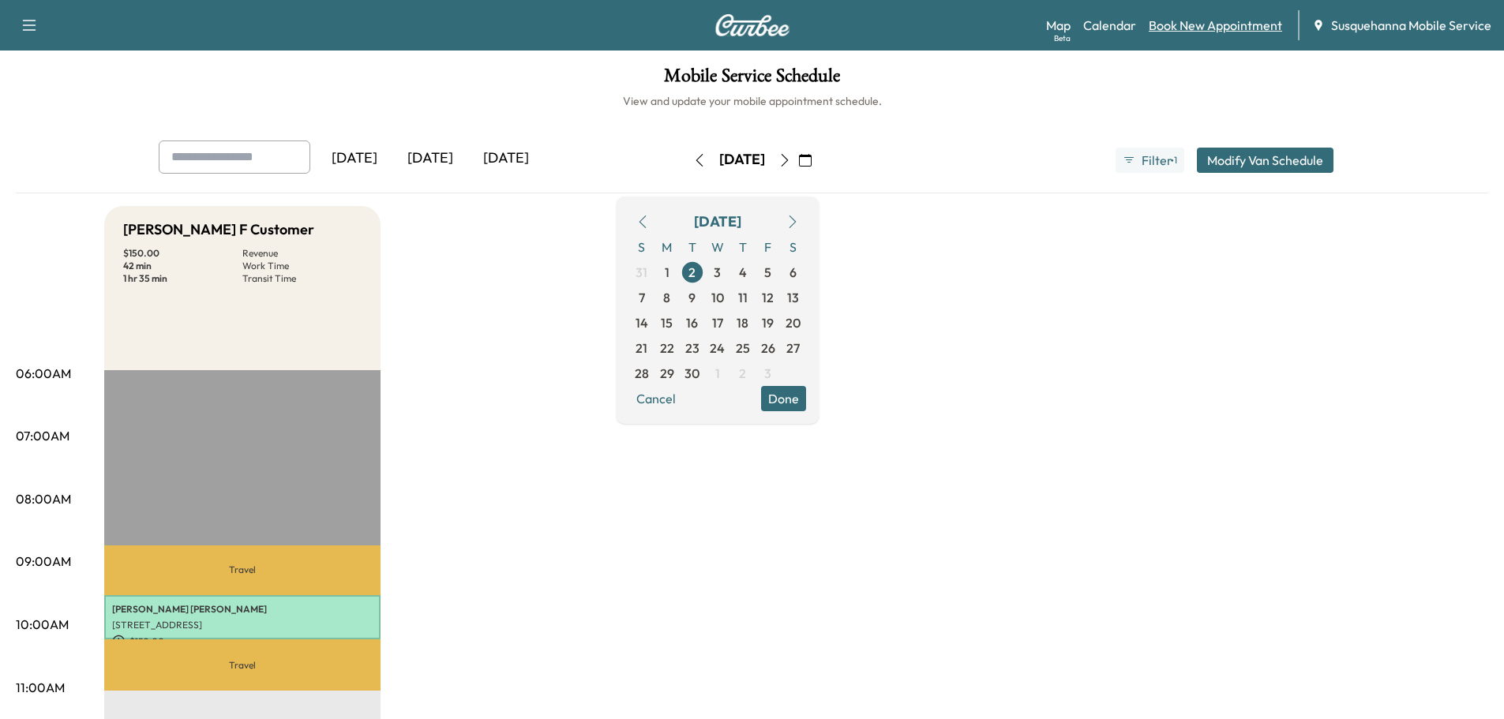
click at [1184, 28] on link "Book New Appointment" at bounding box center [1215, 25] width 133 height 19
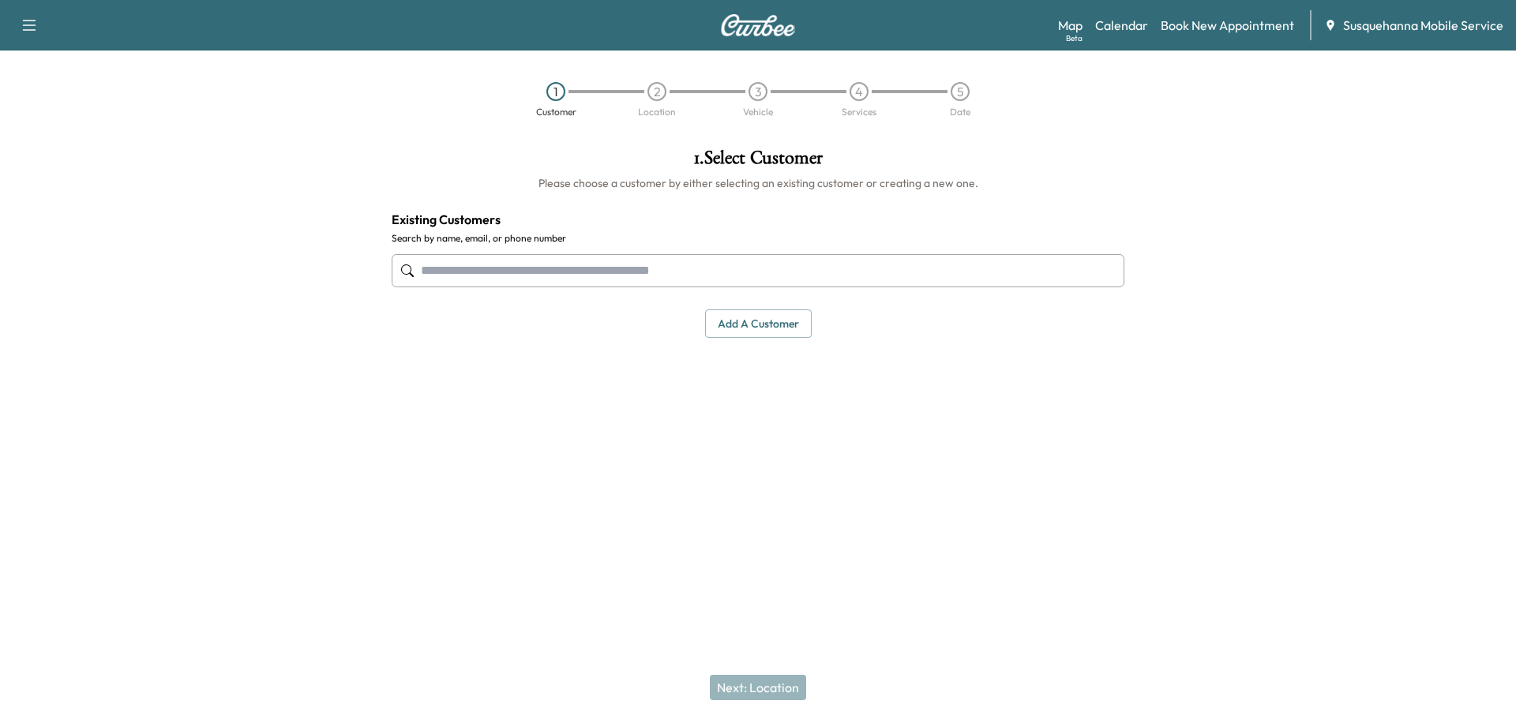
click at [670, 283] on input "text" at bounding box center [758, 270] width 733 height 33
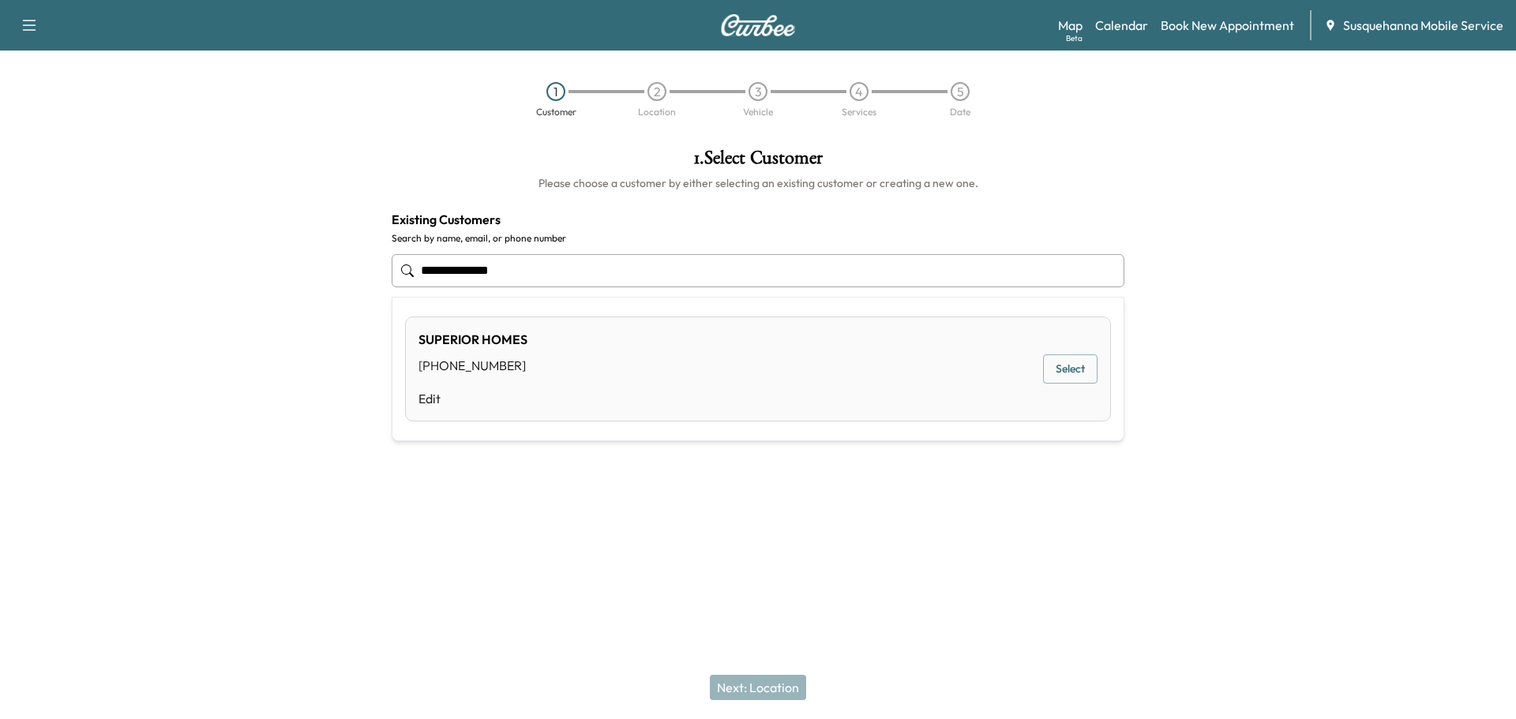
click at [1075, 367] on button "Select" at bounding box center [1070, 369] width 54 height 29
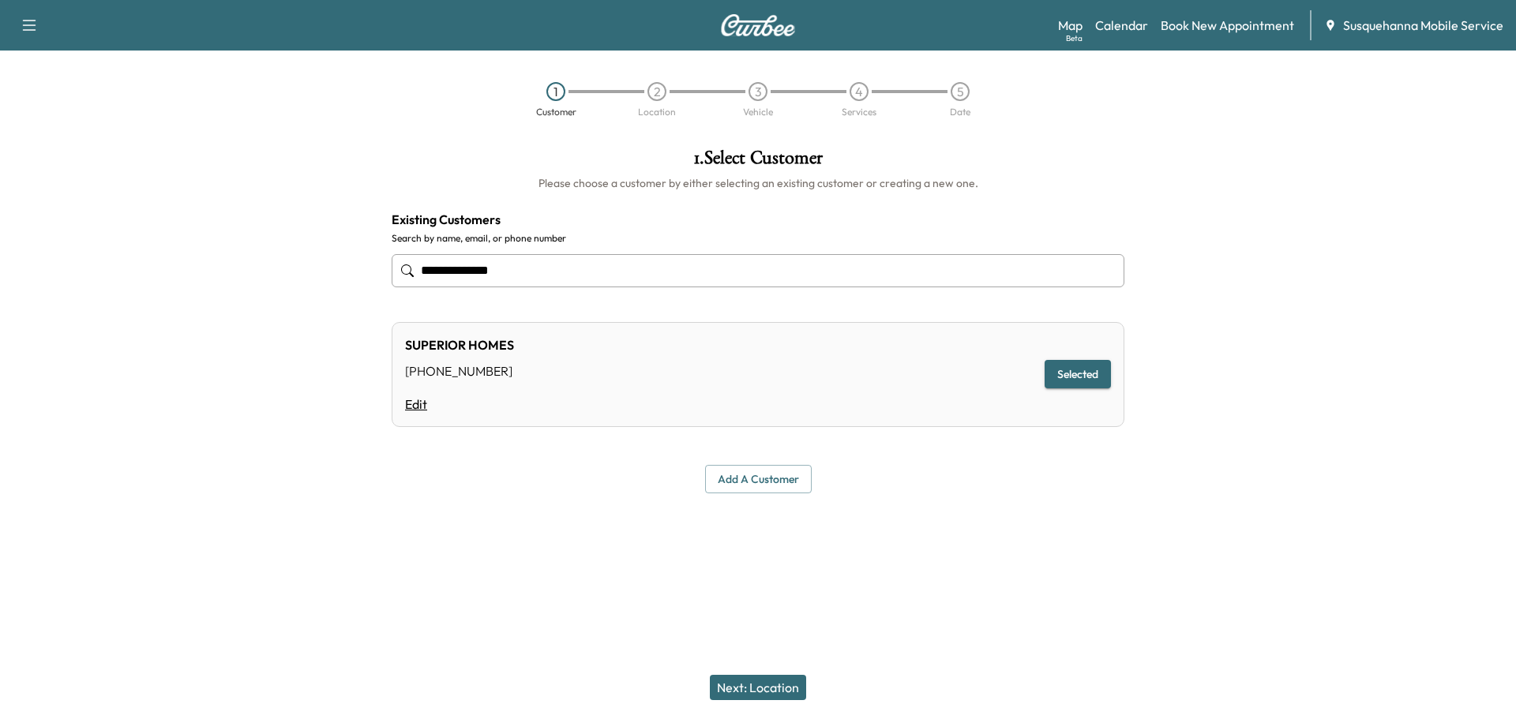
type input "**********"
click at [415, 406] on link "Edit" at bounding box center [459, 404] width 109 height 19
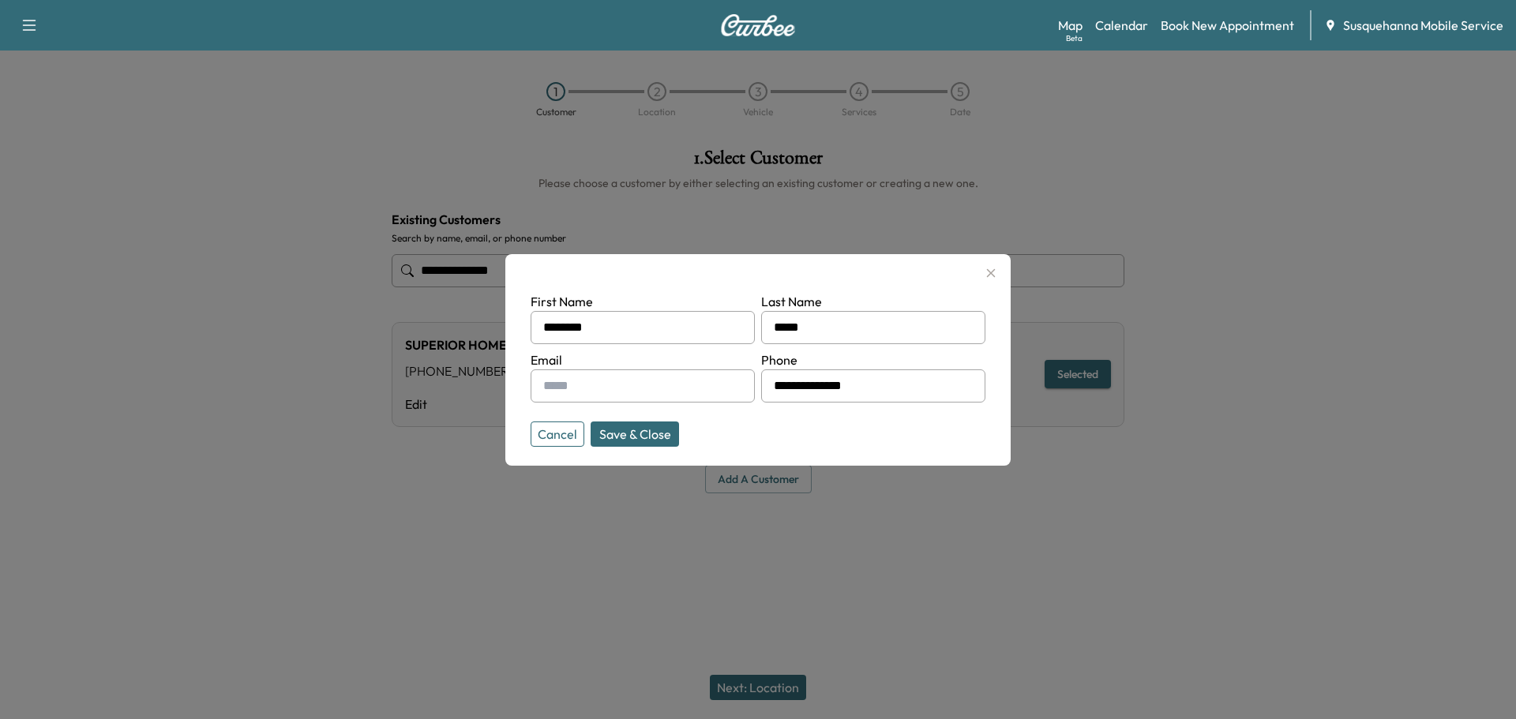
click at [642, 392] on input "text" at bounding box center [643, 386] width 224 height 33
type input "**********"
click at [630, 436] on button "Save & Close" at bounding box center [635, 434] width 88 height 25
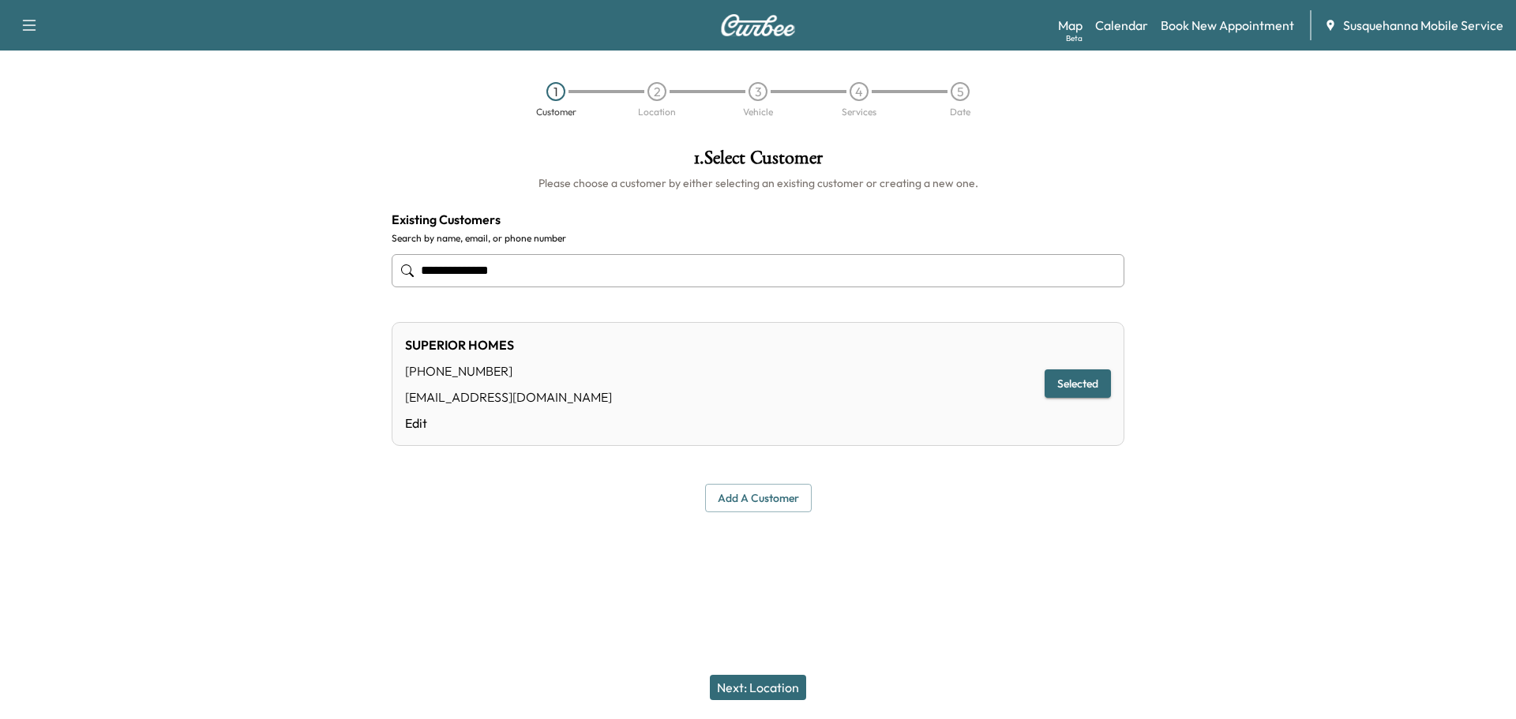
click at [1075, 376] on button "Selected" at bounding box center [1078, 384] width 66 height 29
click at [763, 686] on button "Next: Location" at bounding box center [758, 687] width 96 height 25
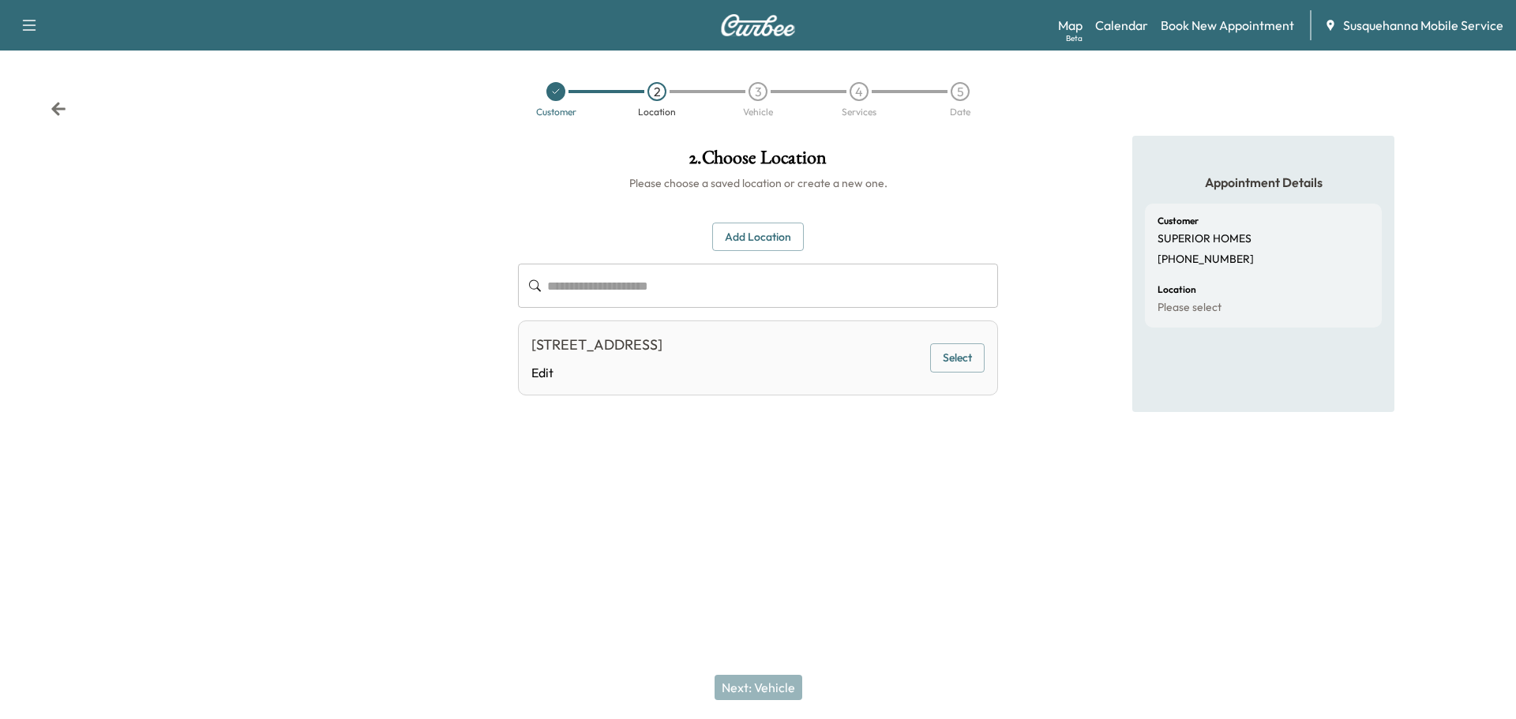
click at [970, 356] on button "Select" at bounding box center [957, 357] width 54 height 29
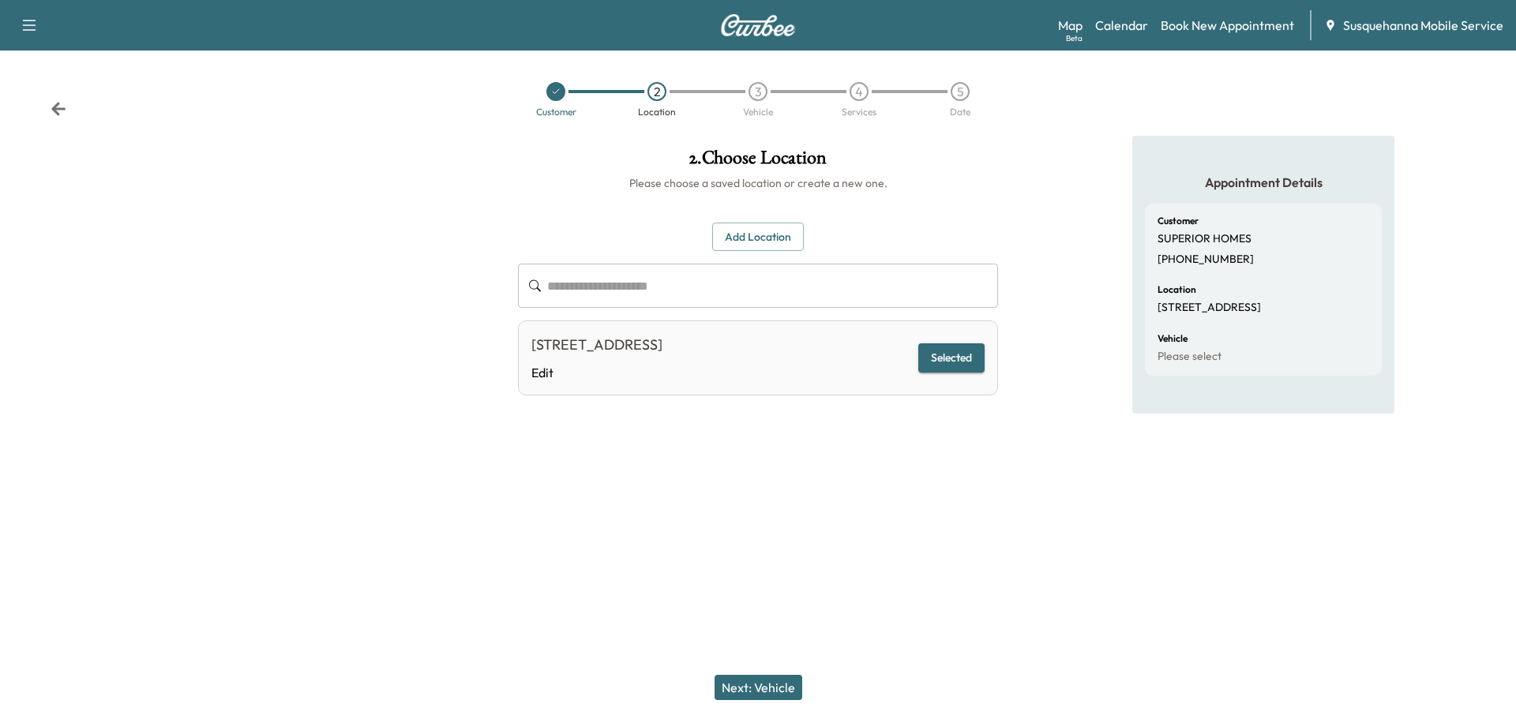
click at [759, 681] on button "Next: Vehicle" at bounding box center [759, 687] width 88 height 25
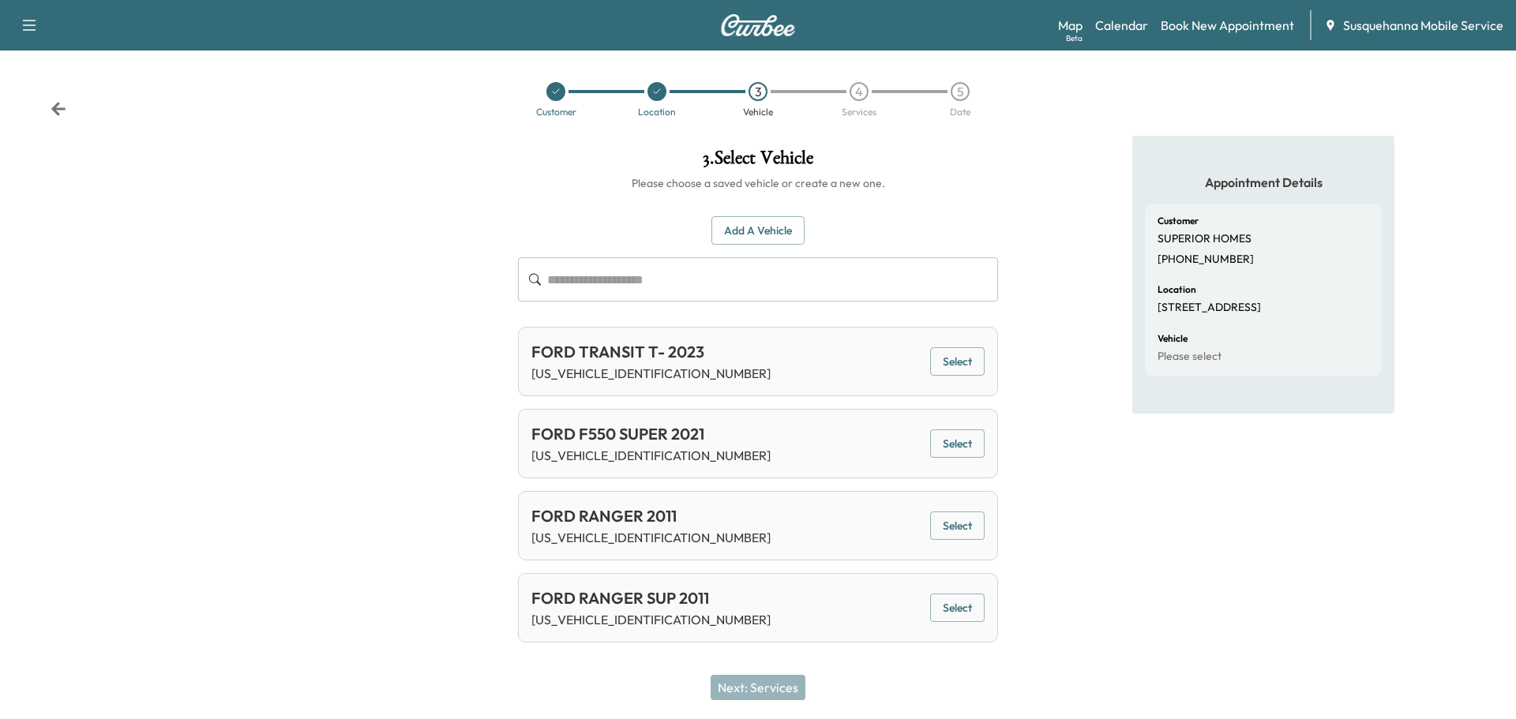
click at [953, 355] on button "Select" at bounding box center [957, 361] width 54 height 29
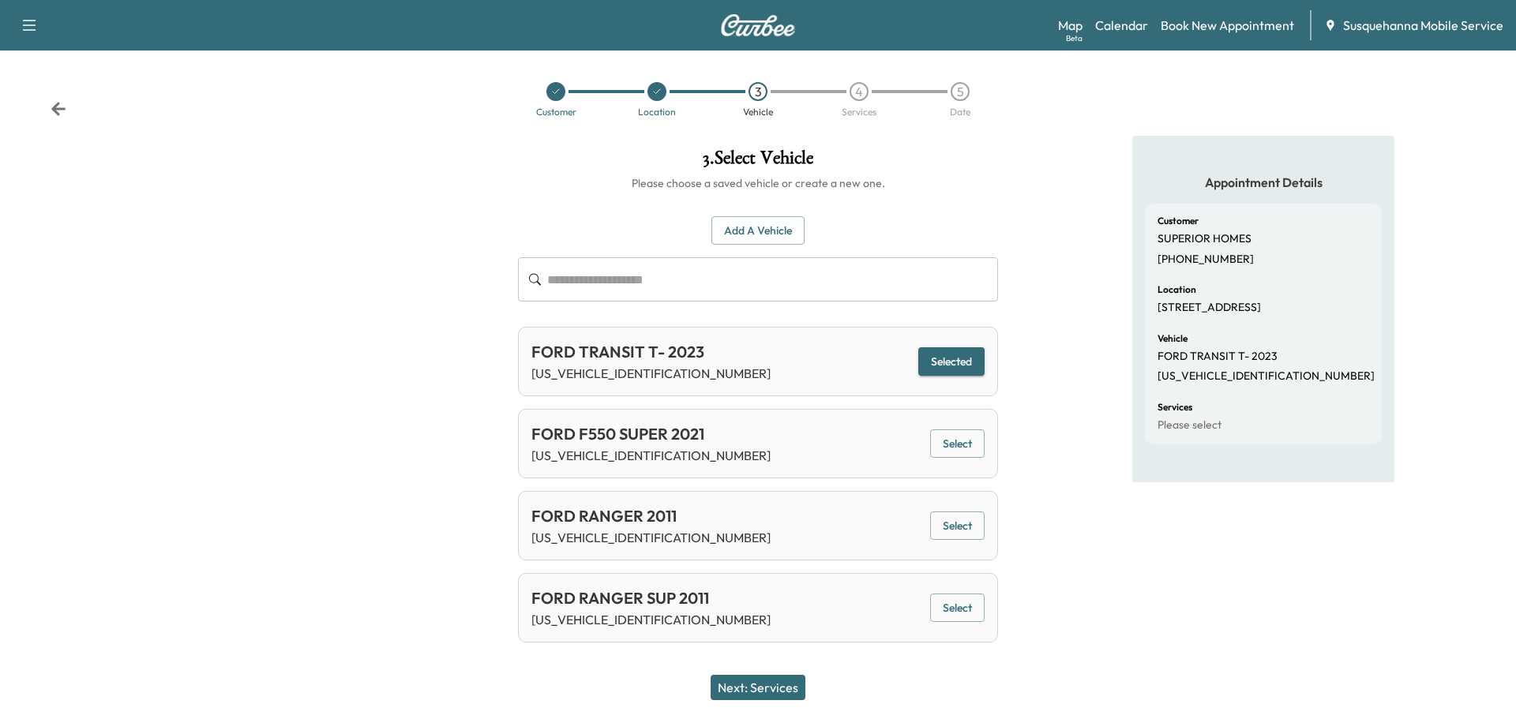
click at [740, 686] on button "Next: Services" at bounding box center [758, 687] width 95 height 25
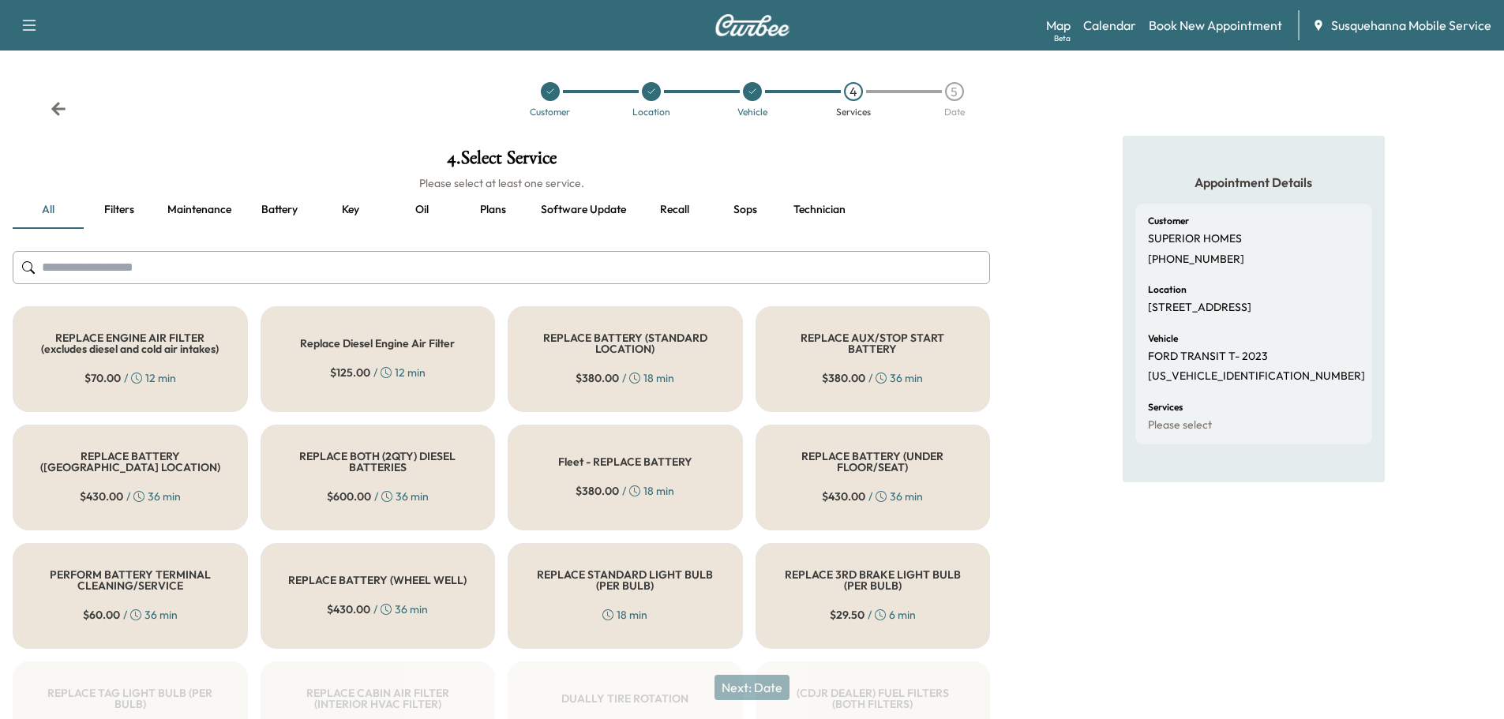
click at [663, 277] on input "text" at bounding box center [502, 267] width 978 height 33
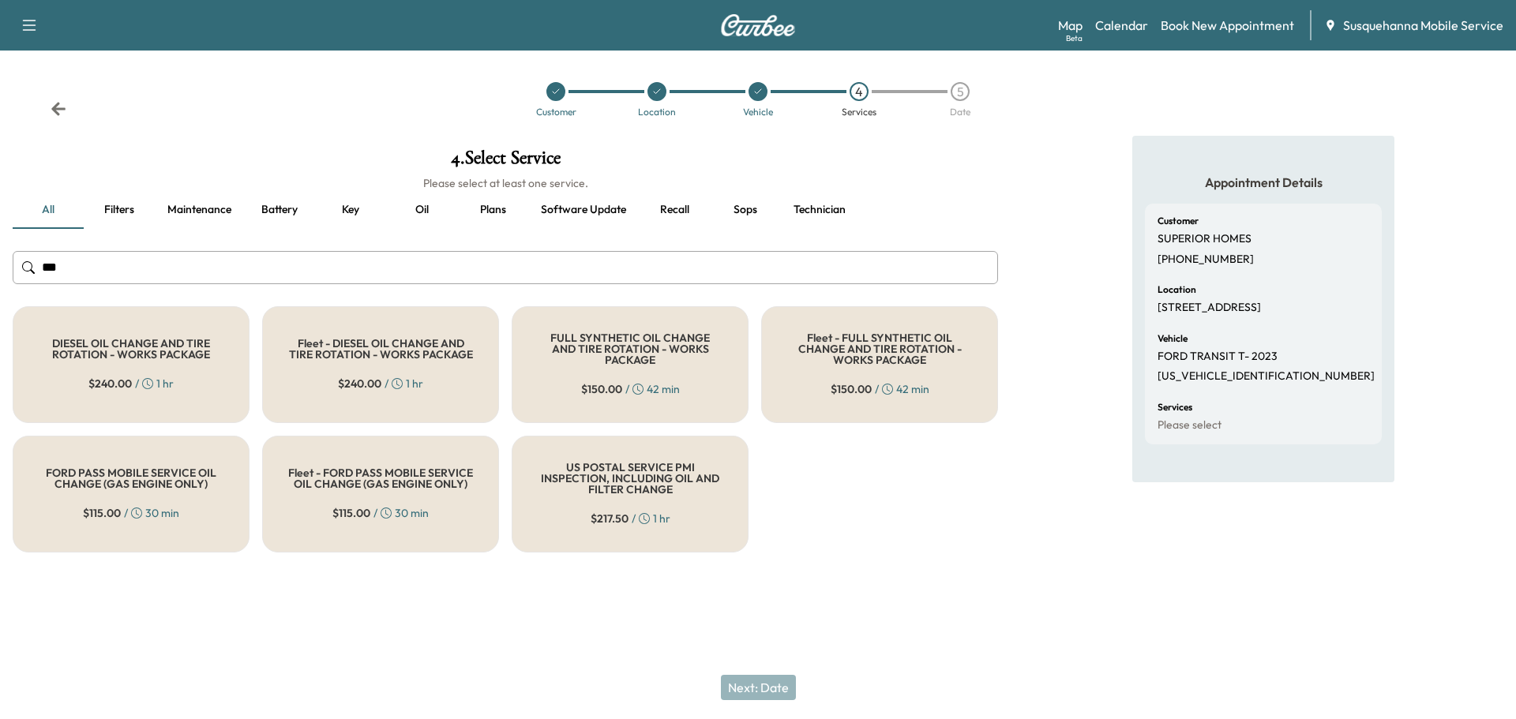
type input "***"
click at [846, 340] on h5 "Fleet - FULL SYNTHETIC OIL CHANGE AND TIRE ROTATION - WORKS PACKAGE" at bounding box center [879, 348] width 185 height 33
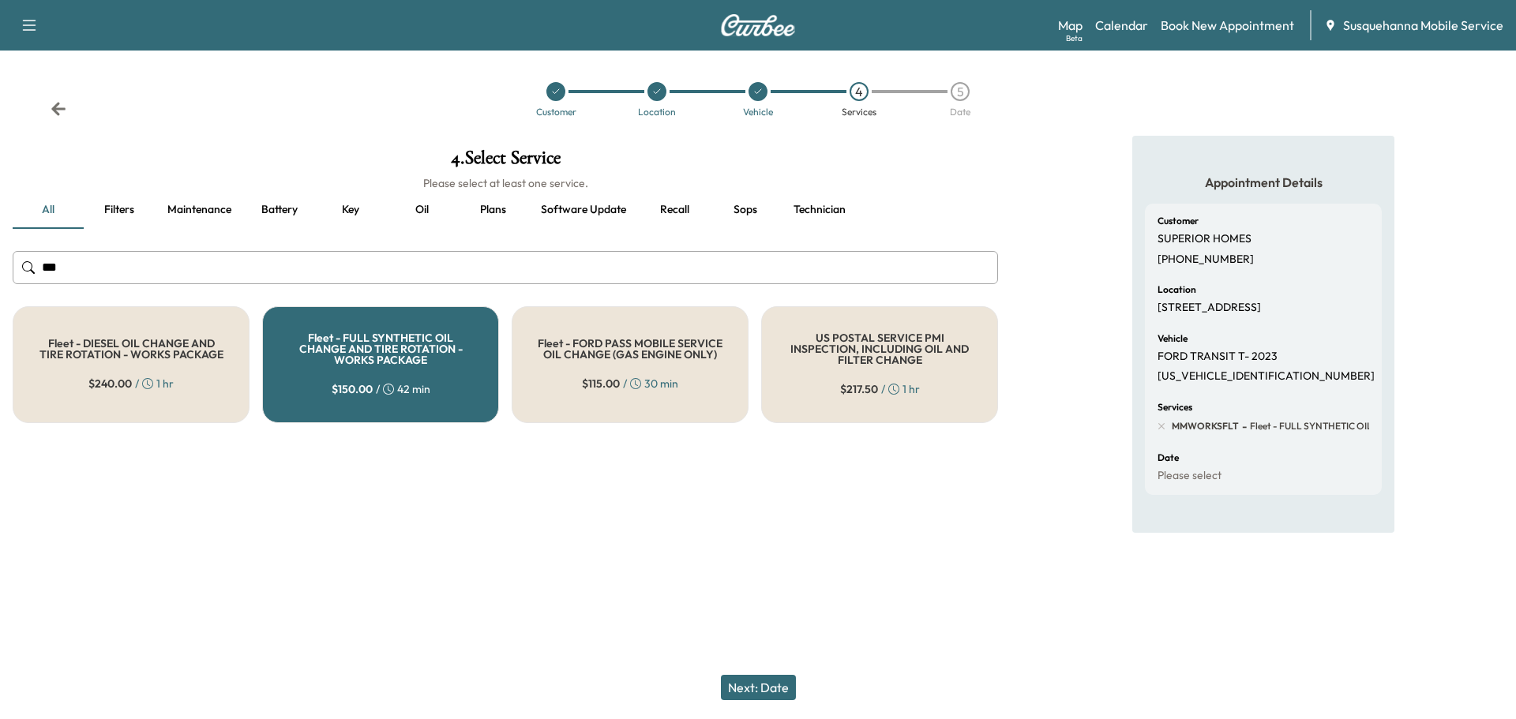
click at [756, 685] on button "Next: Date" at bounding box center [758, 687] width 75 height 25
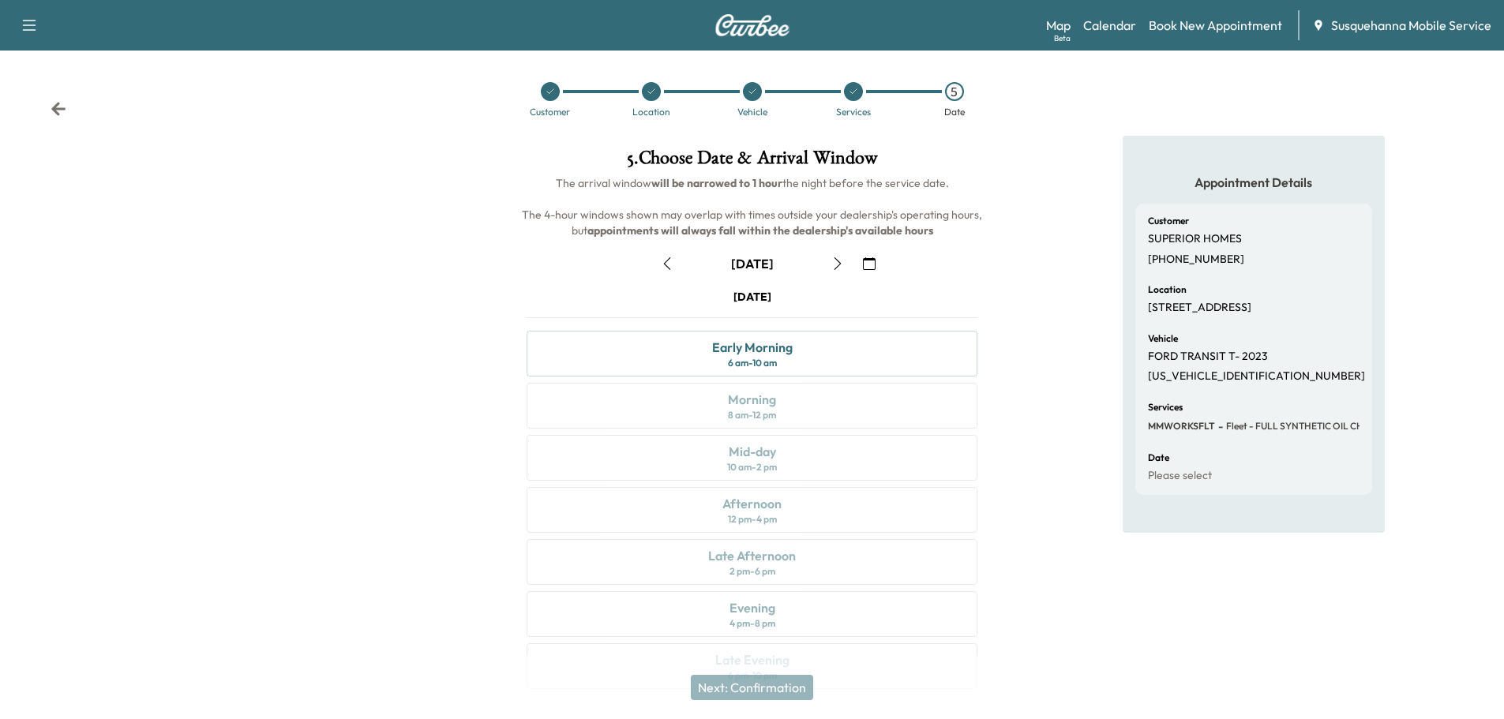
click at [865, 256] on button "button" at bounding box center [869, 263] width 27 height 25
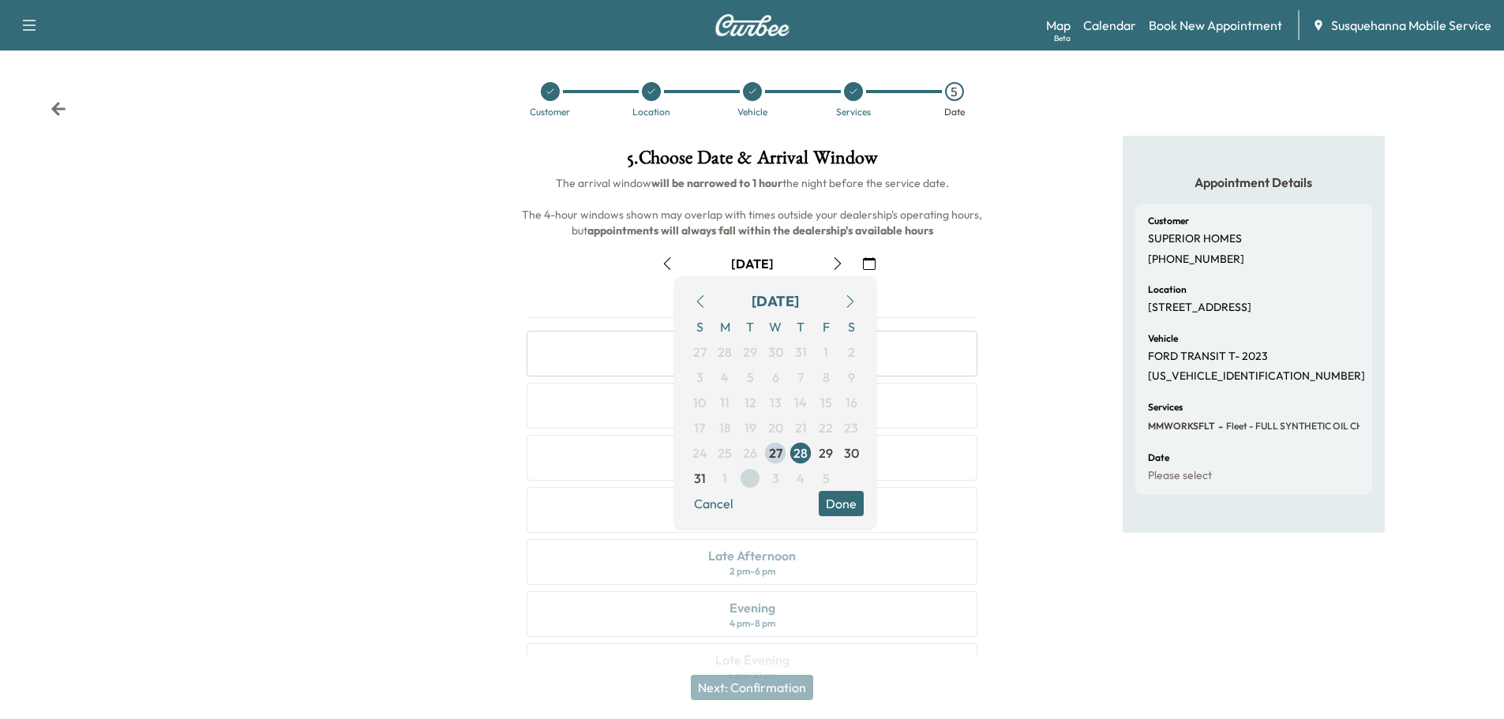
click at [749, 479] on span "2" at bounding box center [750, 478] width 7 height 19
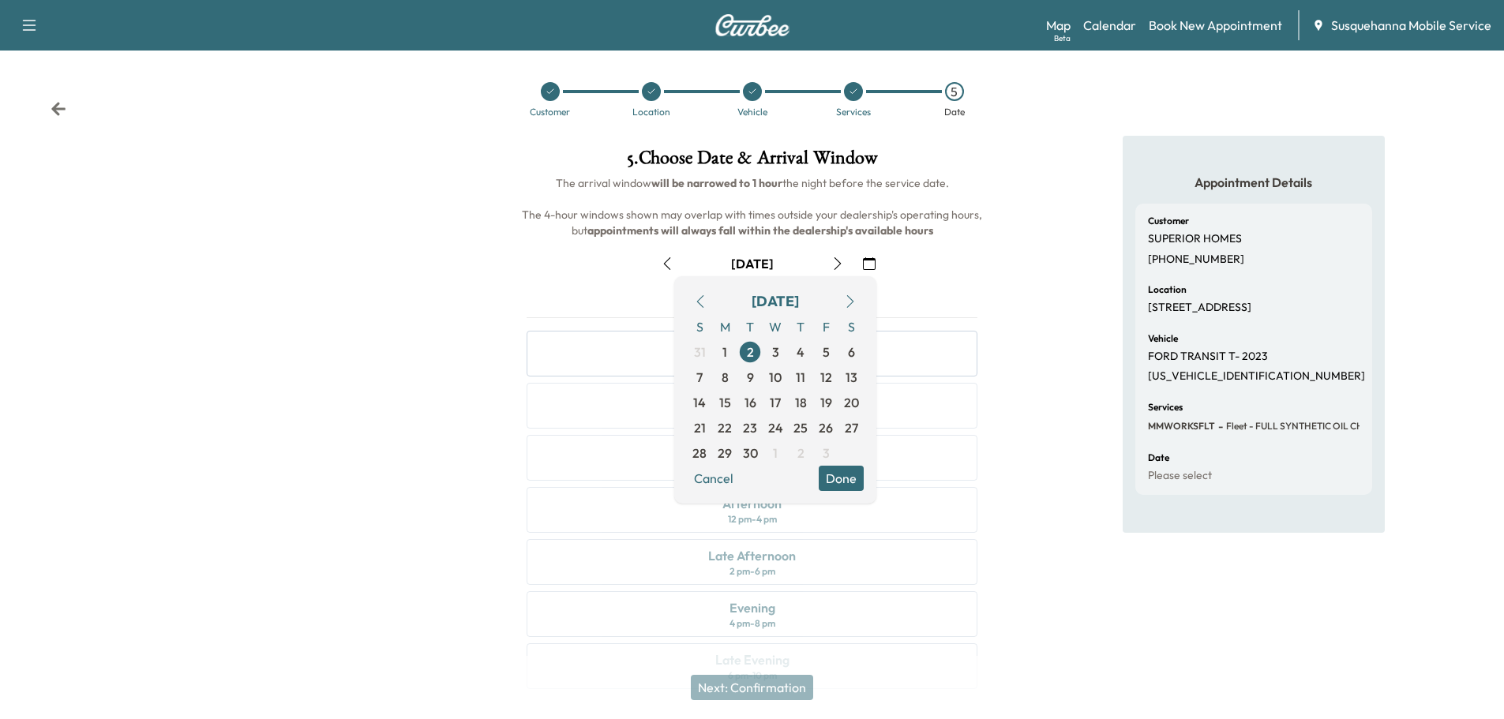
drag, startPoint x: 856, startPoint y: 483, endPoint x: 862, endPoint y: 456, distance: 28.4
click at [856, 482] on button "Done" at bounding box center [841, 478] width 45 height 25
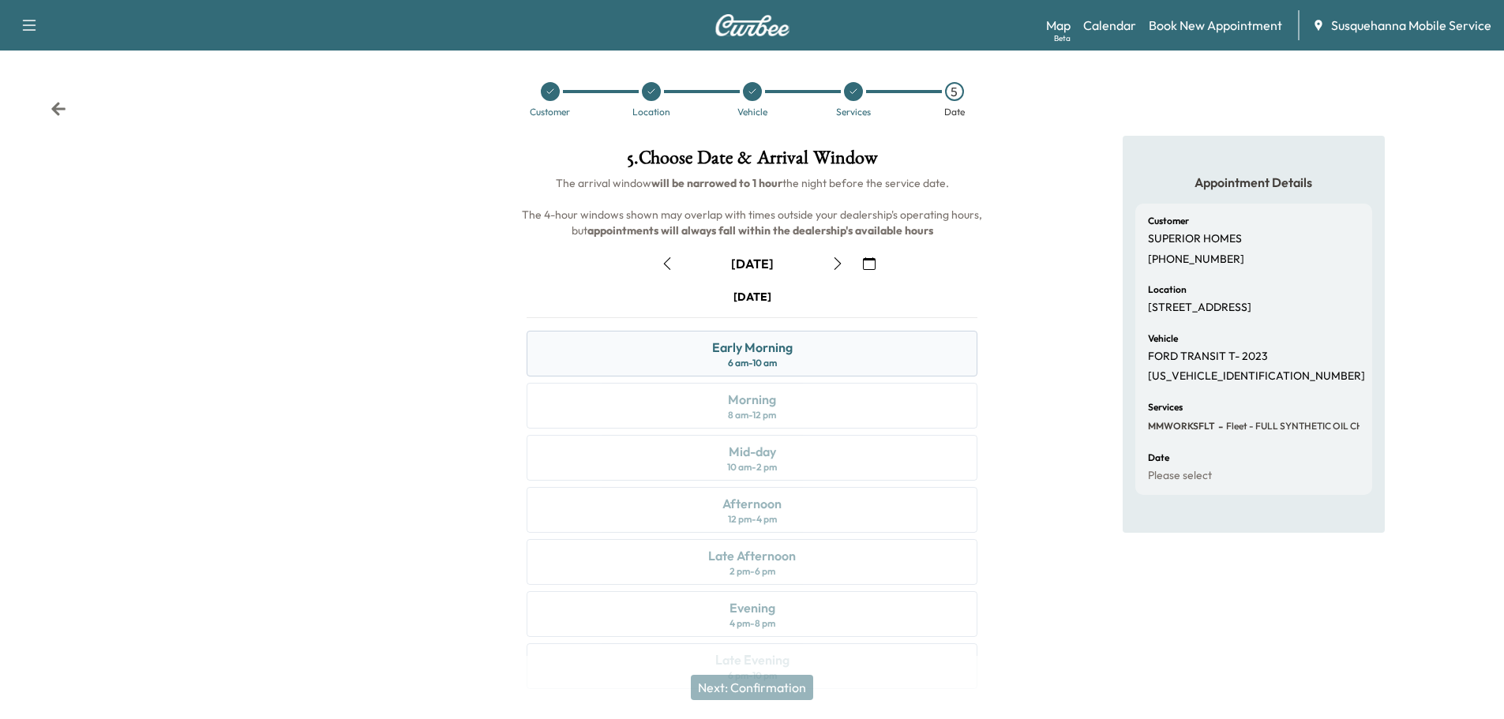
click at [888, 362] on div "Early Morning 6 am - 10 am" at bounding box center [752, 354] width 451 height 46
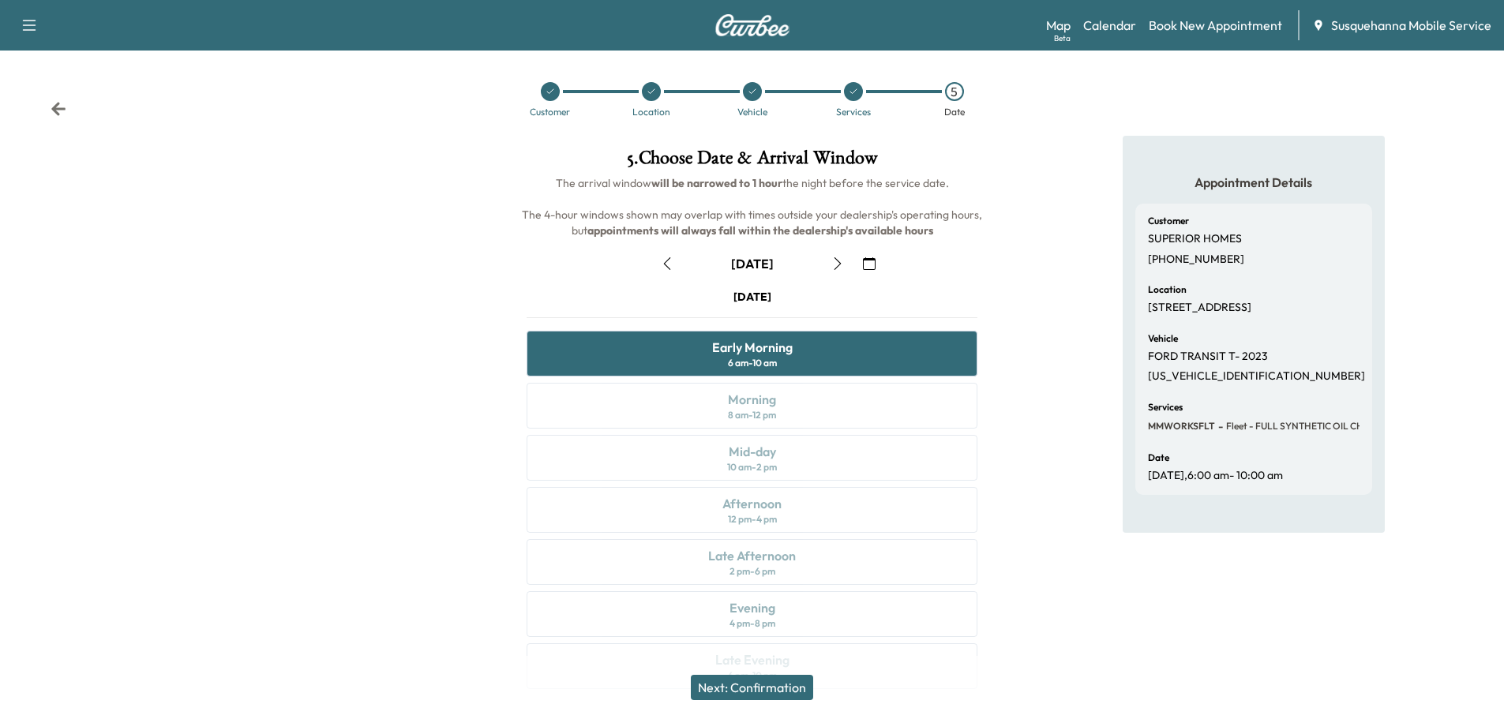
click at [759, 690] on button "Next: Confirmation" at bounding box center [752, 687] width 122 height 25
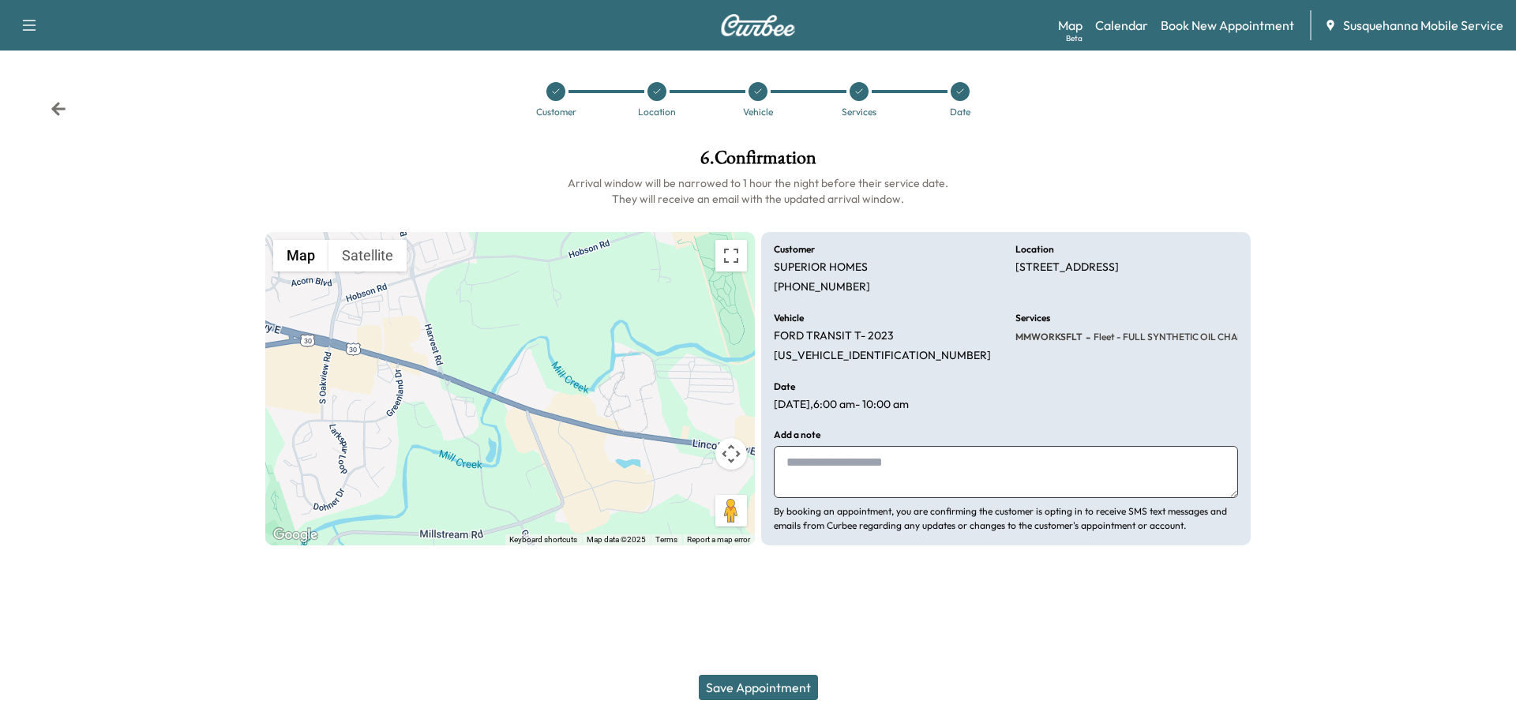
click at [884, 464] on textarea at bounding box center [1006, 472] width 464 height 52
type textarea "**********"
click at [764, 693] on button "Save Appointment" at bounding box center [758, 687] width 119 height 25
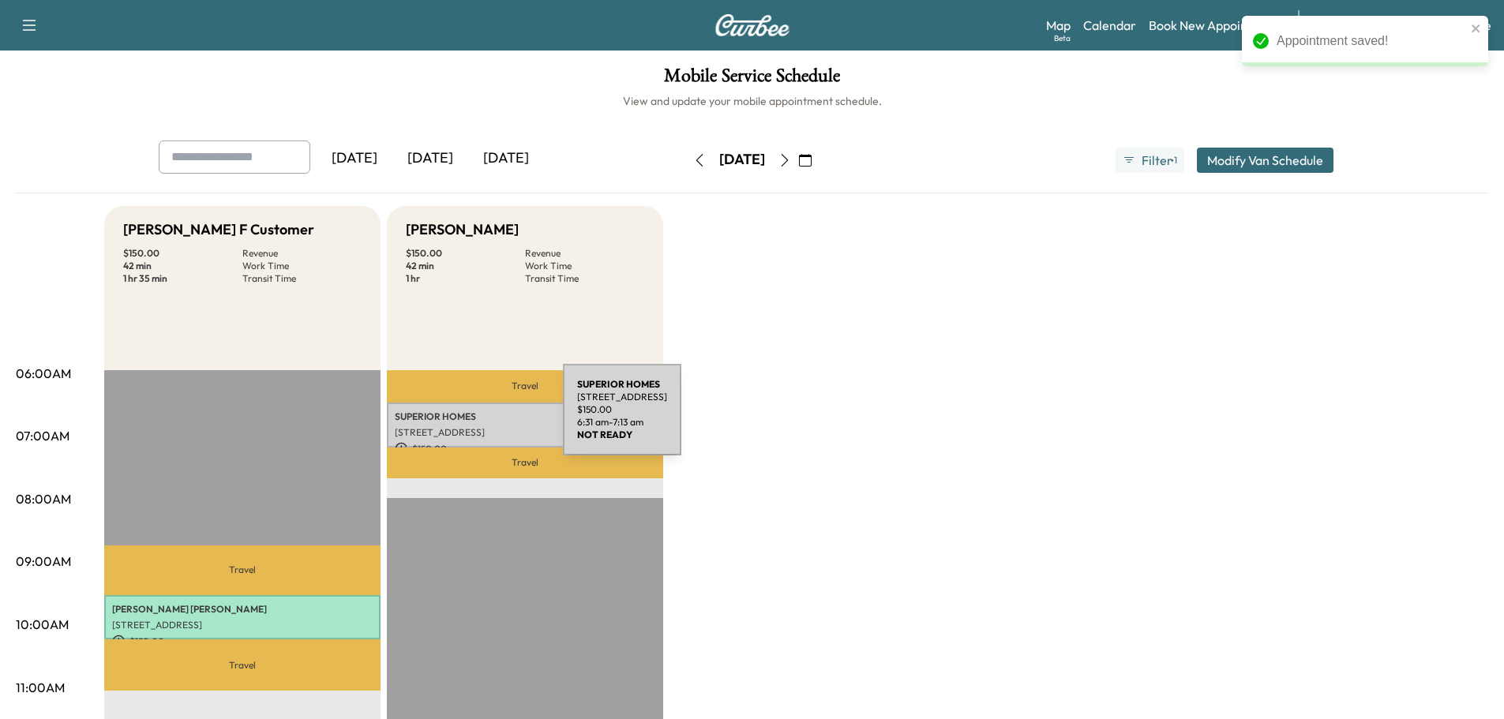
click at [445, 419] on p "SUPERIOR HOMES" at bounding box center [525, 417] width 261 height 13
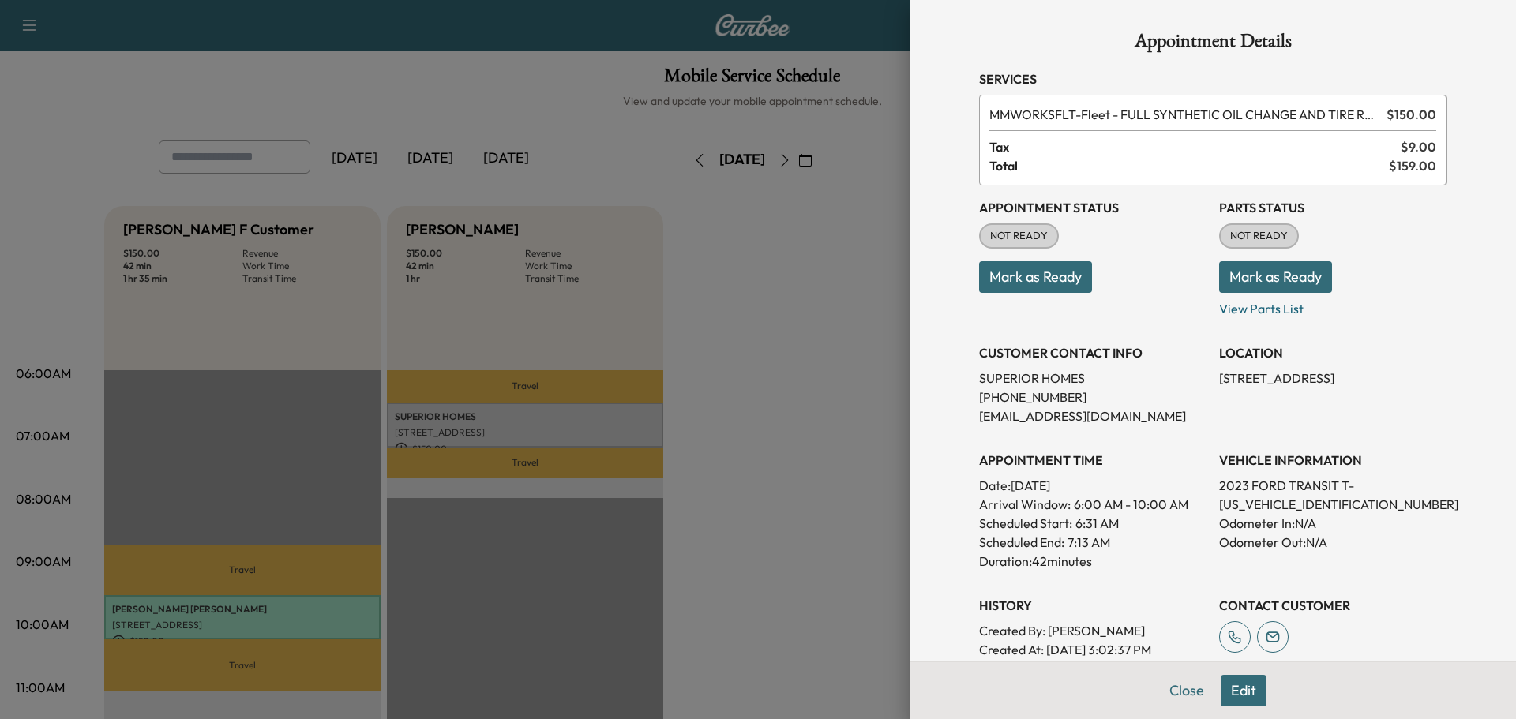
click at [1241, 281] on button "Mark as Ready" at bounding box center [1275, 277] width 113 height 32
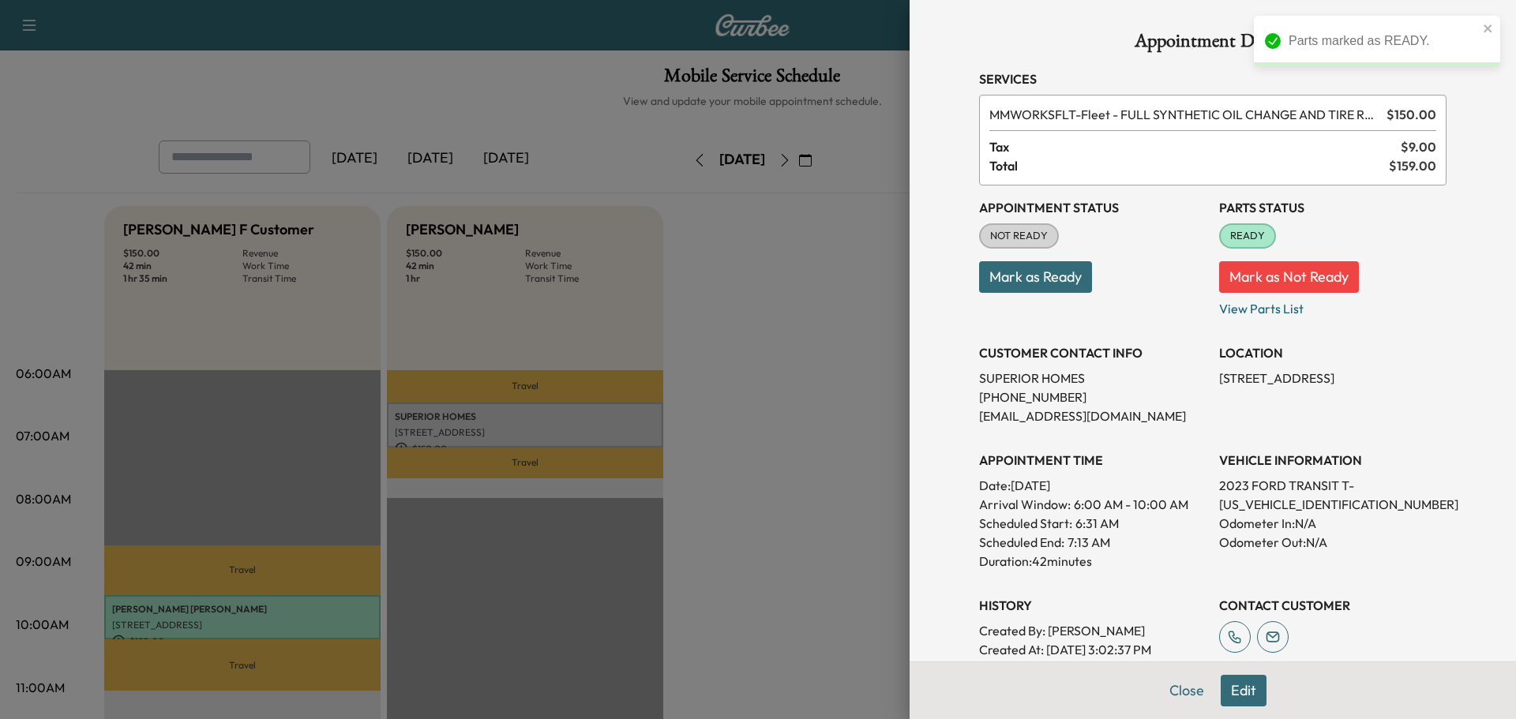
click at [1042, 280] on button "Mark as Ready" at bounding box center [1035, 277] width 113 height 32
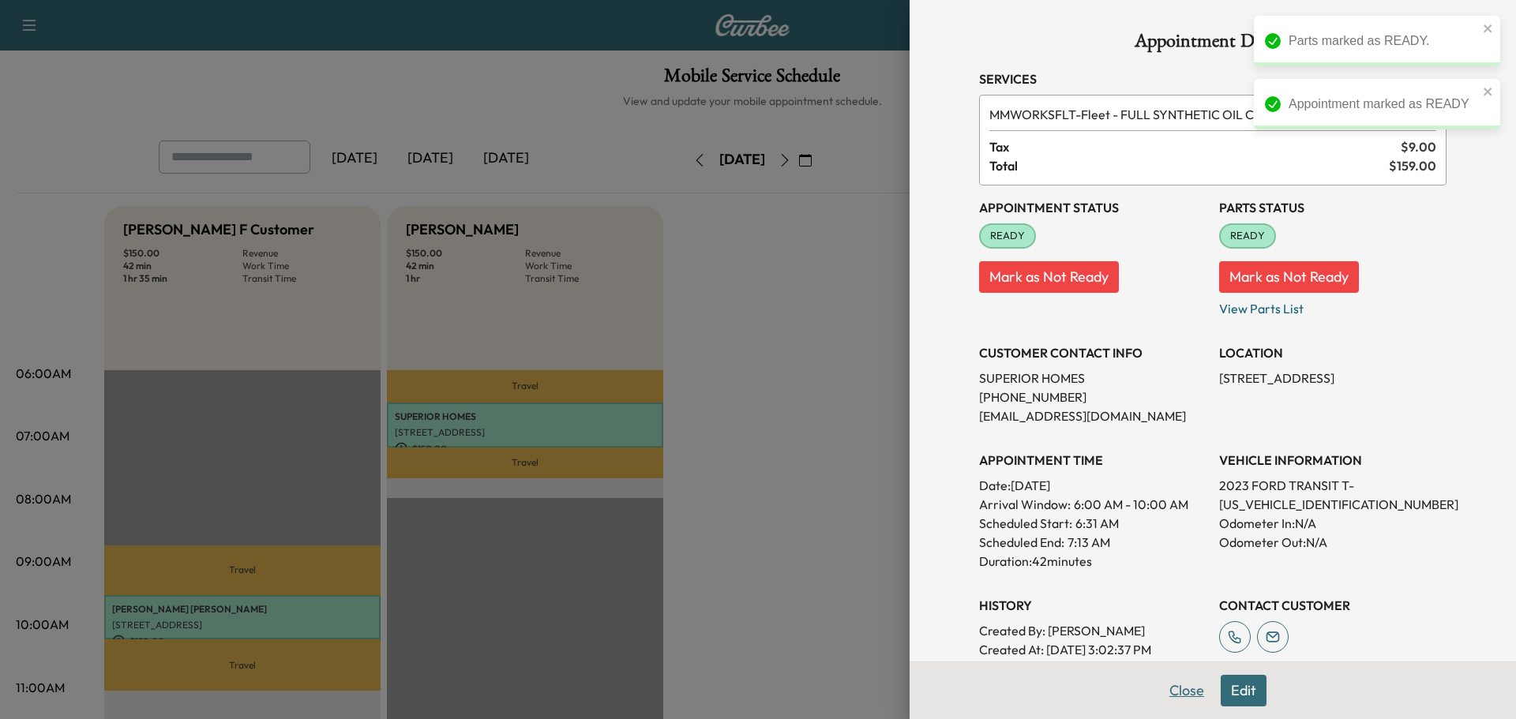
click at [1176, 690] on button "Close" at bounding box center [1186, 691] width 55 height 32
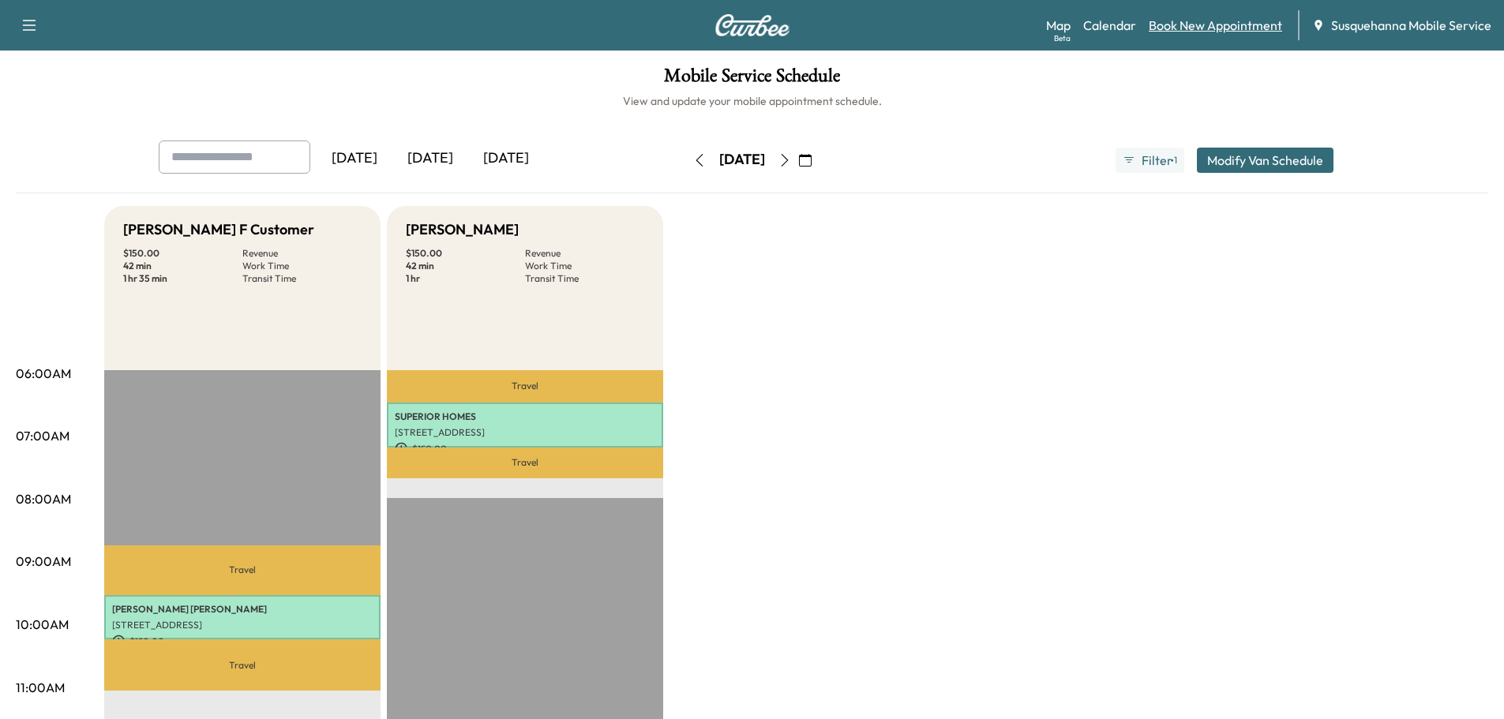
click at [1215, 31] on link "Book New Appointment" at bounding box center [1215, 25] width 133 height 19
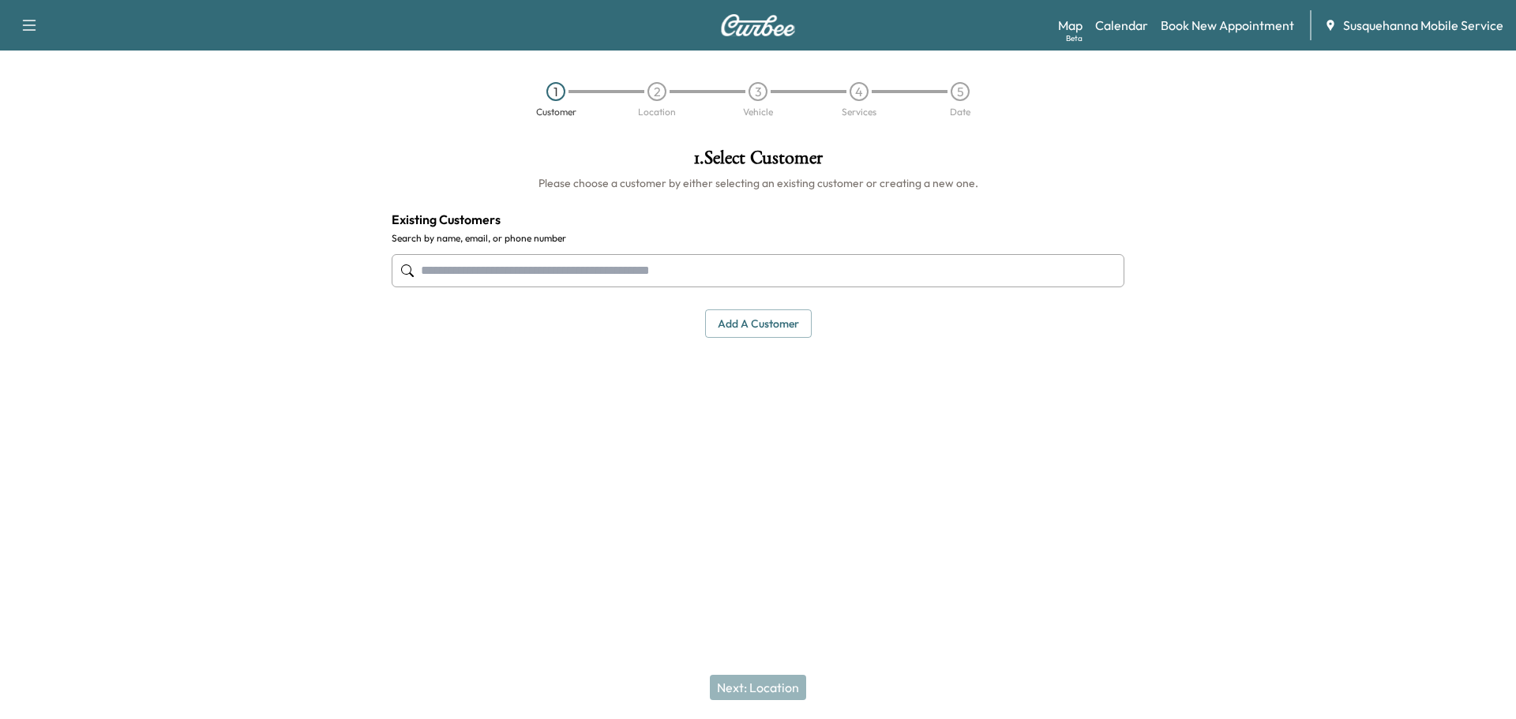
click at [619, 262] on input "text" at bounding box center [758, 270] width 733 height 33
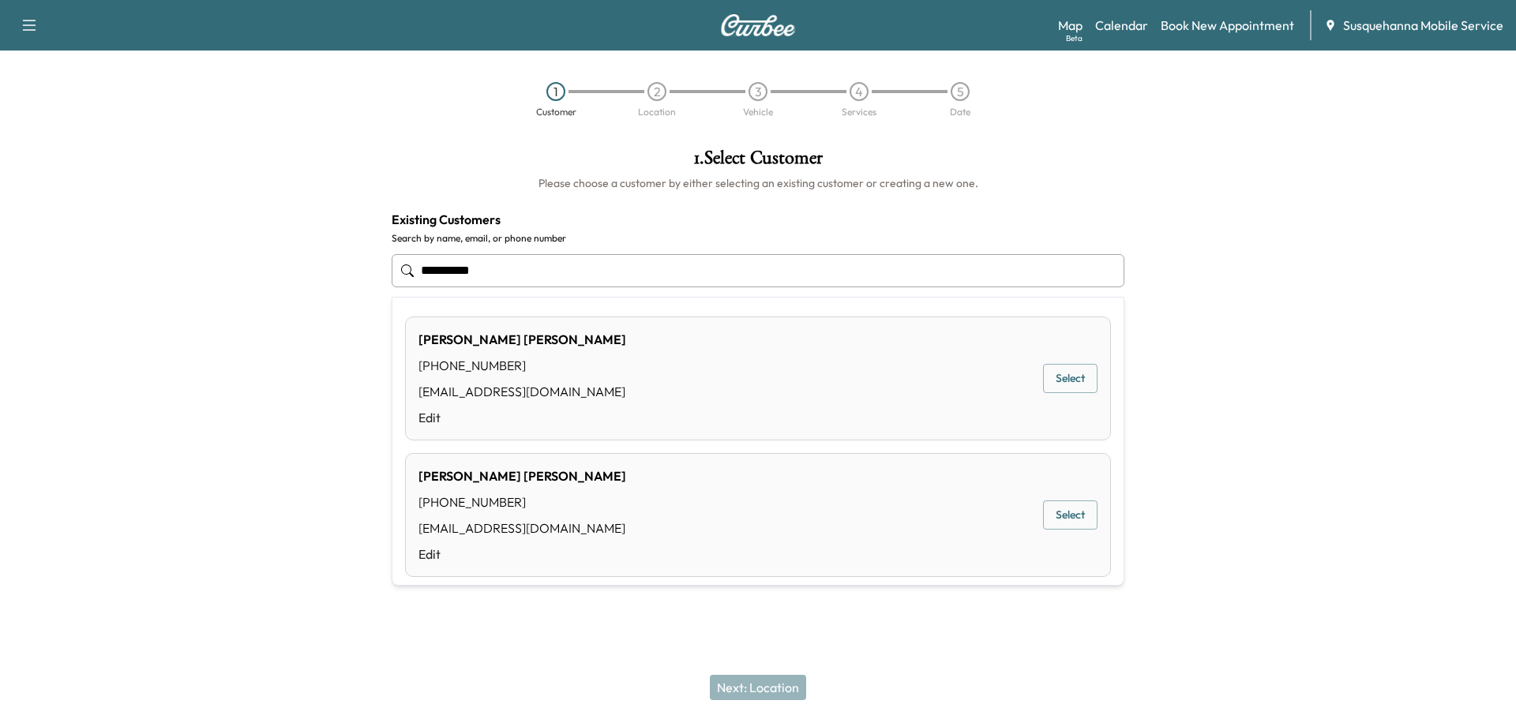
click at [1077, 527] on button "Select" at bounding box center [1070, 515] width 54 height 29
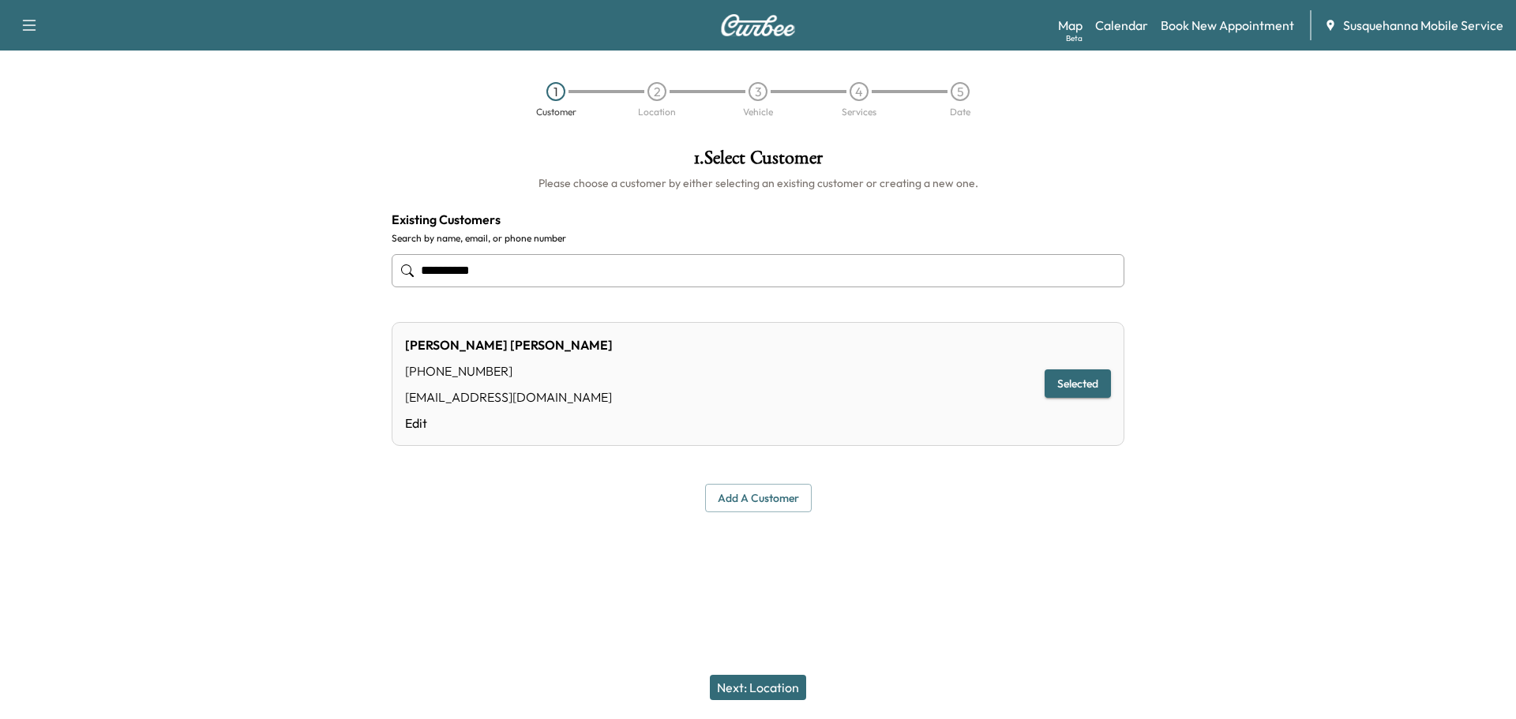
type input "**********"
click at [785, 670] on div "Next: Location" at bounding box center [758, 687] width 1516 height 63
click at [784, 695] on button "Next: Location" at bounding box center [758, 687] width 96 height 25
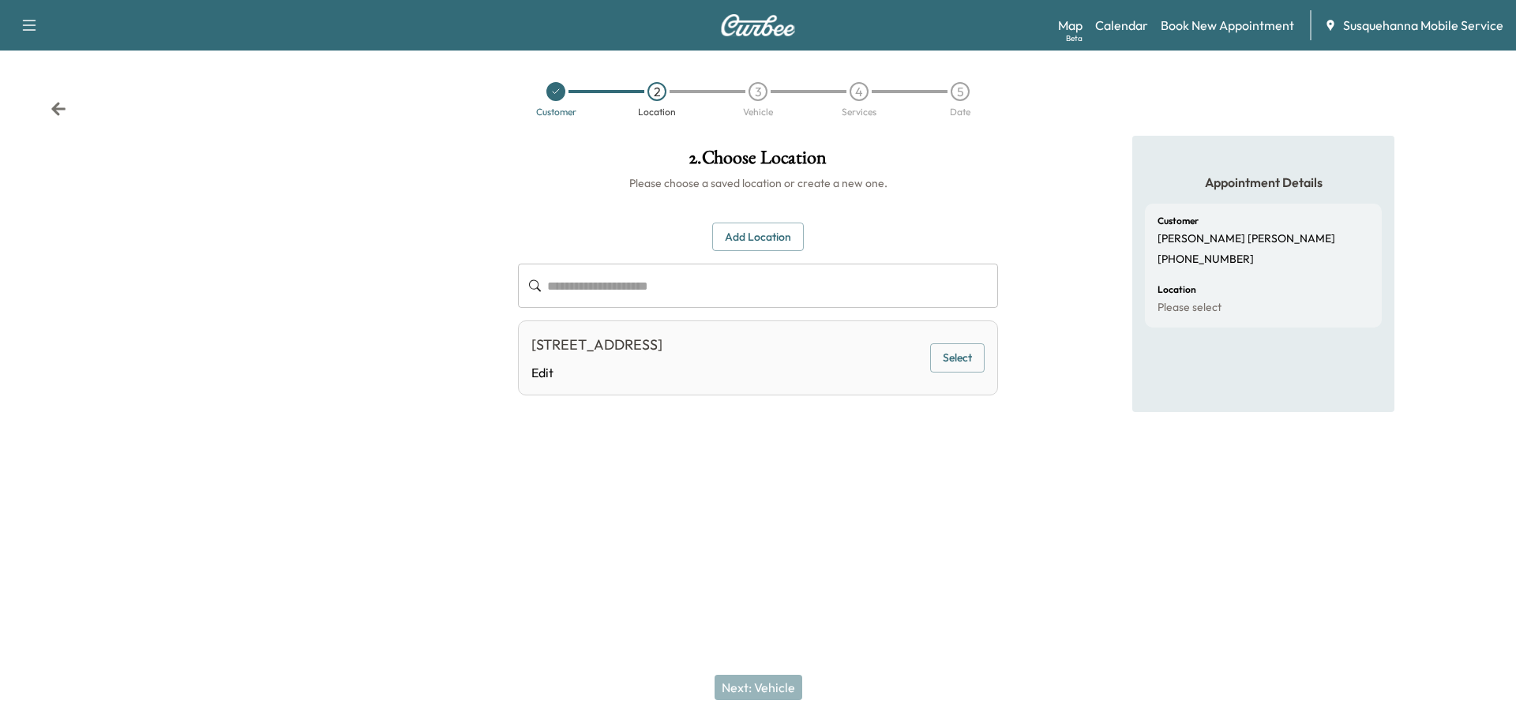
click at [945, 366] on button "Select" at bounding box center [957, 357] width 54 height 29
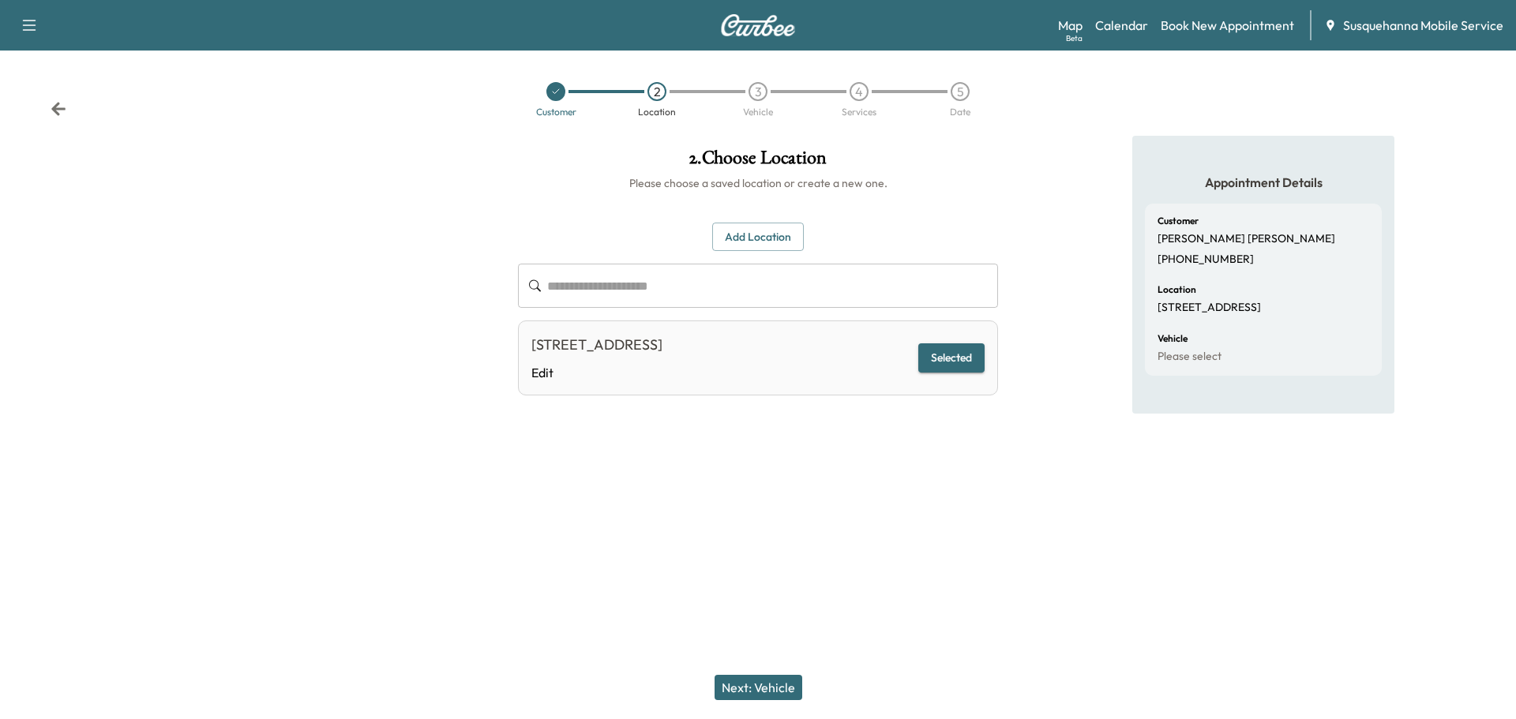
click at [753, 683] on button "Next: Vehicle" at bounding box center [759, 687] width 88 height 25
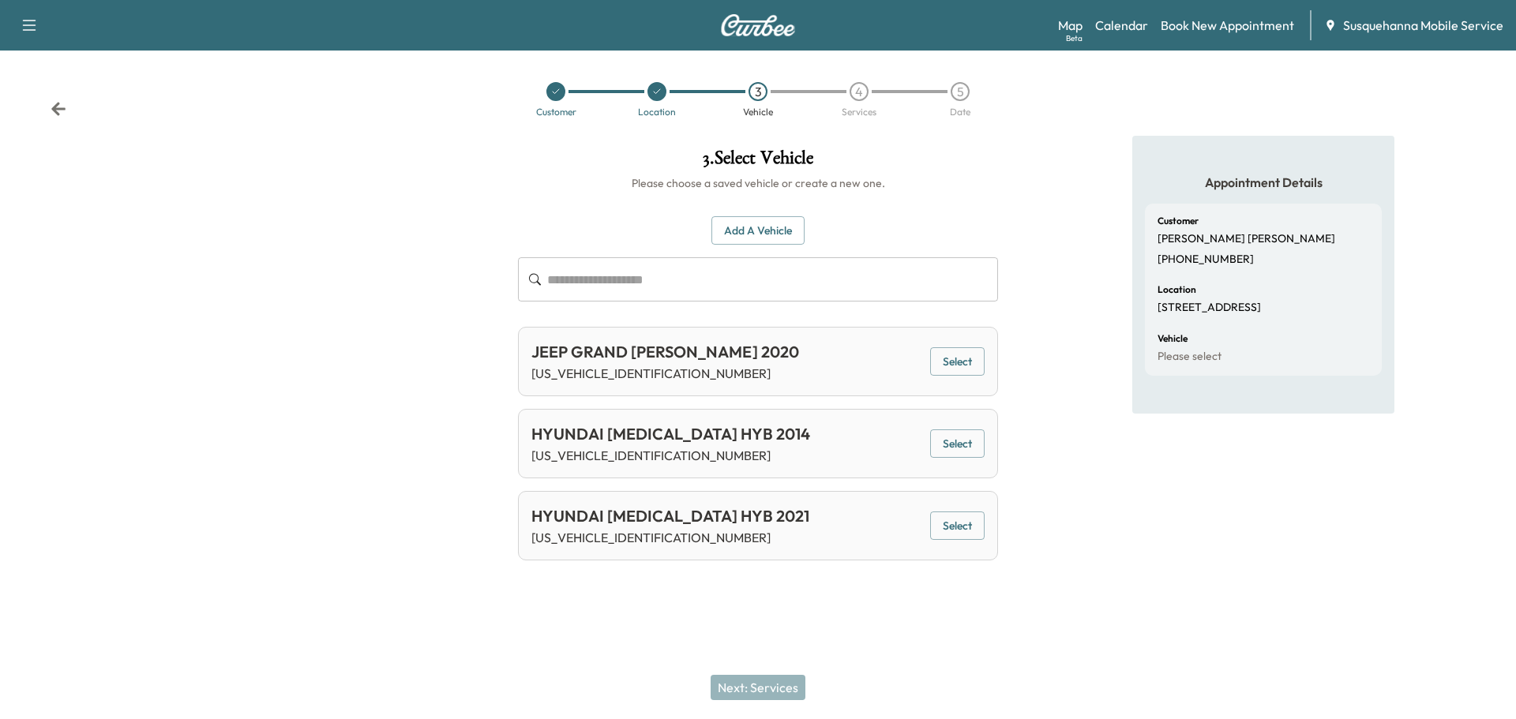
click at [974, 351] on button "Select" at bounding box center [957, 361] width 54 height 29
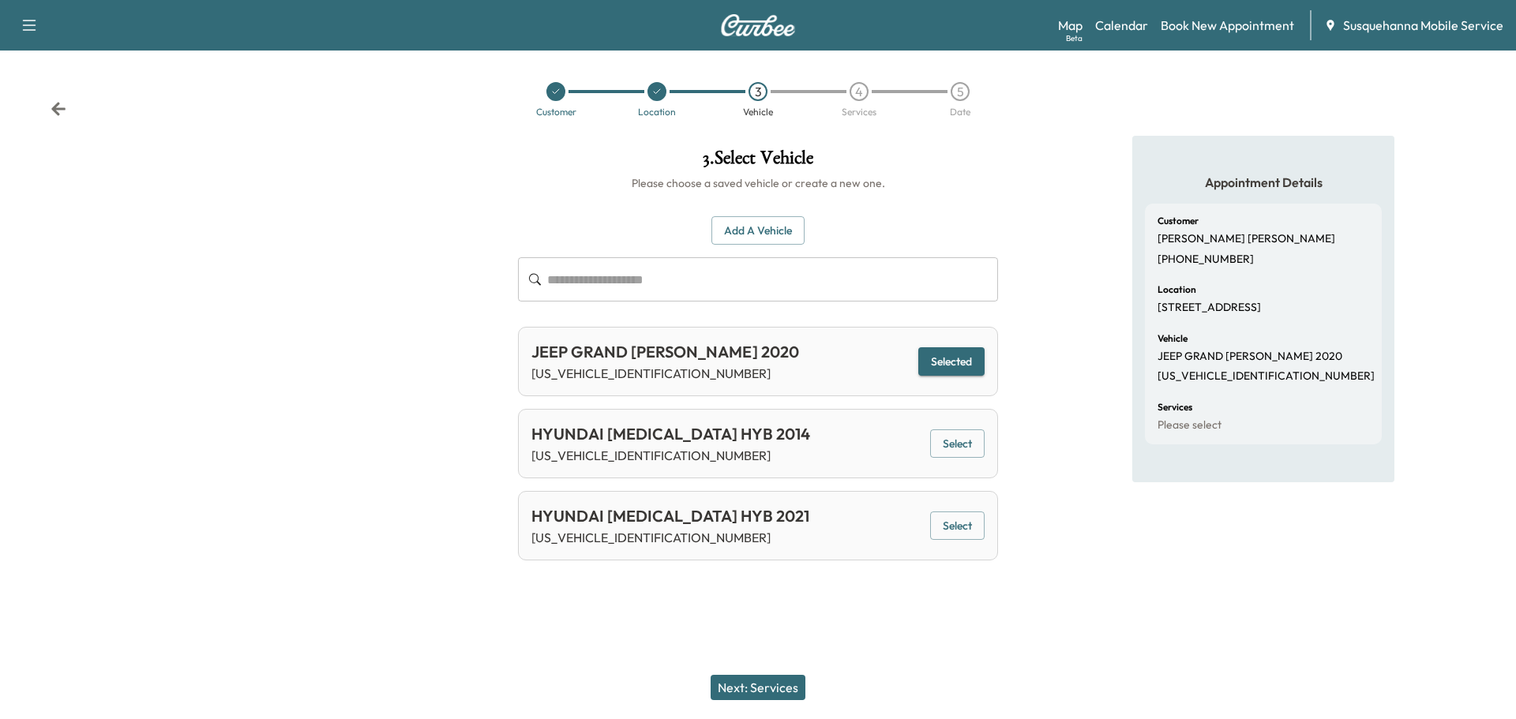
click at [786, 682] on button "Next: Services" at bounding box center [758, 687] width 95 height 25
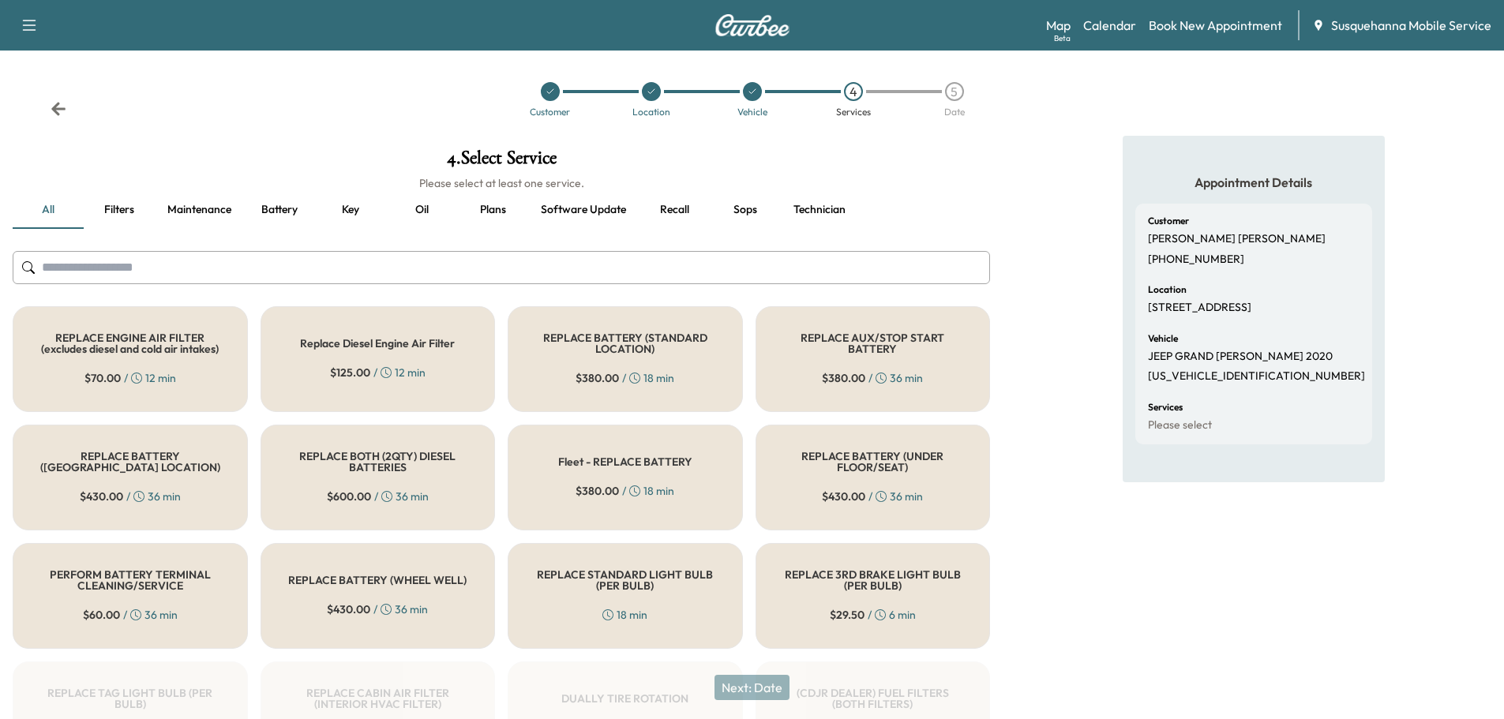
click at [576, 268] on input "text" at bounding box center [502, 267] width 978 height 33
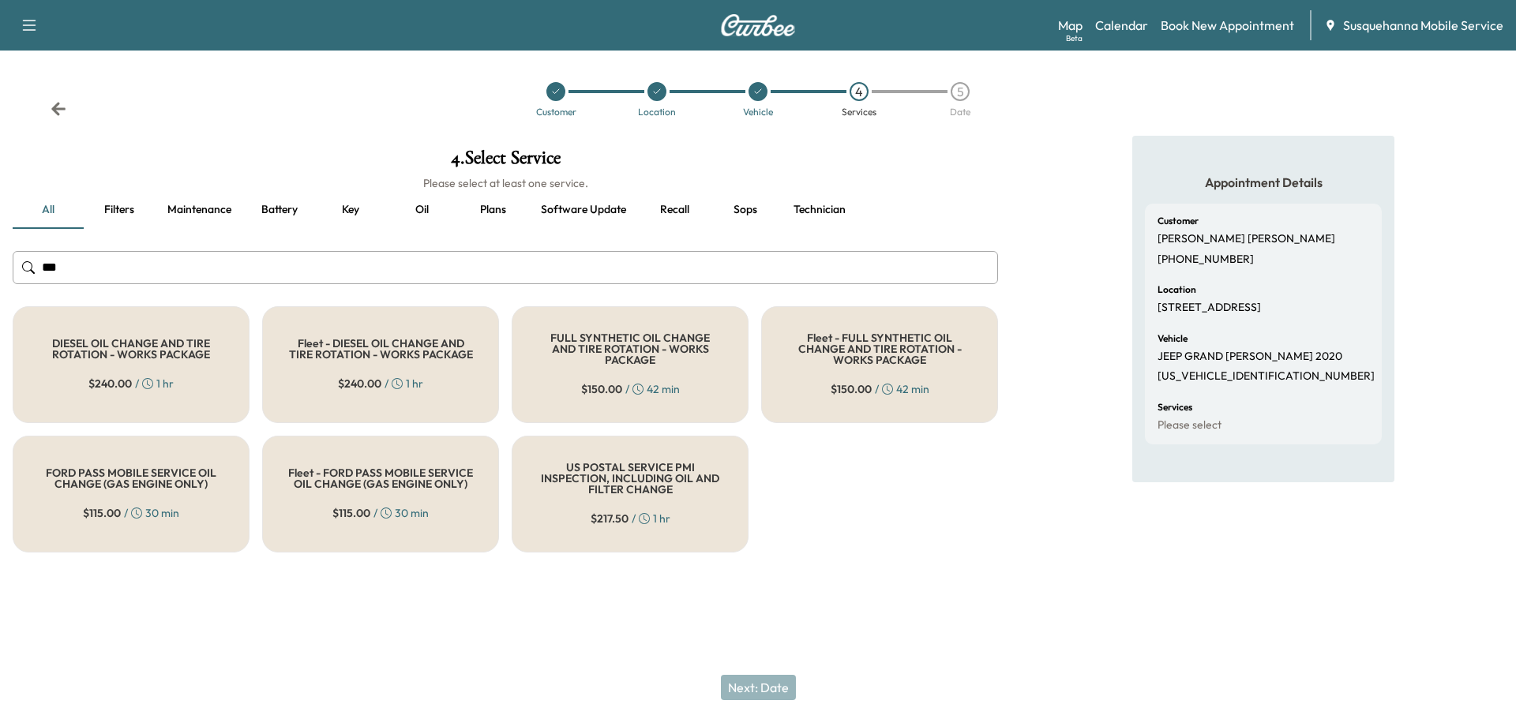
type input "***"
click at [602, 373] on div "FULL SYNTHETIC OIL CHANGE AND TIRE ROTATION - WORKS PACKAGE $ 150.00 / 42 min" at bounding box center [630, 364] width 237 height 117
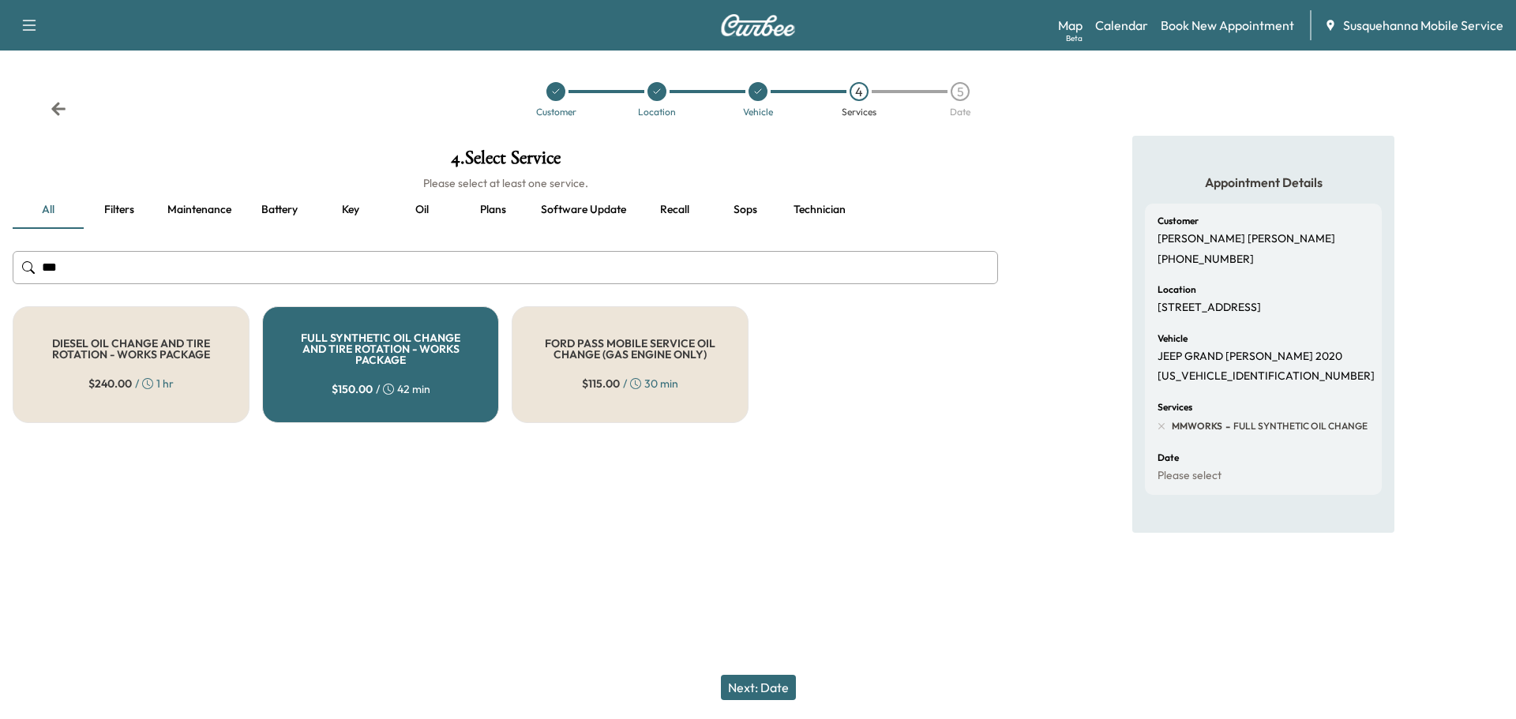
click at [790, 689] on button "Next: Date" at bounding box center [758, 687] width 75 height 25
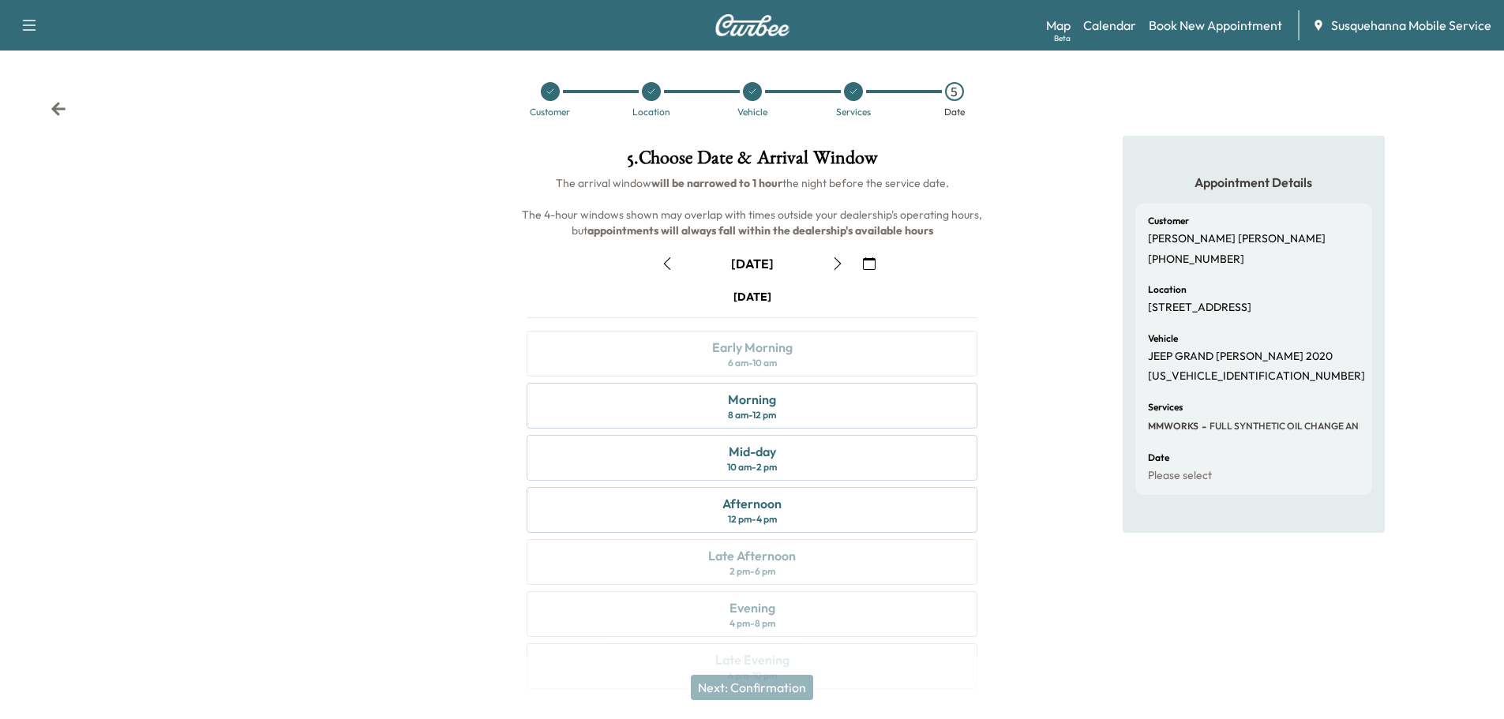
click at [875, 264] on icon "button" at bounding box center [869, 263] width 13 height 13
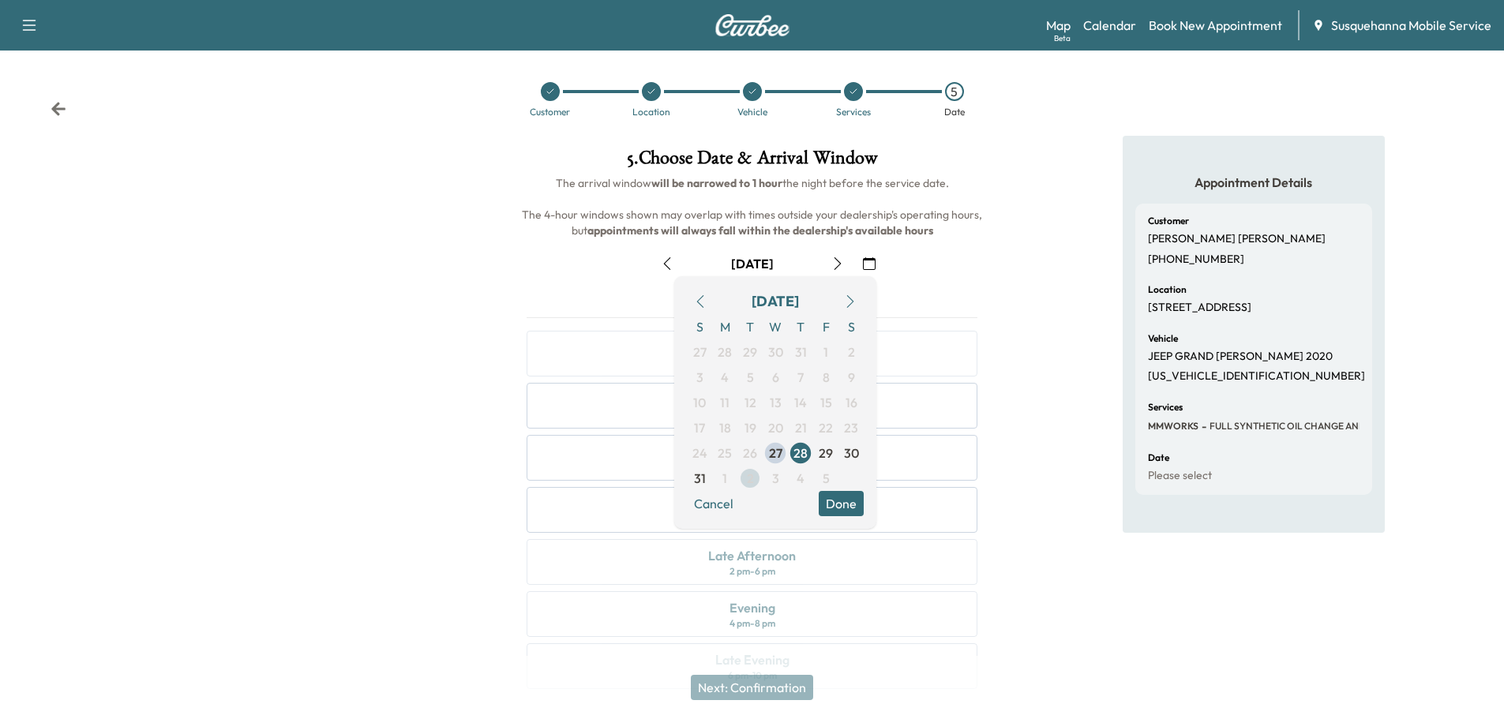
click at [745, 480] on span "2" at bounding box center [750, 478] width 25 height 25
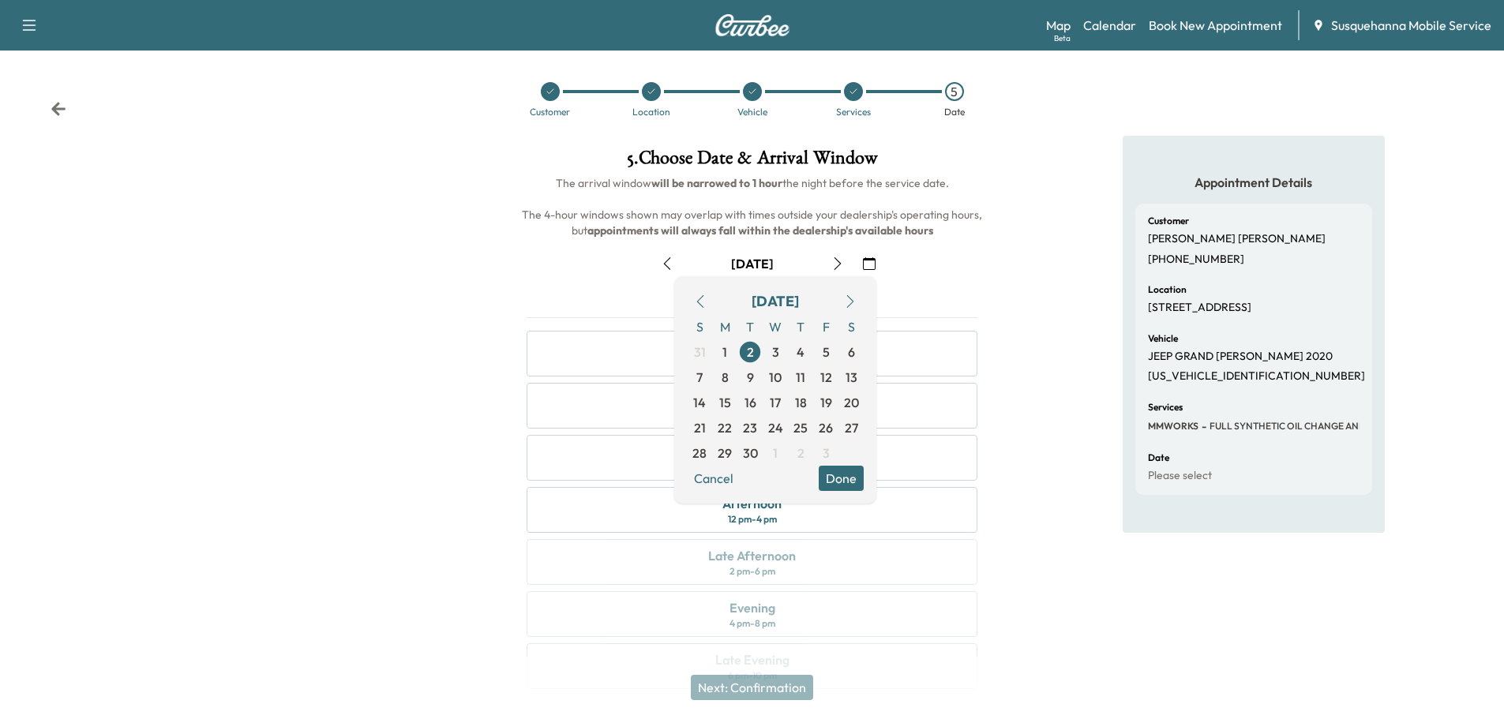
click at [826, 486] on button "Done" at bounding box center [841, 478] width 45 height 25
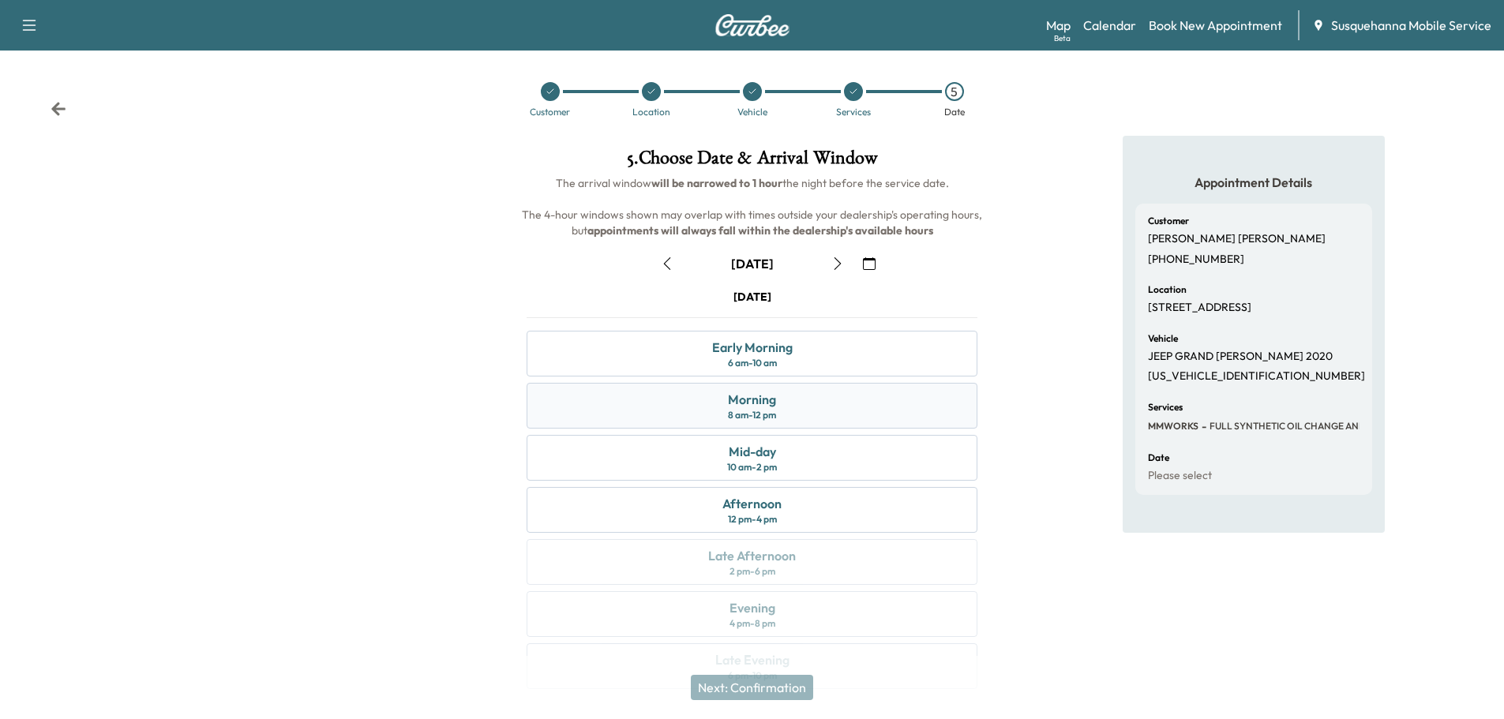
click at [758, 420] on div "8 am - 12 pm" at bounding box center [752, 415] width 48 height 13
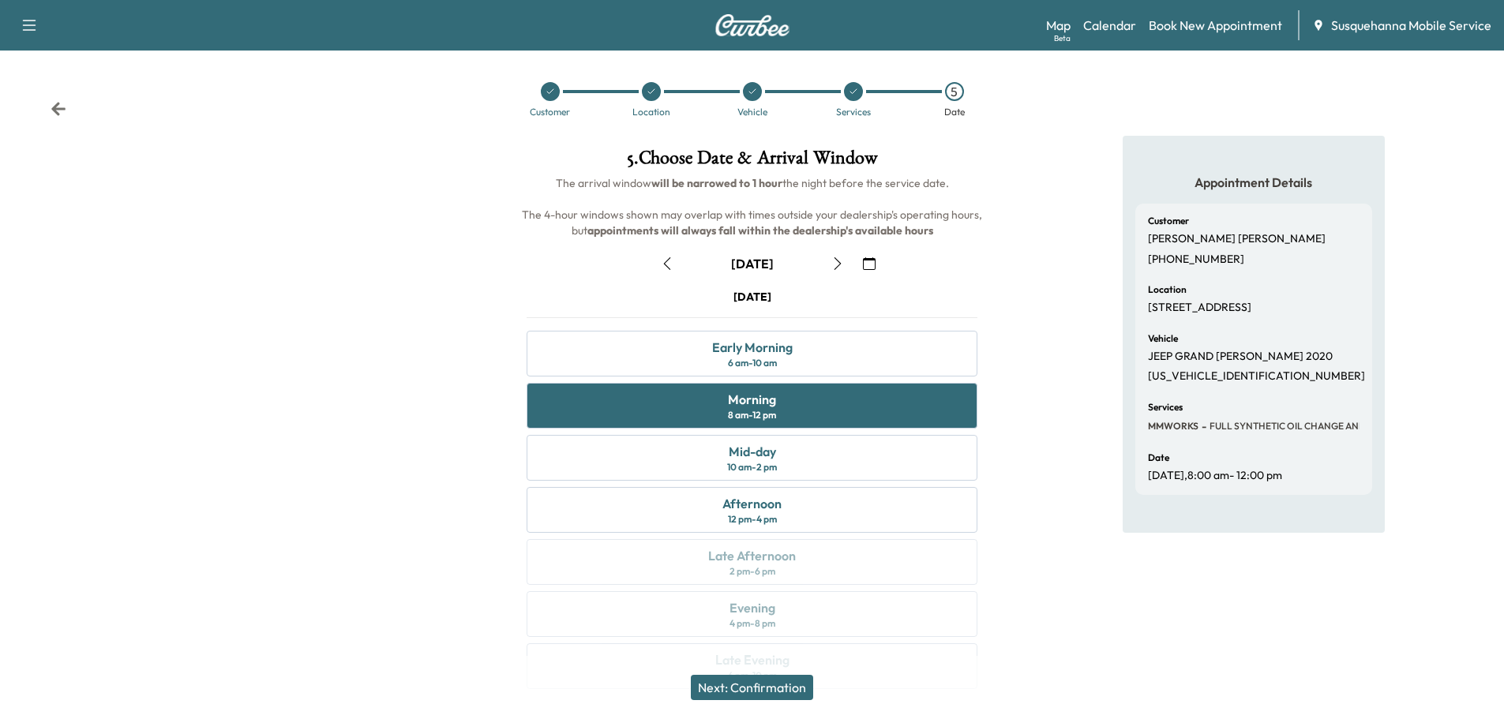
click at [769, 686] on button "Next: Confirmation" at bounding box center [752, 687] width 122 height 25
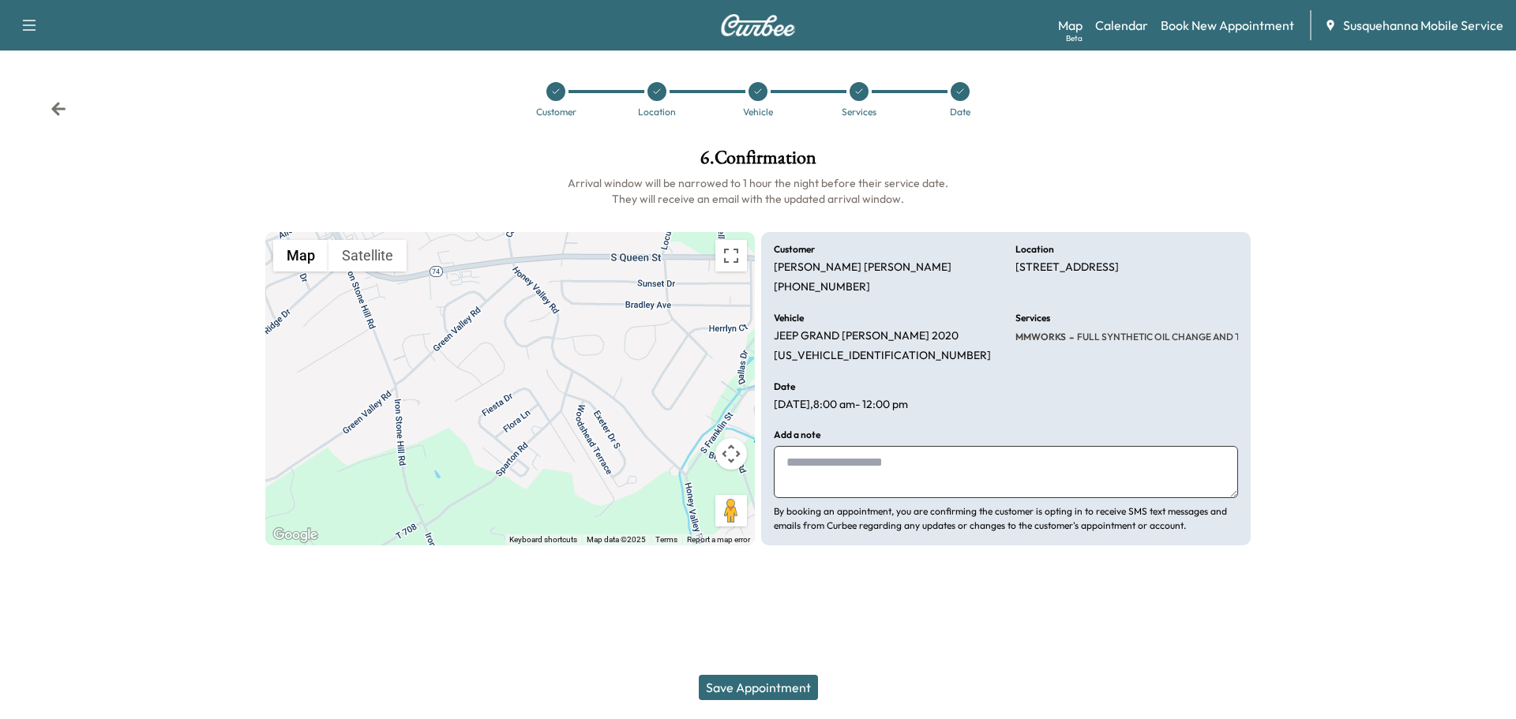
click at [899, 473] on textarea at bounding box center [1006, 472] width 464 height 52
type textarea "**********"
click at [784, 686] on button "Save Appointment" at bounding box center [758, 687] width 119 height 25
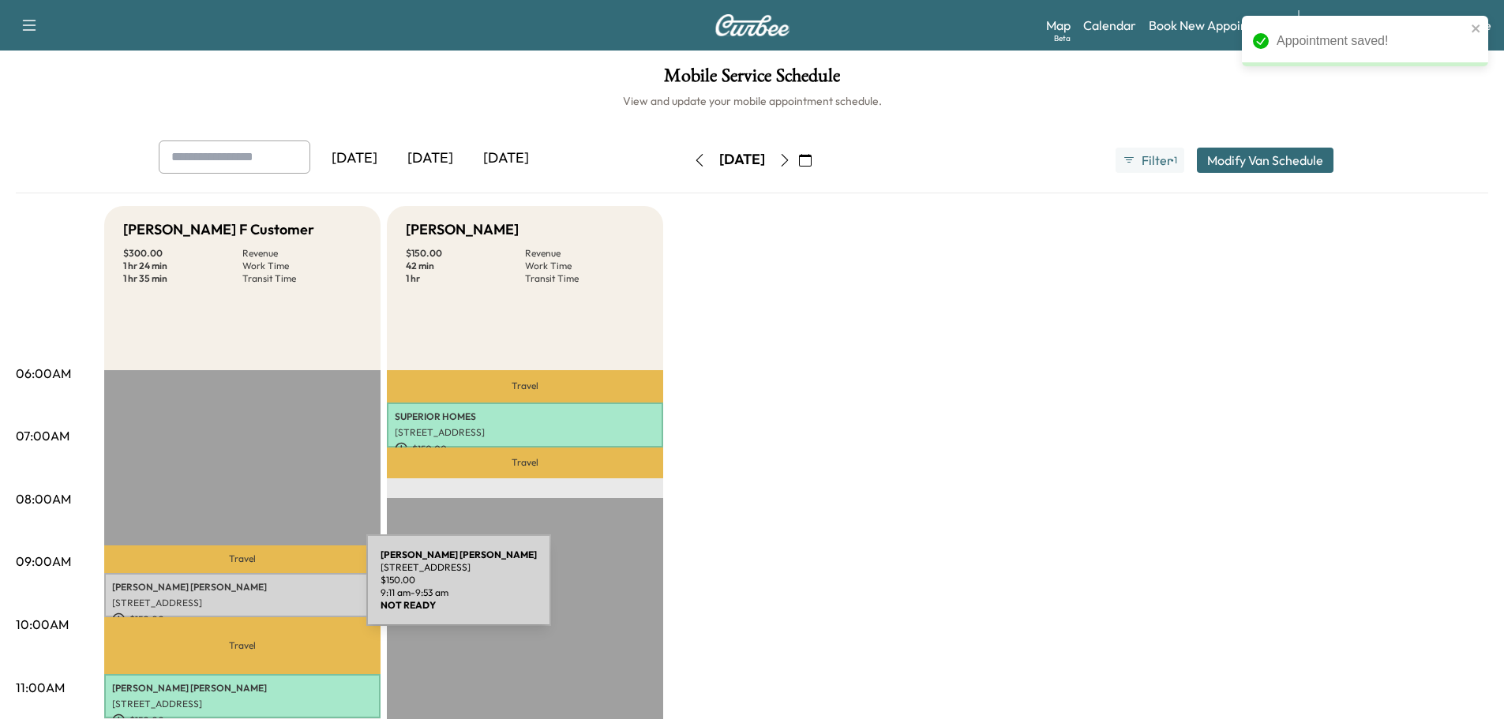
click at [242, 597] on p "[STREET_ADDRESS]" at bounding box center [242, 603] width 261 height 13
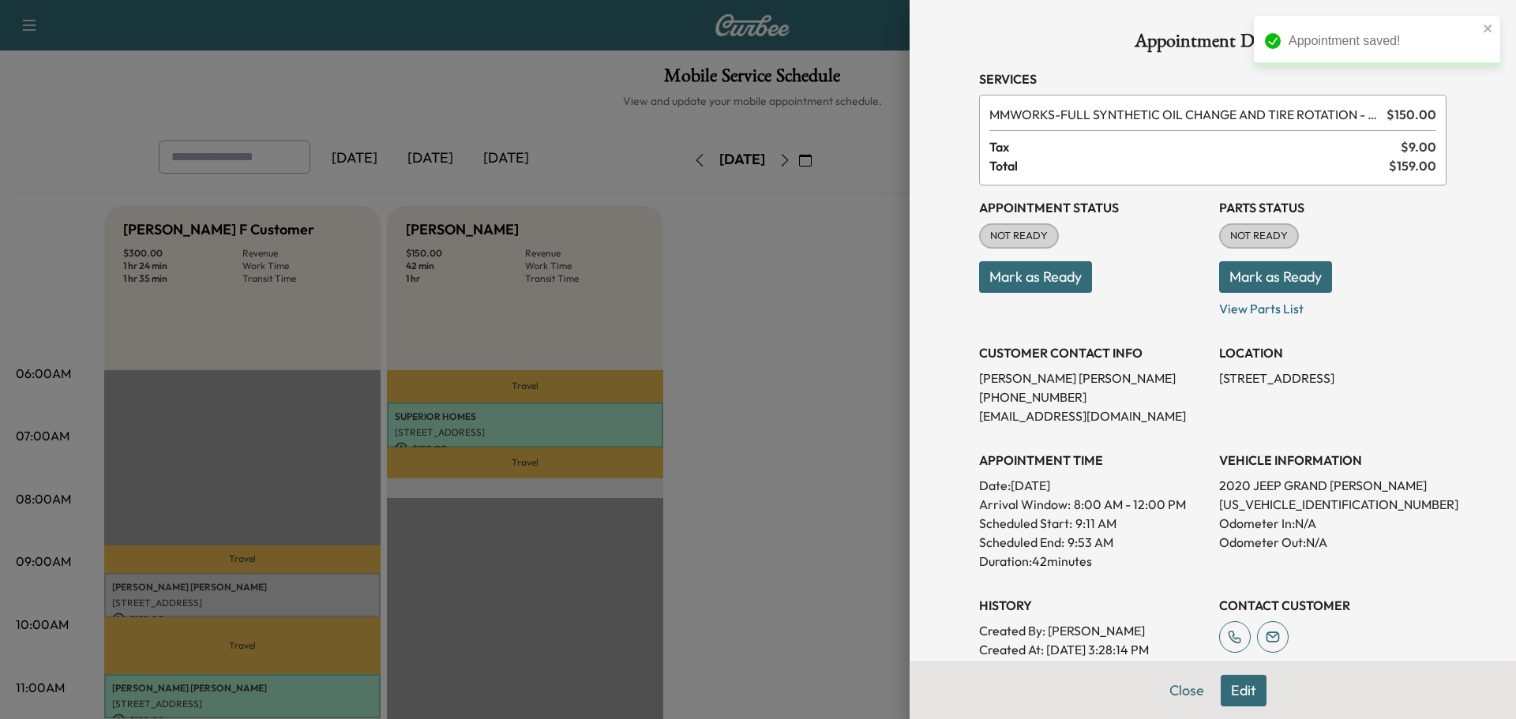
click at [1241, 265] on button "Mark as Ready" at bounding box center [1275, 277] width 113 height 32
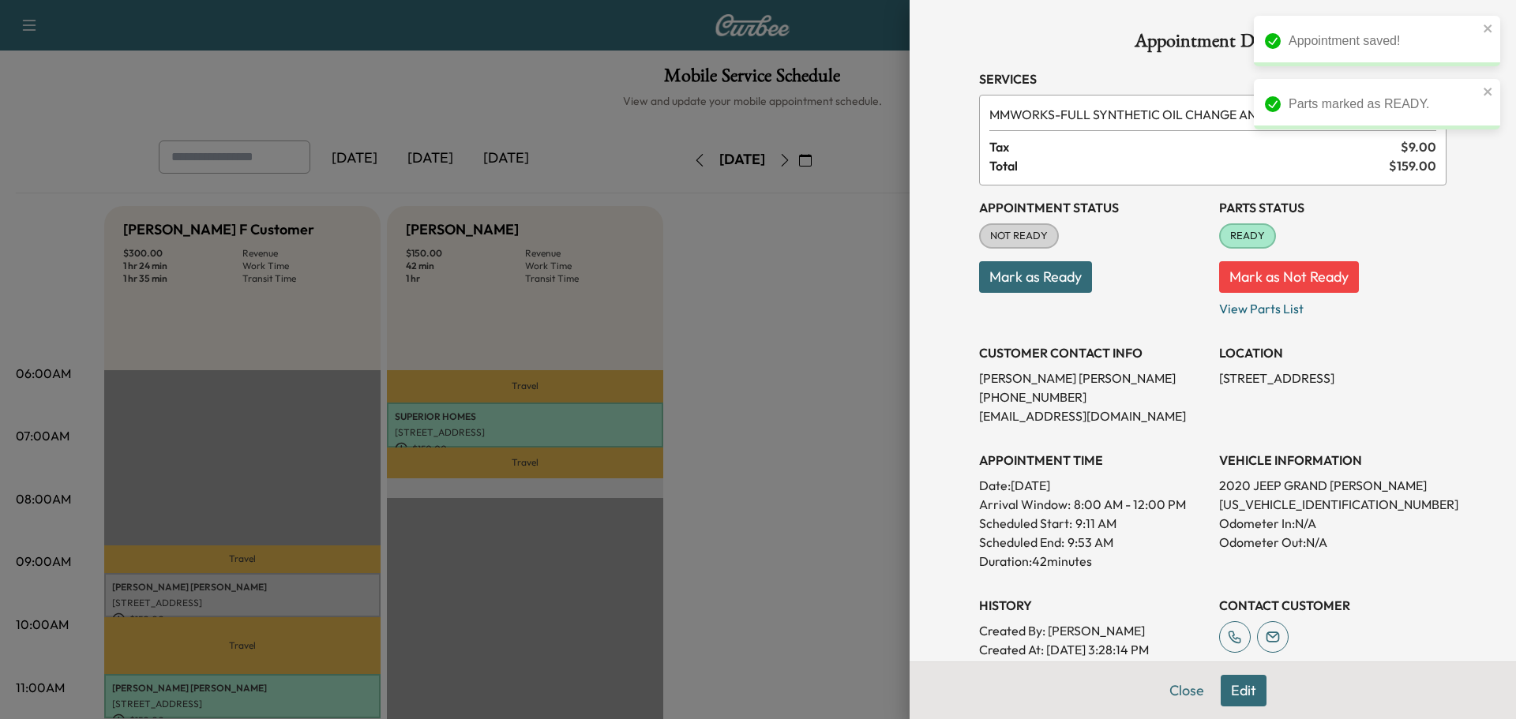
click at [1047, 285] on button "Mark as Ready" at bounding box center [1035, 277] width 113 height 32
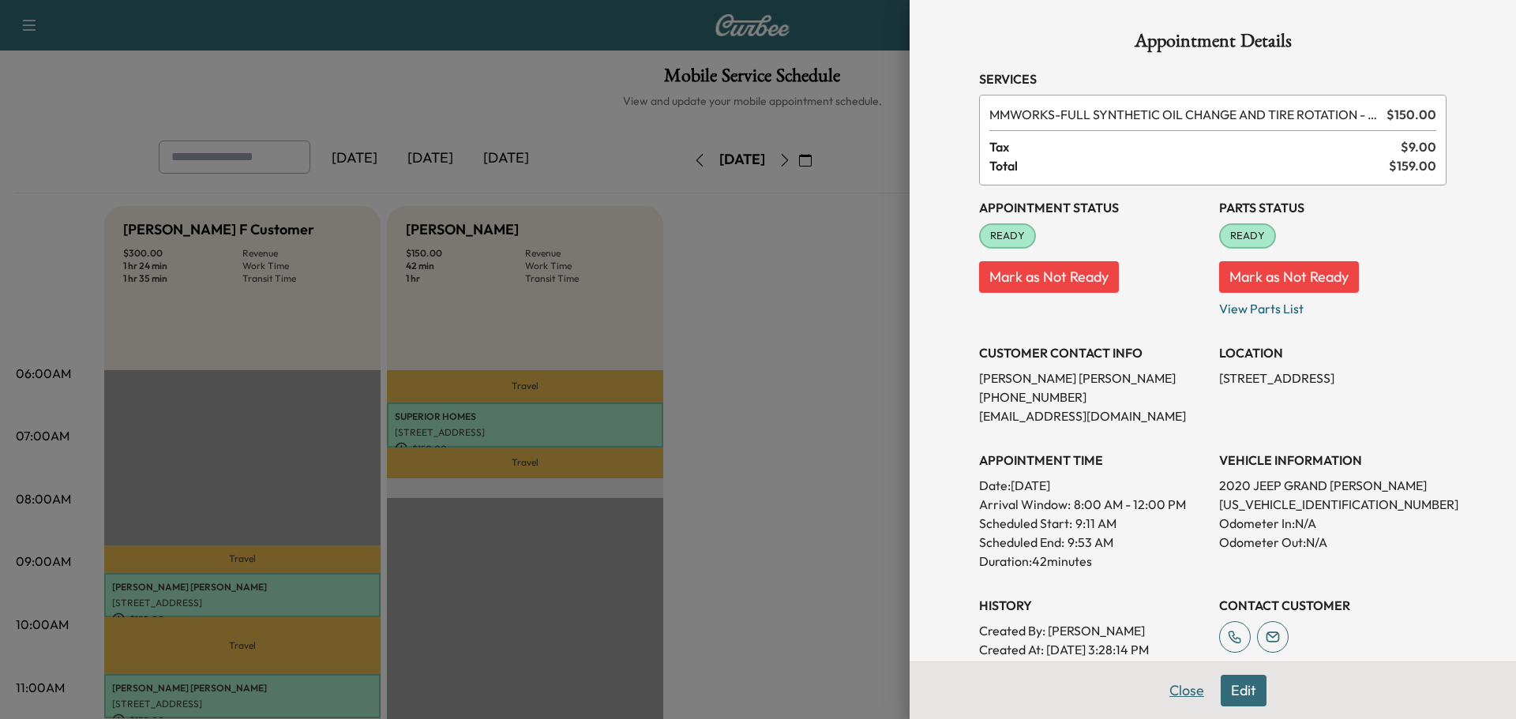
click at [1168, 695] on button "Close" at bounding box center [1186, 691] width 55 height 32
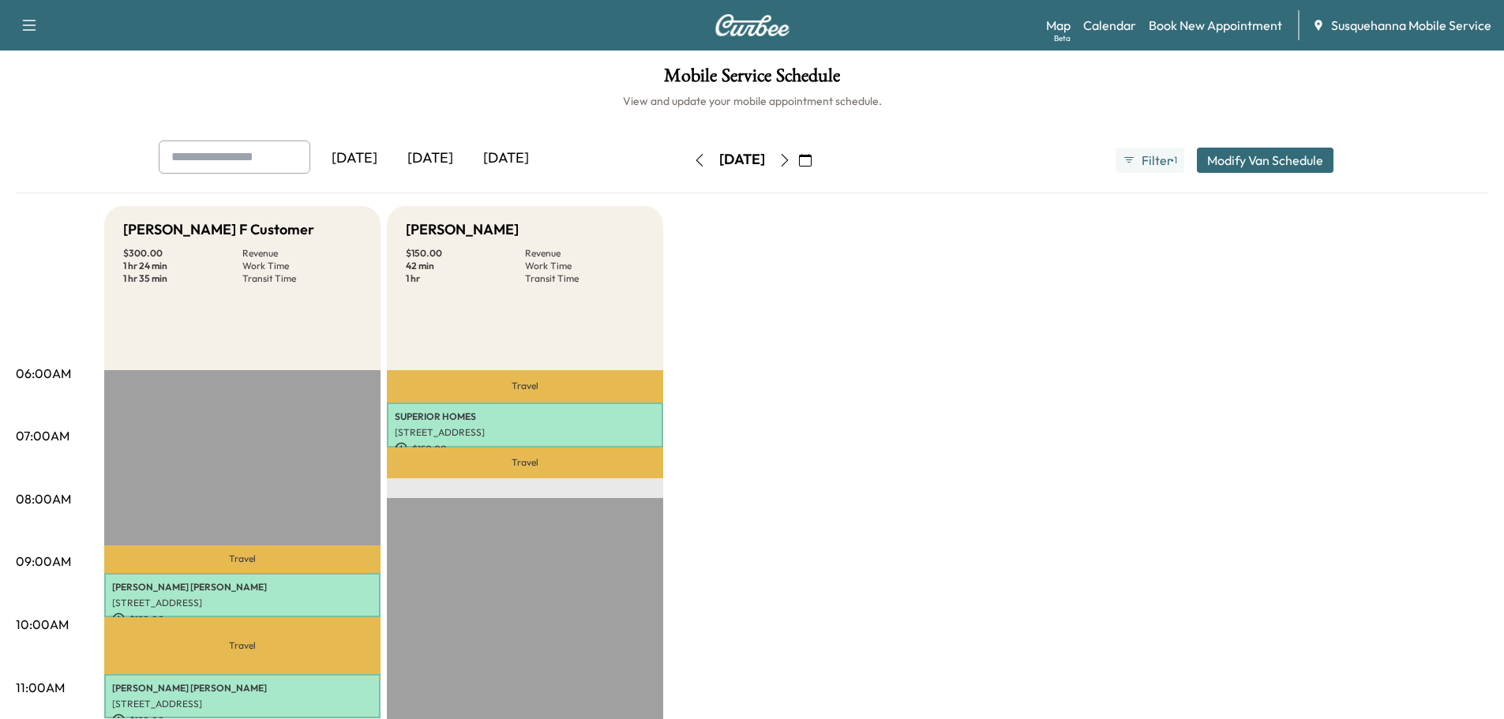
click at [812, 156] on icon "button" at bounding box center [805, 160] width 13 height 13
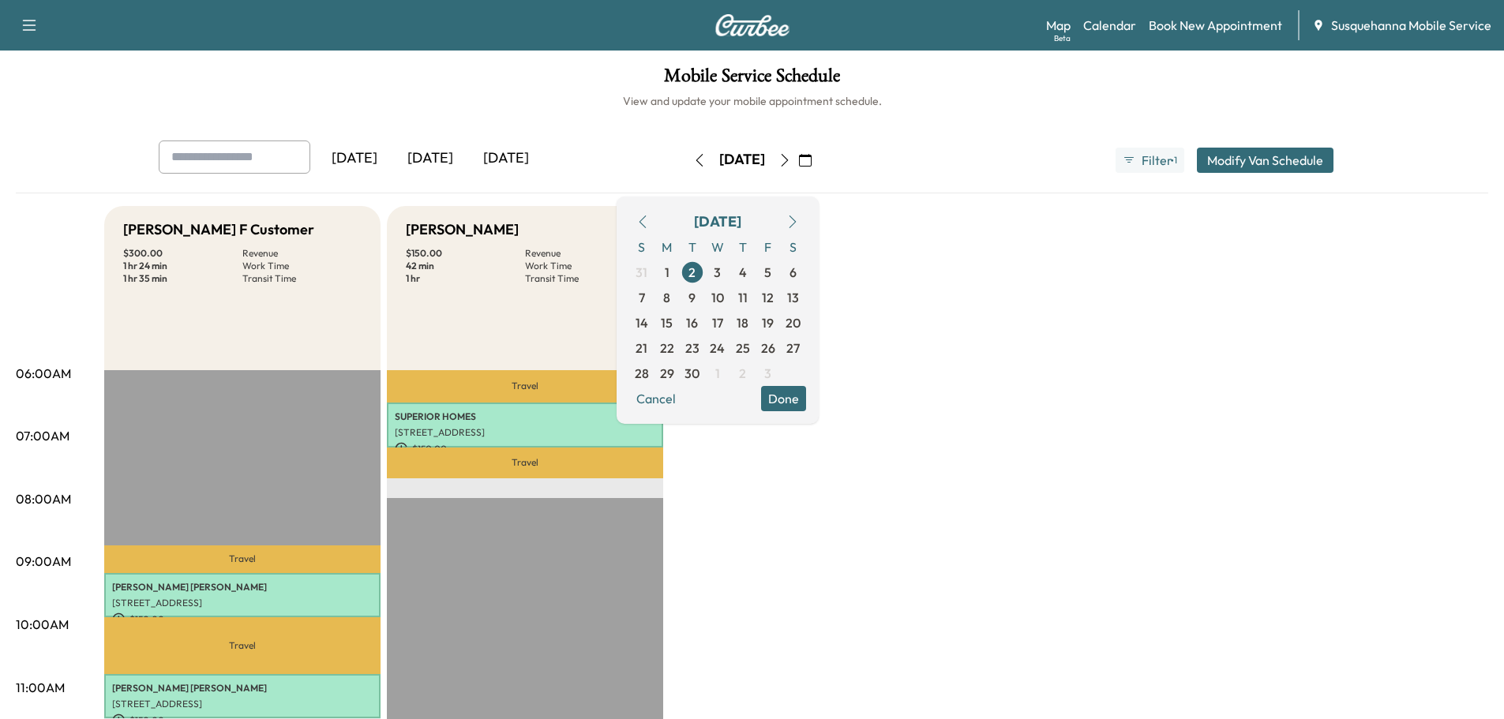
click at [656, 222] on button "button" at bounding box center [642, 221] width 27 height 25
click at [649, 216] on icon "button" at bounding box center [642, 222] width 13 height 13
click at [724, 374] on span "27" at bounding box center [717, 373] width 13 height 19
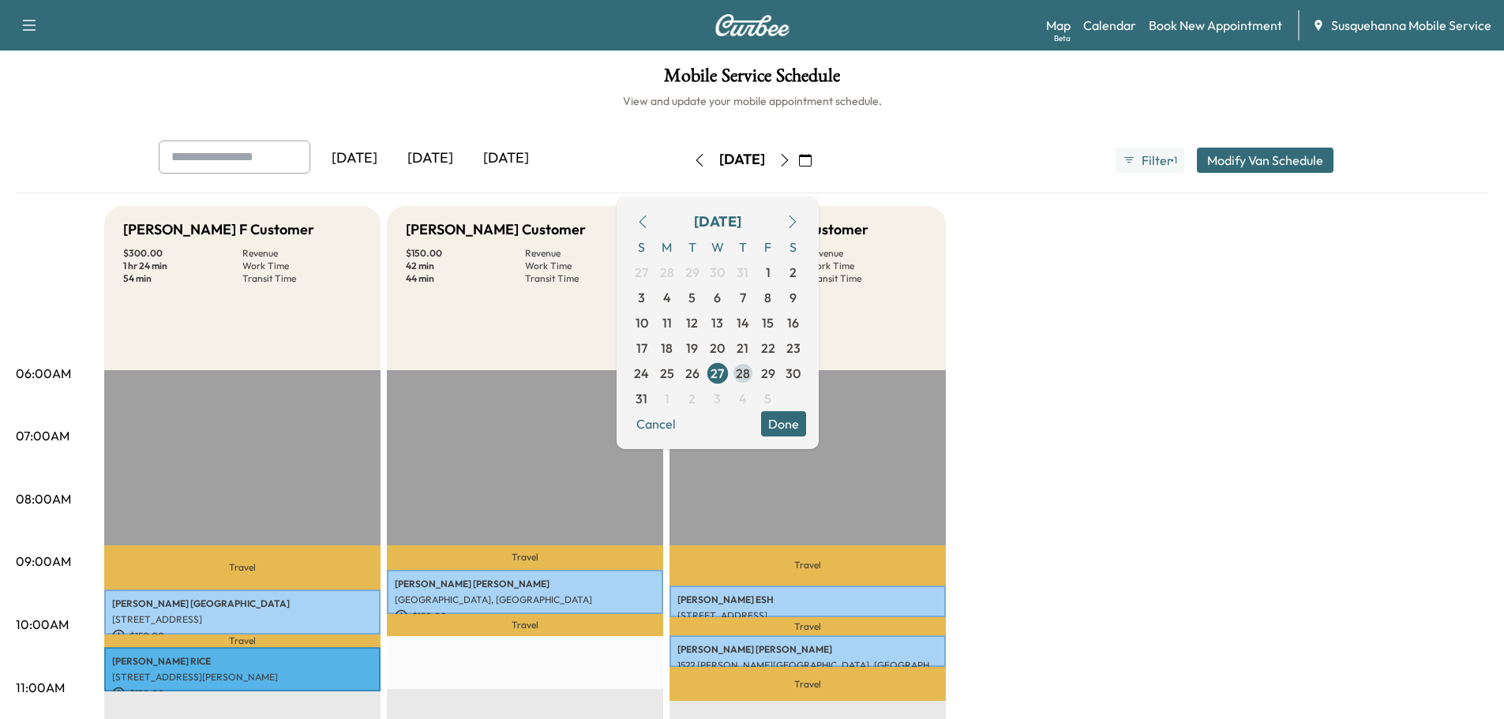
click at [750, 374] on span "28" at bounding box center [743, 373] width 14 height 19
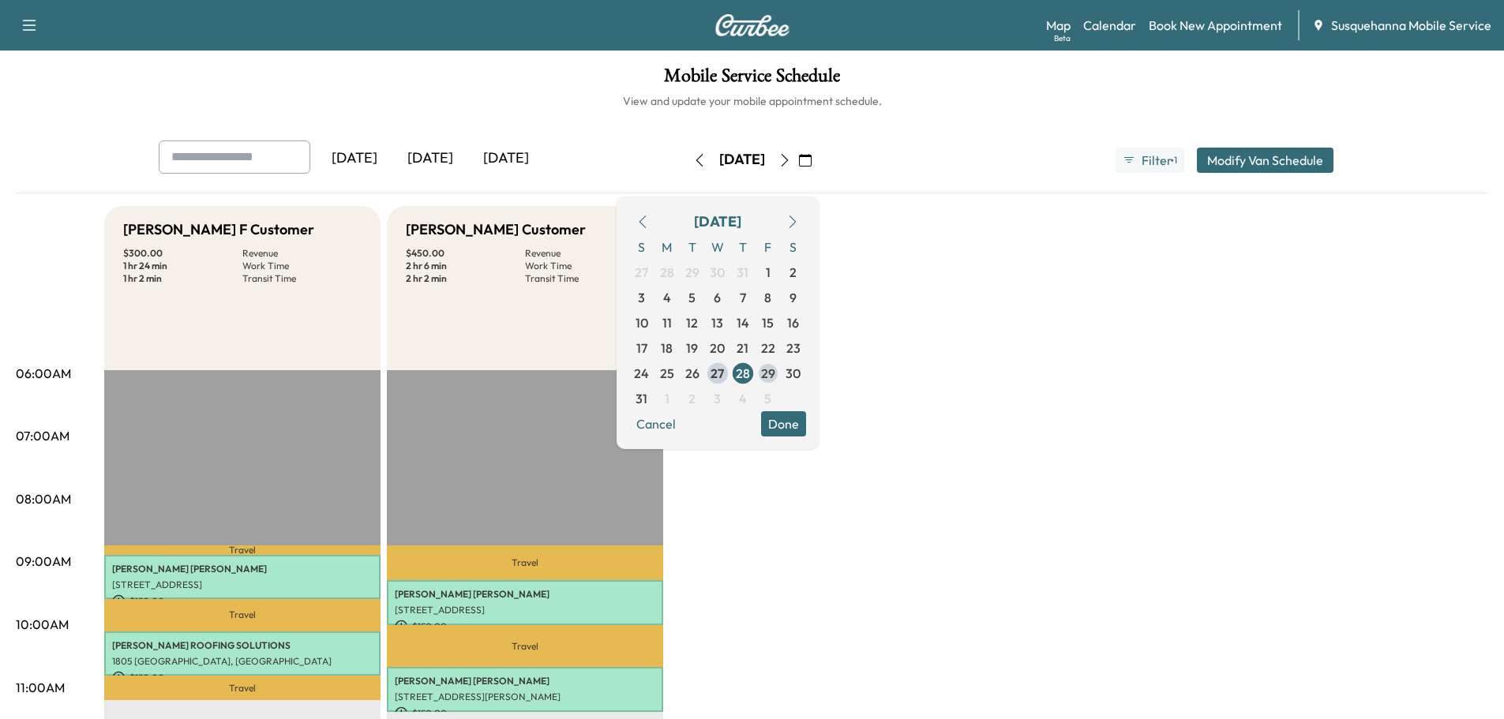
click at [775, 367] on span "29" at bounding box center [768, 373] width 14 height 19
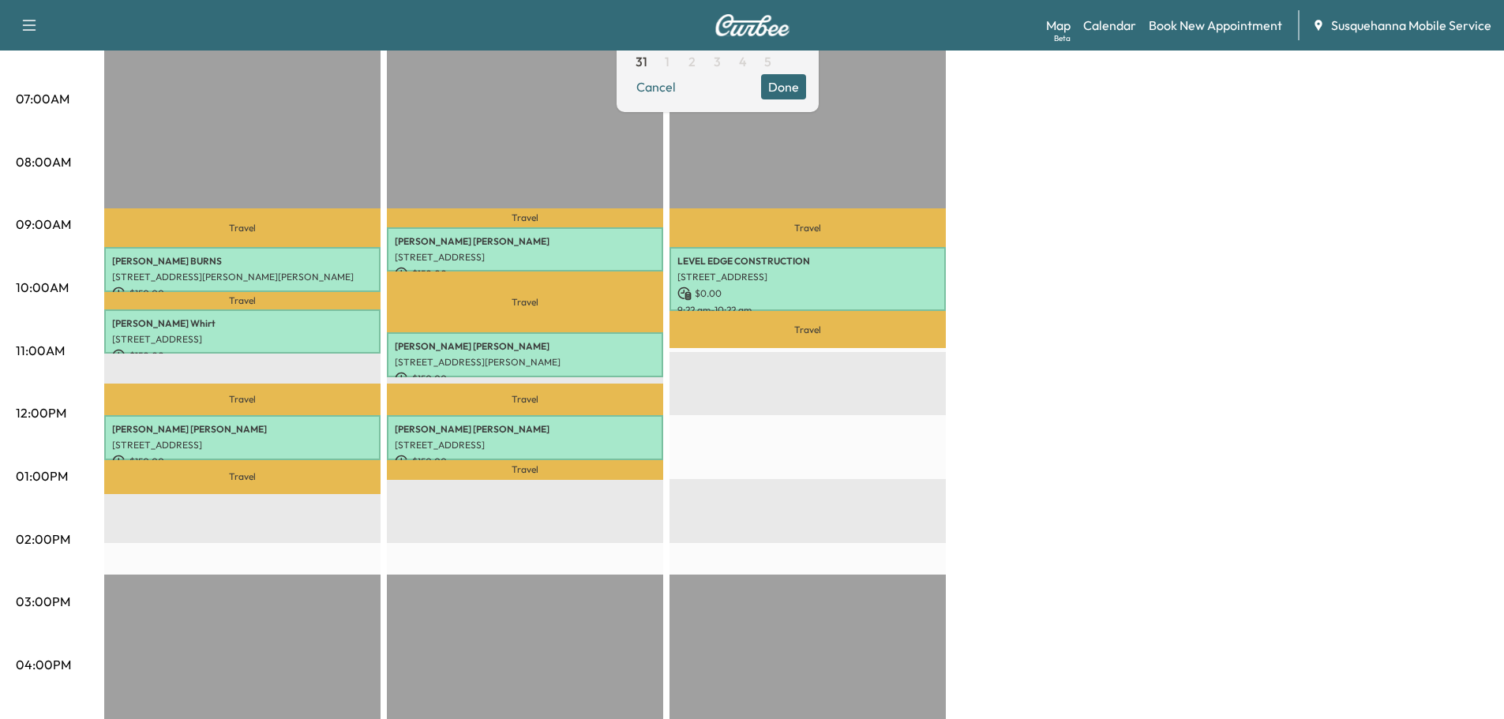
scroll to position [84, 0]
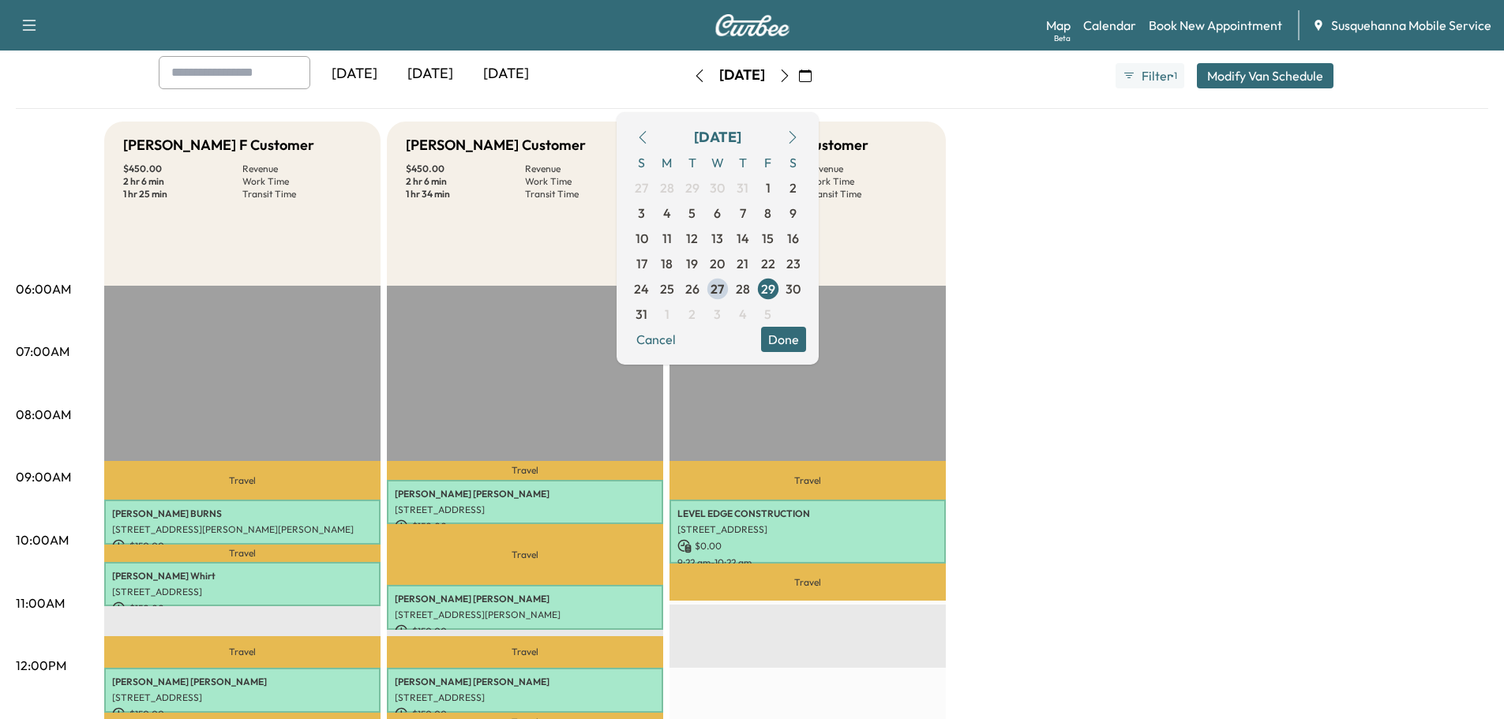
click at [806, 336] on button "Done" at bounding box center [783, 339] width 45 height 25
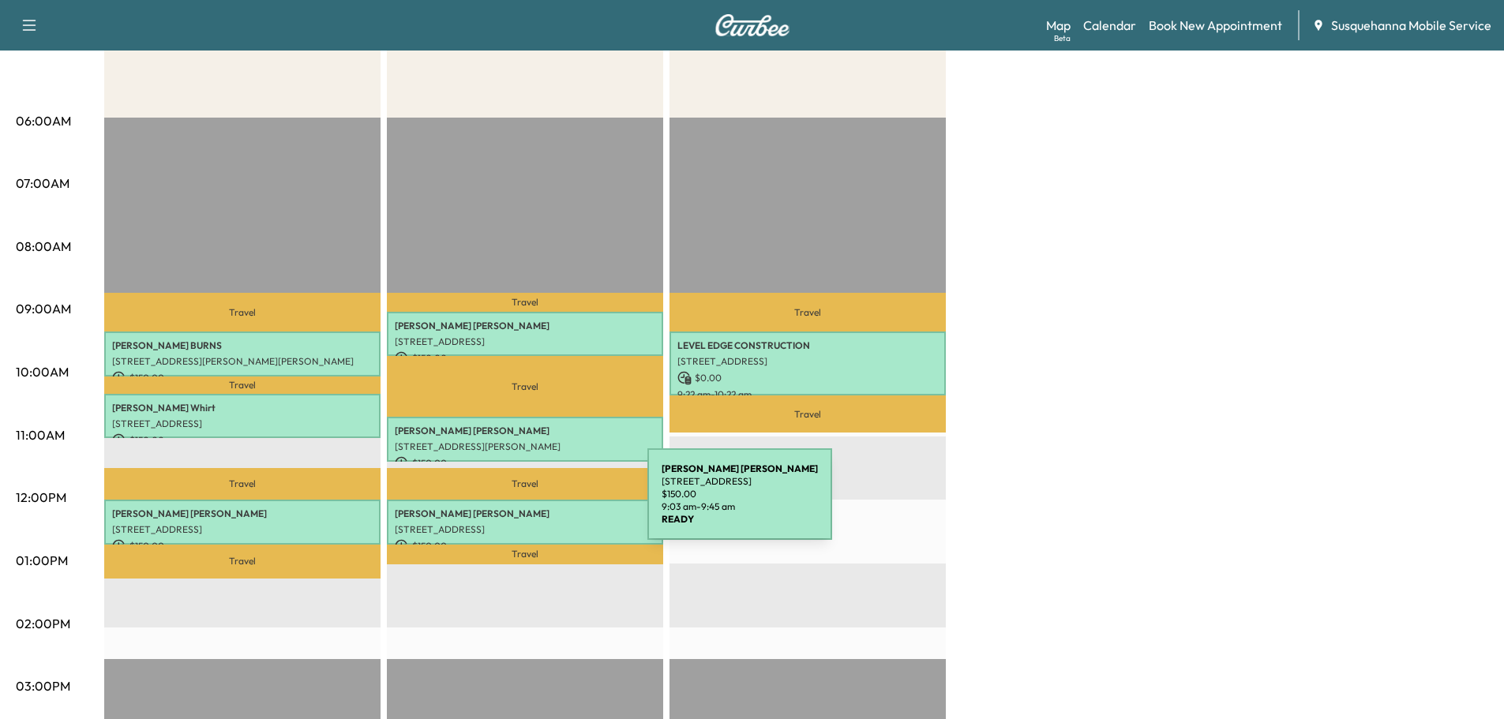
scroll to position [0, 0]
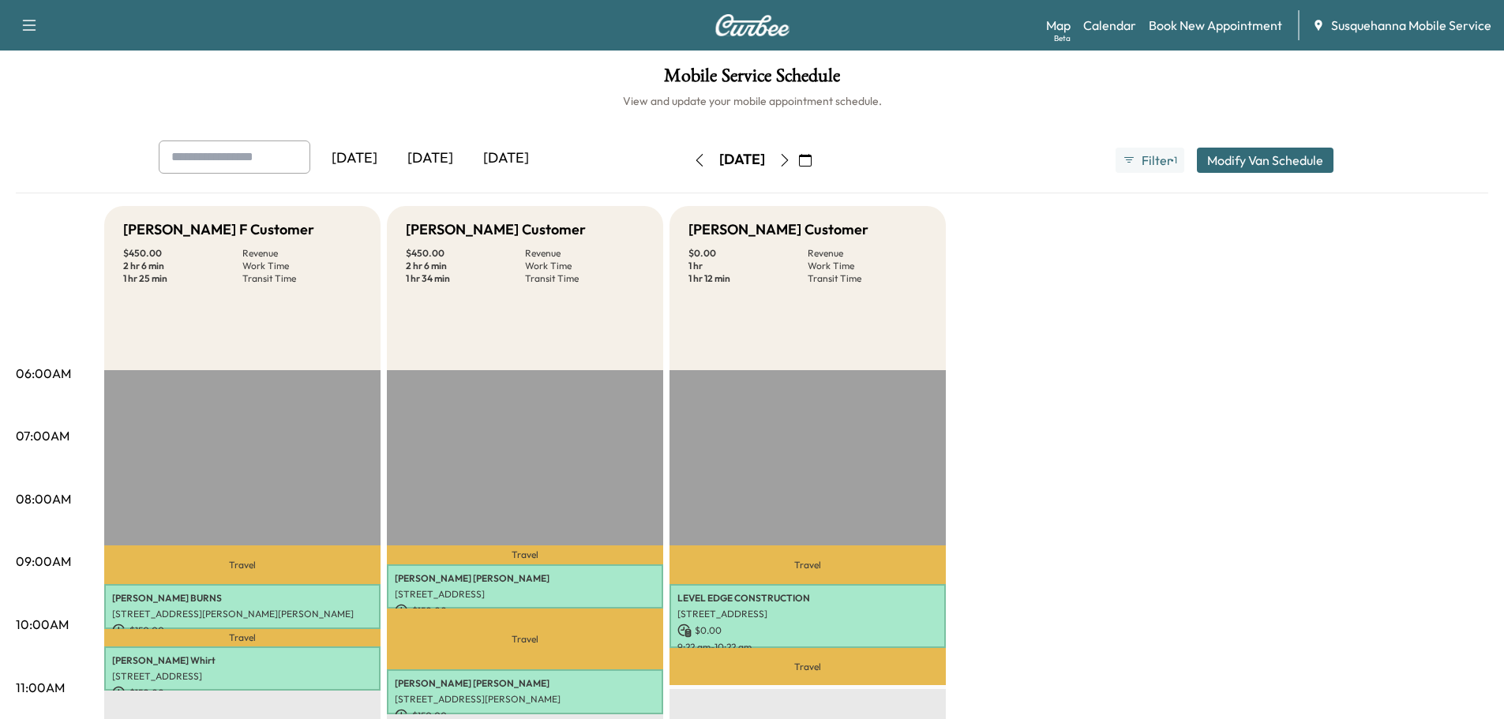
click at [693, 163] on icon "button" at bounding box center [699, 160] width 13 height 13
